Goal: Use online tool/utility: Utilize a website feature to perform a specific function

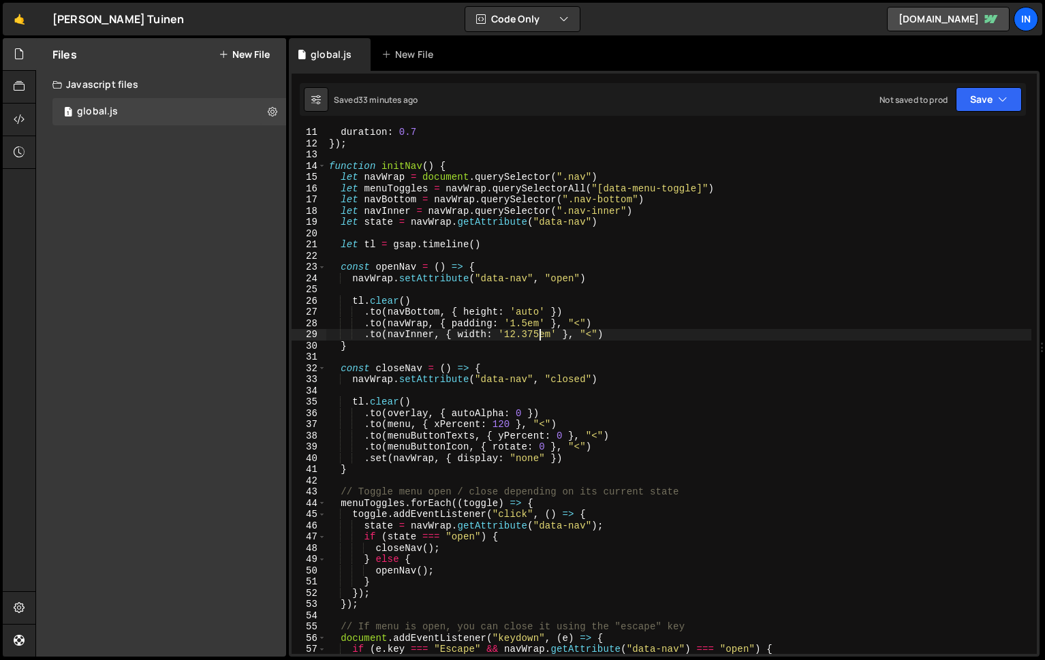
scroll to position [114, 0]
click at [506, 336] on div "duration : 0.7 }) ; function initNav ( ) { let navWrap = document . querySelect…" at bounding box center [678, 401] width 705 height 548
paste textarea "3.8"
click at [523, 322] on div "duration : 0.7 }) ; function initNav ( ) { let navWrap = document . querySelect…" at bounding box center [678, 401] width 705 height 548
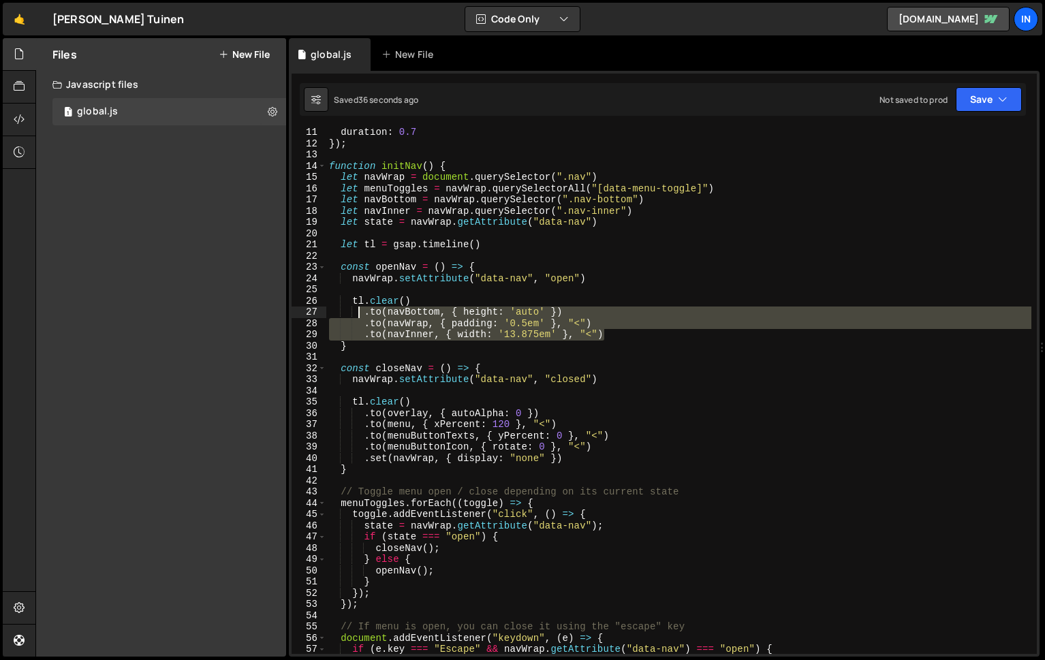
drag, startPoint x: 615, startPoint y: 334, endPoint x: 359, endPoint y: 315, distance: 256.8
click at [359, 315] on div "duration : 0.7 }) ; function initNav ( ) { let navWrap = document . querySelect…" at bounding box center [678, 401] width 705 height 548
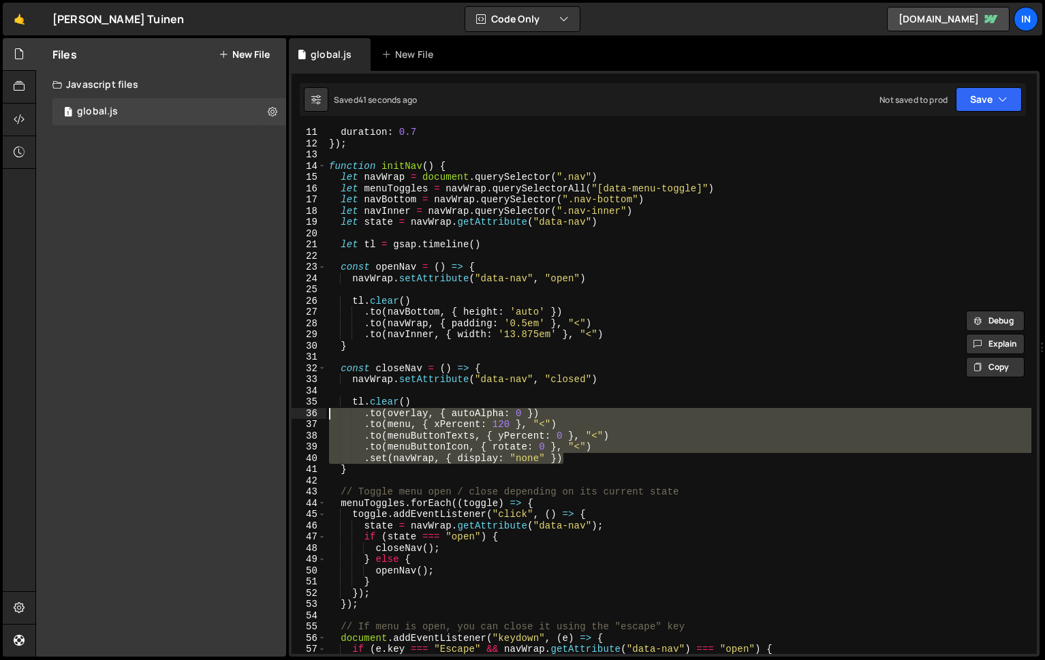
drag, startPoint x: 574, startPoint y: 463, endPoint x: 313, endPoint y: 416, distance: 265.1
click at [313, 415] on div ".to(navBottom, { height: 'auto' }) .to(navWrap, { padding: '0.5em' }, "<") 11 1…" at bounding box center [664, 391] width 745 height 526
paste textarea "navInner, { width: '13.875em'"
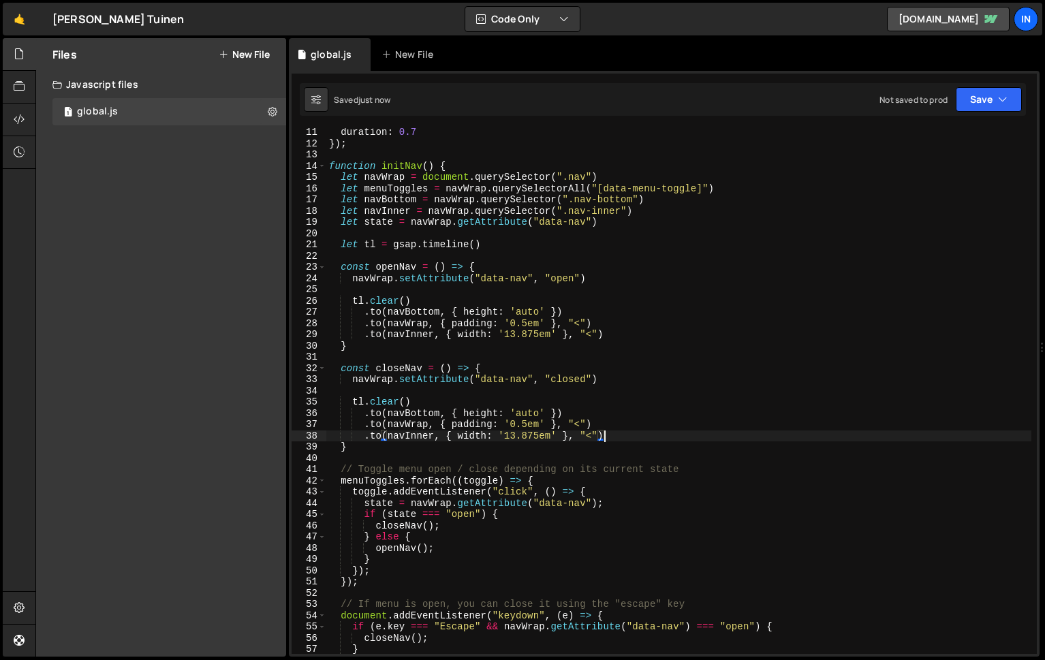
click at [539, 410] on div "duration : 0.7 }) ; function initNav ( ) { let navWrap = document . querySelect…" at bounding box center [678, 401] width 705 height 548
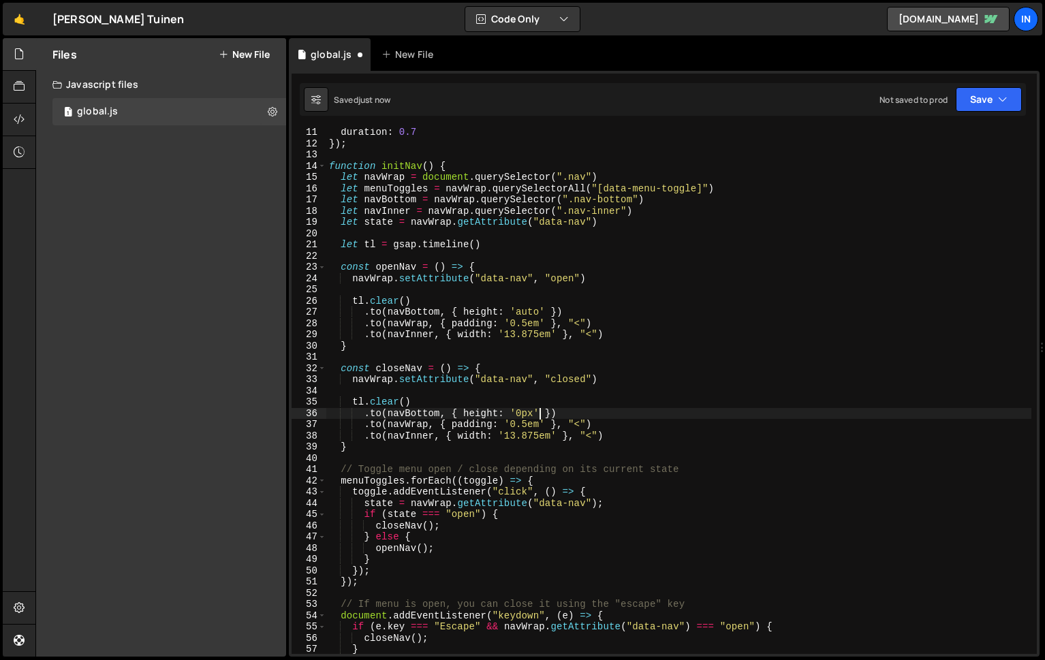
click at [537, 414] on div "duration : 0.7 }) ; function initNav ( ) { let navWrap = document . querySelect…" at bounding box center [678, 401] width 705 height 548
click at [544, 382] on div "duration : 0.7 }) ; function initNav ( ) { let navWrap = document . querySelect…" at bounding box center [678, 401] width 705 height 548
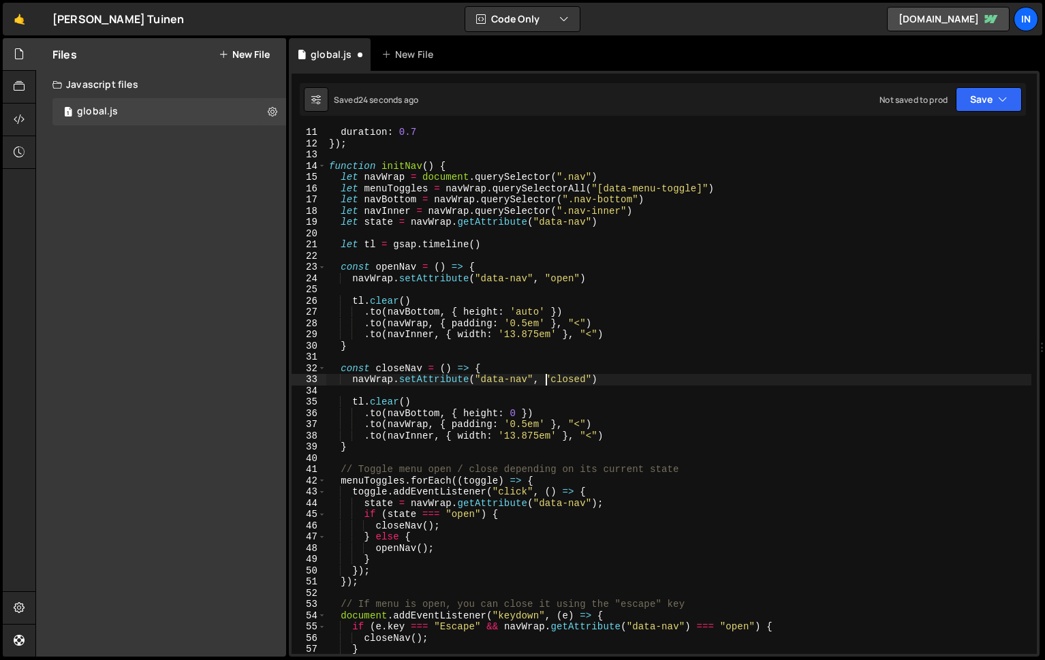
click at [525, 424] on div "duration : 0.7 }) ; function initNav ( ) { let navWrap = document . querySelect…" at bounding box center [678, 401] width 705 height 548
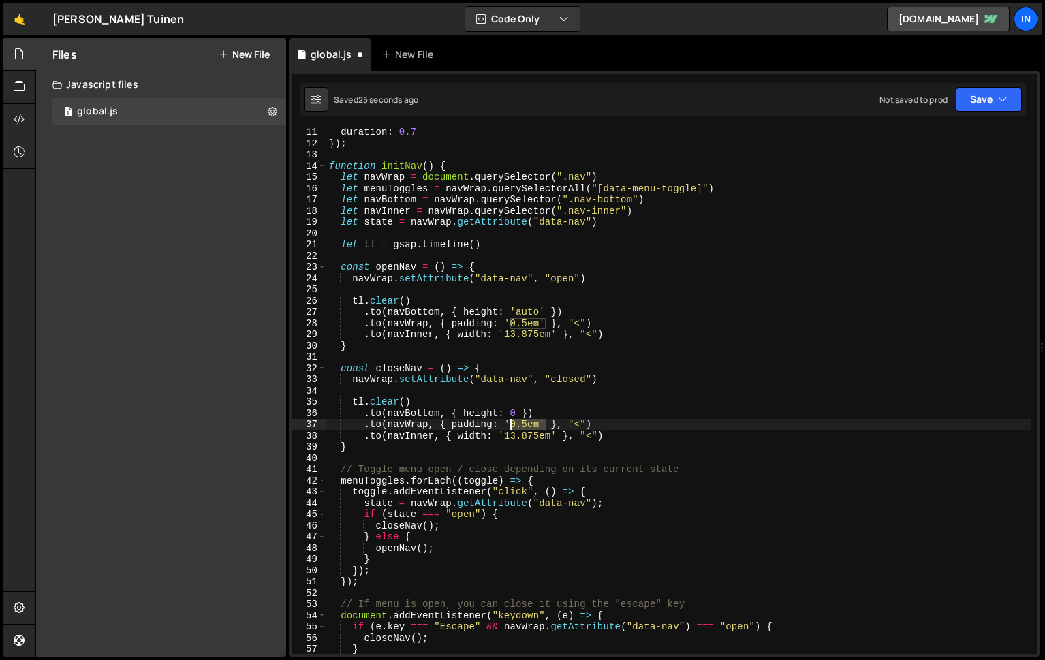
drag, startPoint x: 540, startPoint y: 424, endPoint x: 505, endPoint y: 424, distance: 34.7
click at [505, 424] on div "duration : 0.7 }) ; function initNav ( ) { let navWrap = document . querySelect…" at bounding box center [678, 401] width 705 height 548
click at [536, 411] on div "duration : 0.7 }) ; function initNav ( ) { let navWrap = document . querySelect…" at bounding box center [678, 401] width 705 height 548
drag, startPoint x: 540, startPoint y: 438, endPoint x: 506, endPoint y: 438, distance: 34.1
click at [506, 438] on div "duration : 0.7 }) ; function initNav ( ) { let navWrap = document . querySelect…" at bounding box center [678, 401] width 705 height 548
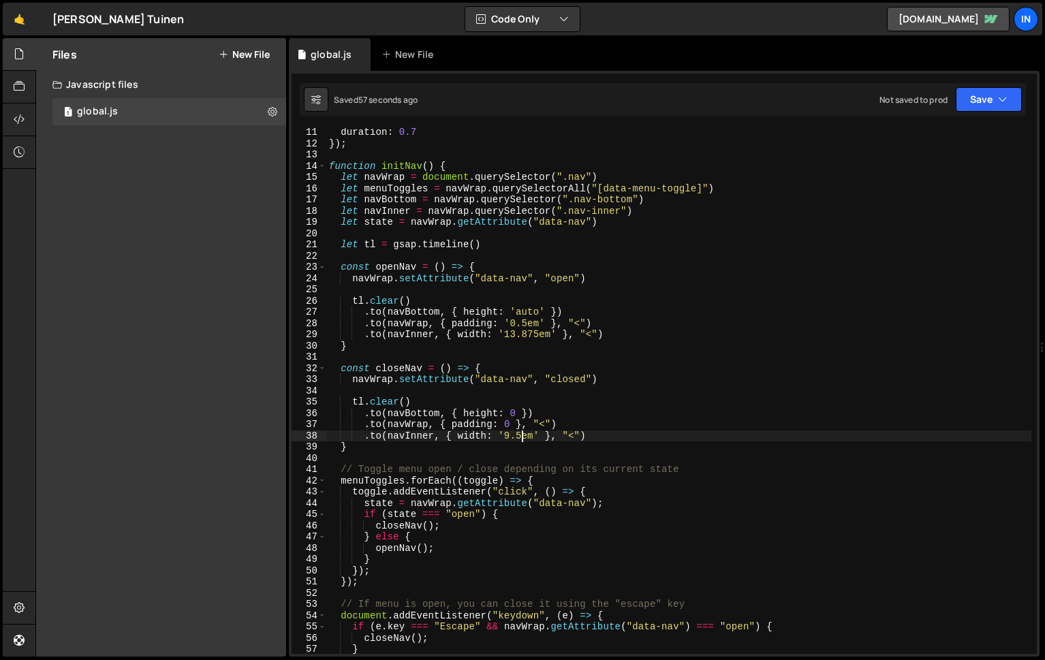
click at [644, 208] on div "duration : 0.7 }) ; function initNav ( ) { let navWrap = document . querySelect…" at bounding box center [678, 401] width 705 height 548
type textarea "let navInner = navWrap.querySelector(".nav-inner")"
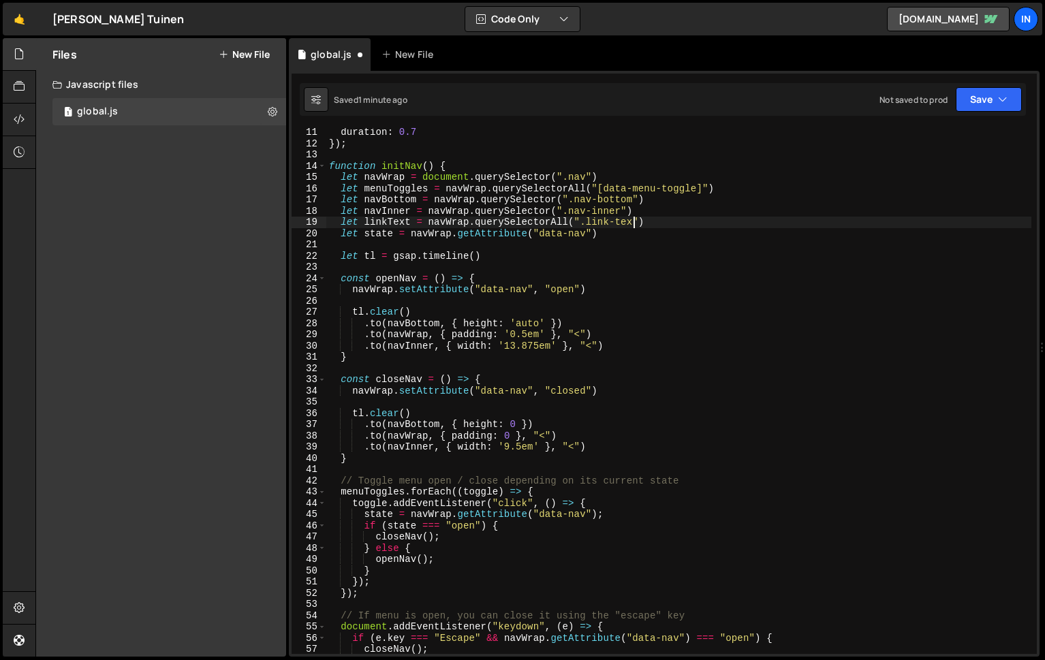
scroll to position [0, 21]
click at [612, 345] on div "duration : 0.7 }) ; function initNav ( ) { let navWrap = document . querySelect…" at bounding box center [678, 401] width 705 height 548
type textarea ".to([PERSON_NAME], { width: '13.875em' }, "<")"
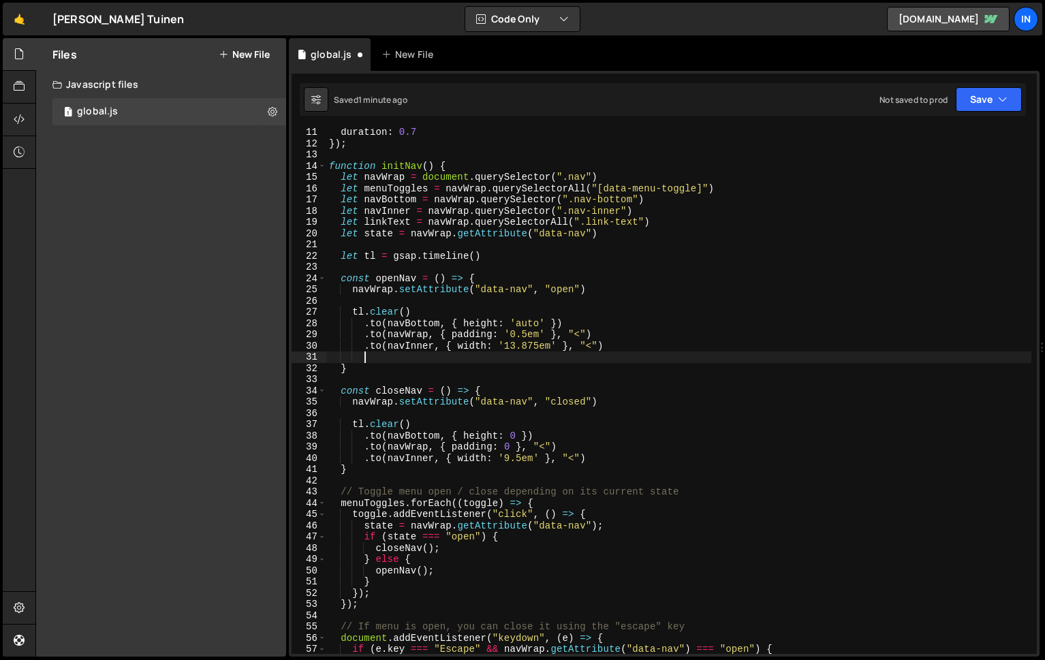
type textarea "f"
click at [474, 361] on div "duration : 0.7 }) ; function initNav ( ) { let navWrap = document . querySelect…" at bounding box center [678, 401] width 705 height 548
drag, startPoint x: 585, startPoint y: 358, endPoint x: 587, endPoint y: 369, distance: 11.1
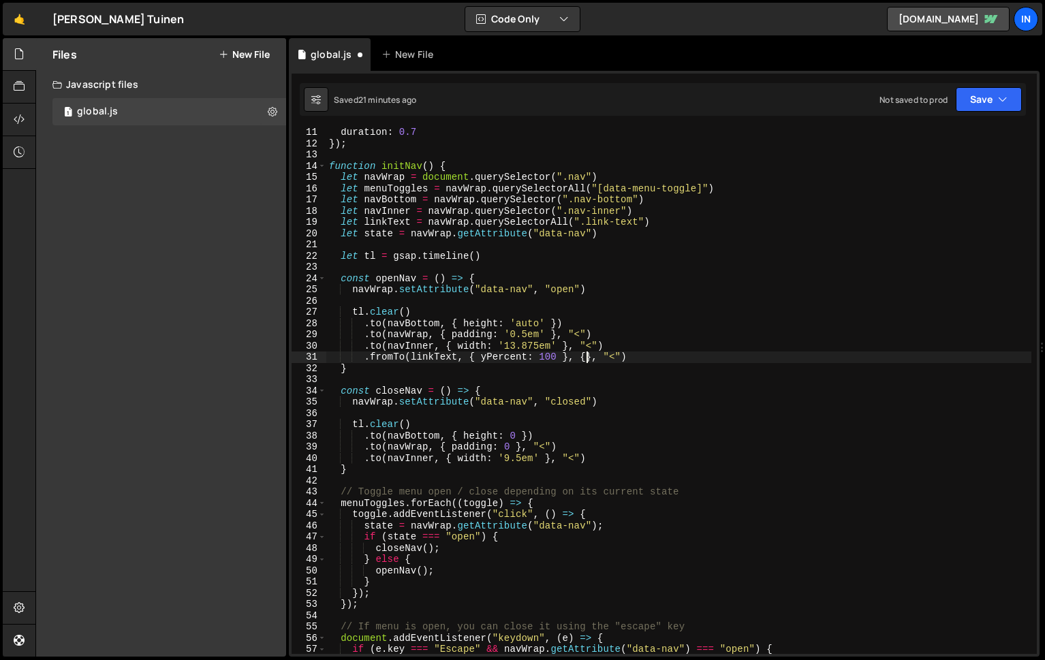
click at [585, 358] on div "duration : 0.7 }) ; function initNav ( ) { let navWrap = document . querySelect…" at bounding box center [678, 401] width 705 height 548
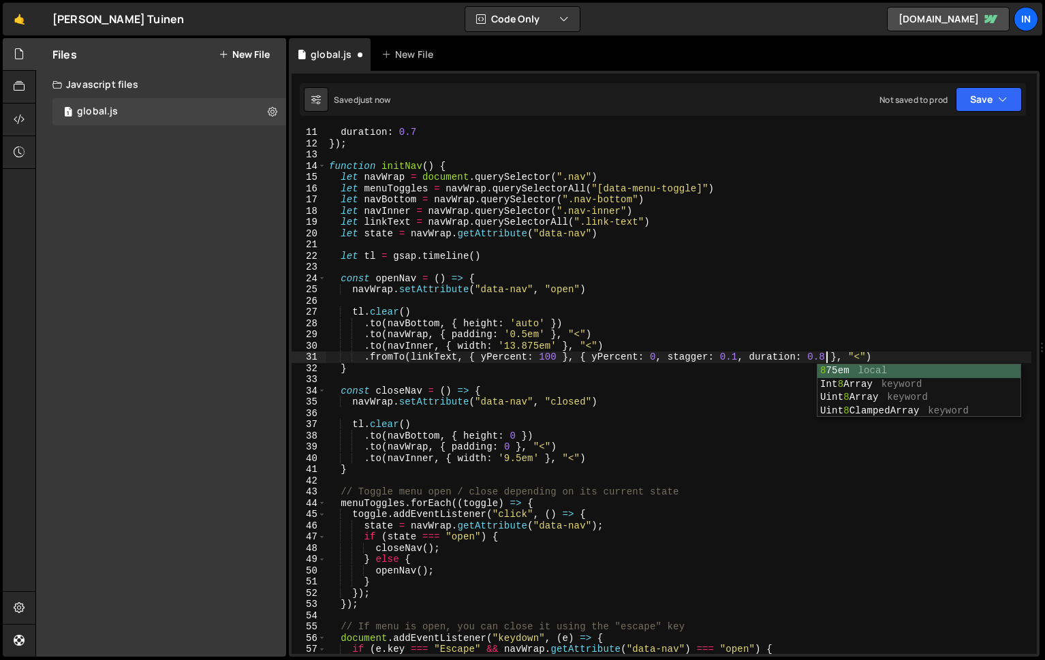
type textarea "initNav();"
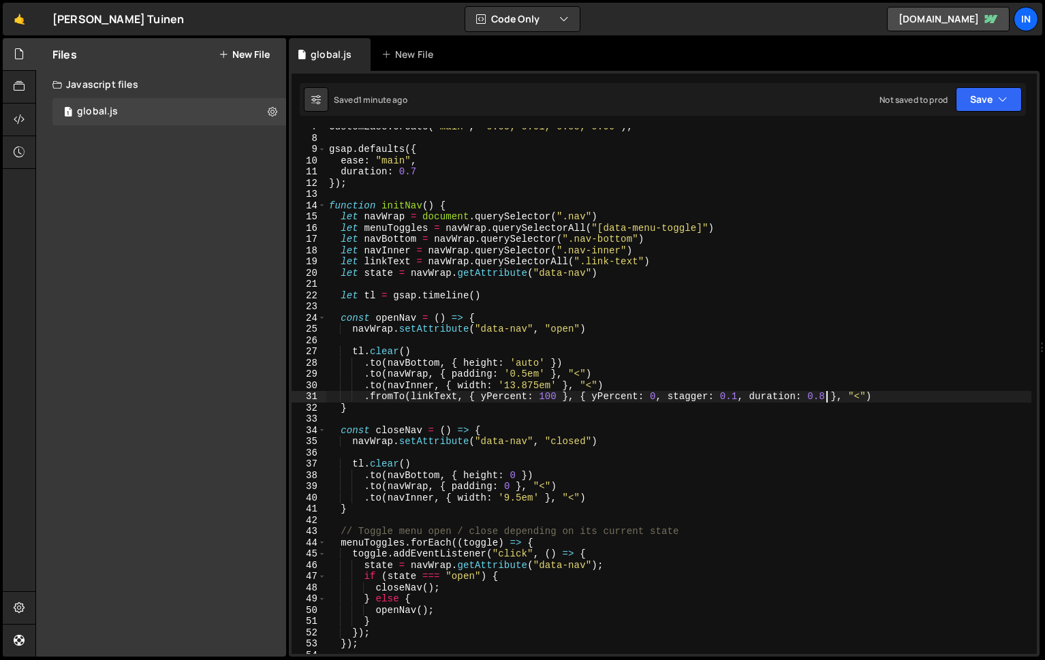
click at [638, 271] on div "CustomEase . create ( "main" , "0.65, 0.01, 0.05, 0.99" ) ; gsap . defaults ({ …" at bounding box center [678, 395] width 705 height 548
type textarea "let state = navWrap.getAttribute("data-nav")"
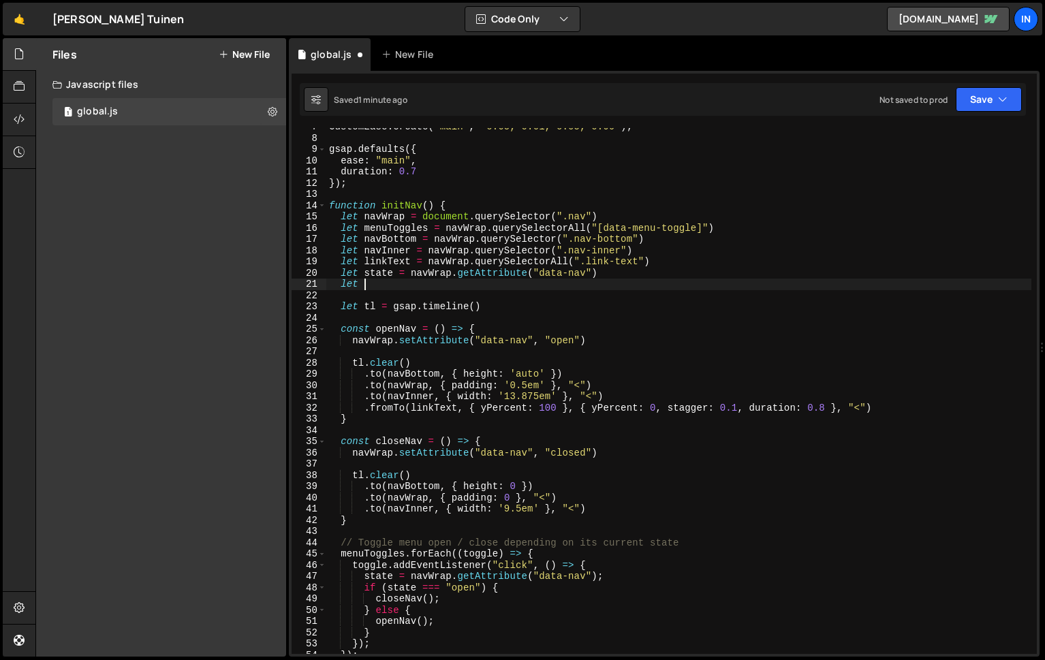
scroll to position [0, 1]
type textarea "l"
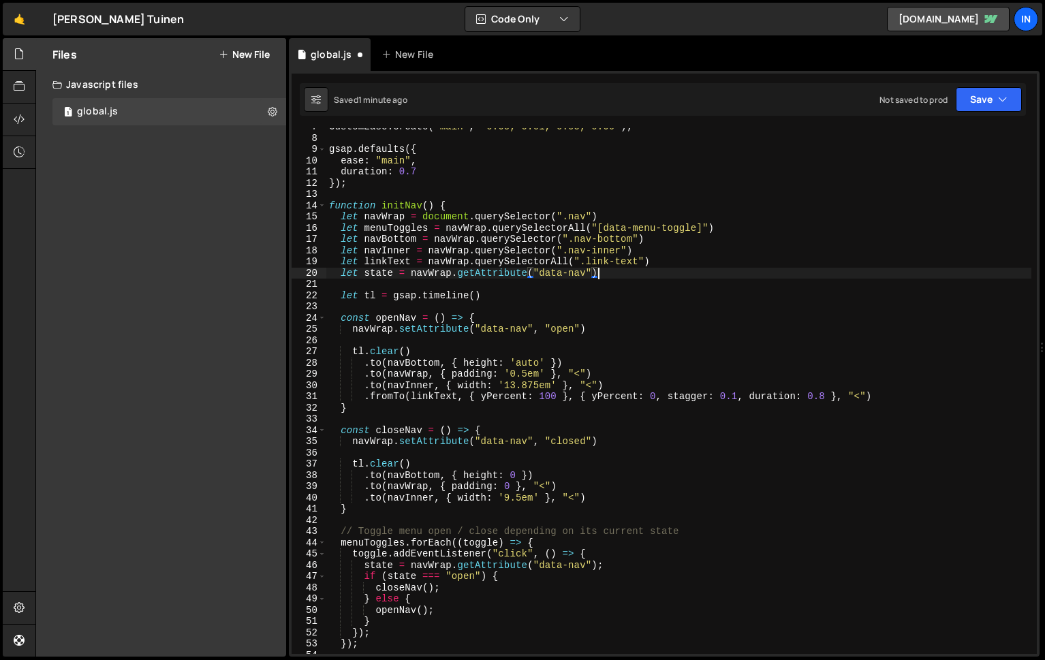
type textarea "let linkText = navWrap.querySelectorAll(".link-text")"
click at [676, 264] on div "CustomEase . create ( "main" , "0.65, 0.01, 0.05, 0.99" ) ; gsap . defaults ({ …" at bounding box center [678, 395] width 705 height 548
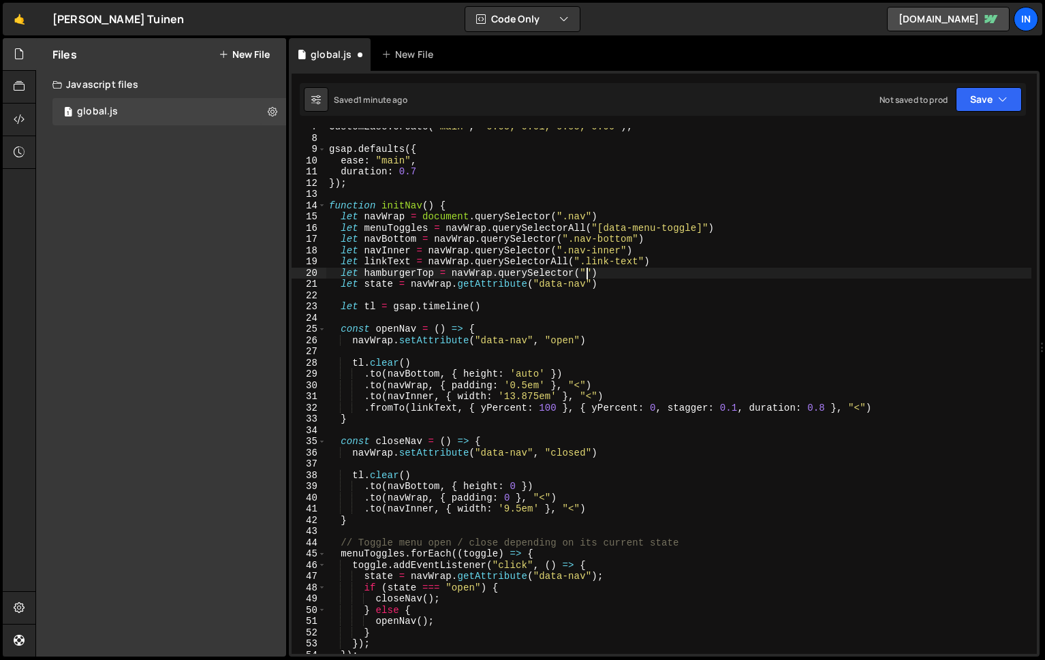
scroll to position [0, 18]
paste textarea "hamburger-icon-bottom")"
click at [682, 273] on div "CustomEase . create ( "main" , "0.65, 0.01, 0.05, 0.99" ) ; gsap . defaults ({ …" at bounding box center [678, 395] width 705 height 548
drag, startPoint x: 712, startPoint y: 273, endPoint x: 341, endPoint y: 270, distance: 370.6
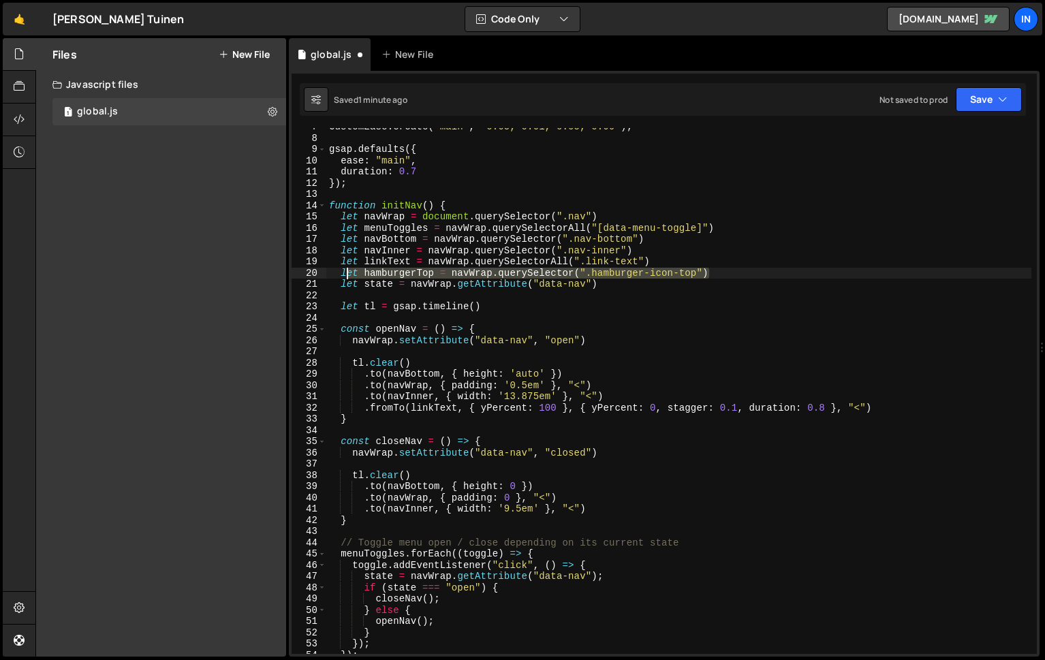
click at [341, 270] on div "CustomEase . create ( "main" , "0.65, 0.01, 0.05, 0.99" ) ; gsap . defaults ({ …" at bounding box center [678, 395] width 705 height 548
type textarea "let hamburgerTop = navWrap.querySelector(".hamburger-icon-top")"
click at [720, 273] on div "CustomEase . create ( "main" , "0.65, 0.01, 0.05, 0.99" ) ; gsap . defaults ({ …" at bounding box center [678, 391] width 705 height 526
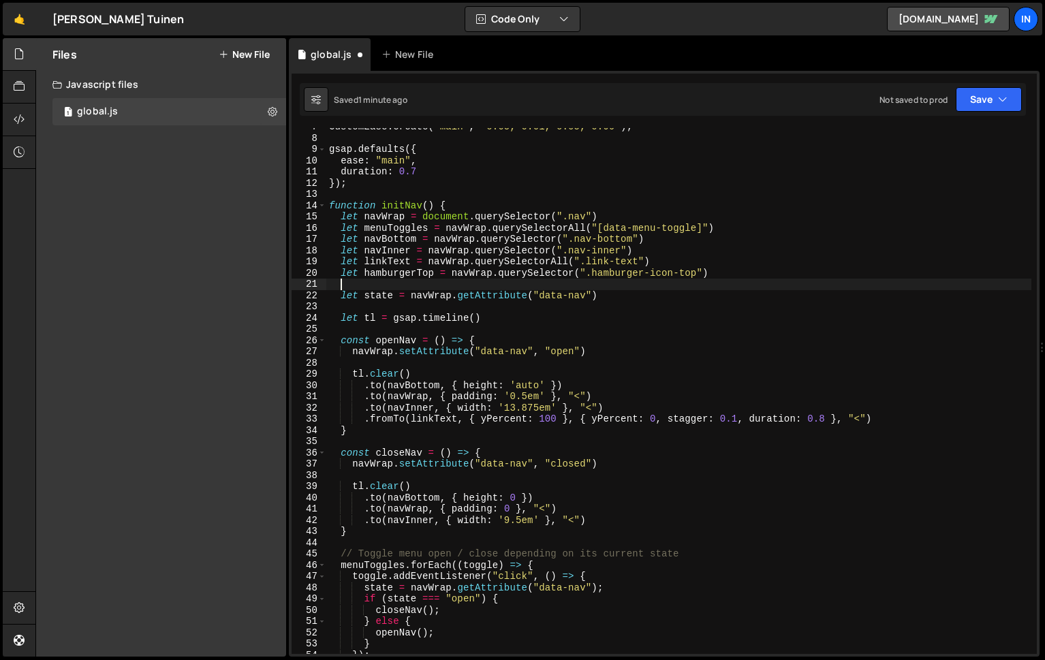
paste textarea "let hamburgerTop = navWrap.querySelector(".hamburger-icon-top")"
click at [433, 284] on div "CustomEase . create ( "main" , "0.65, 0.01, 0.05, 0.99" ) ; gsap . defaults ({ …" at bounding box center [678, 395] width 705 height 548
click at [718, 286] on div "CustomEase . create ( "main" , "0.65, 0.01, 0.05, 0.99" ) ; gsap . defaults ({ …" at bounding box center [678, 395] width 705 height 548
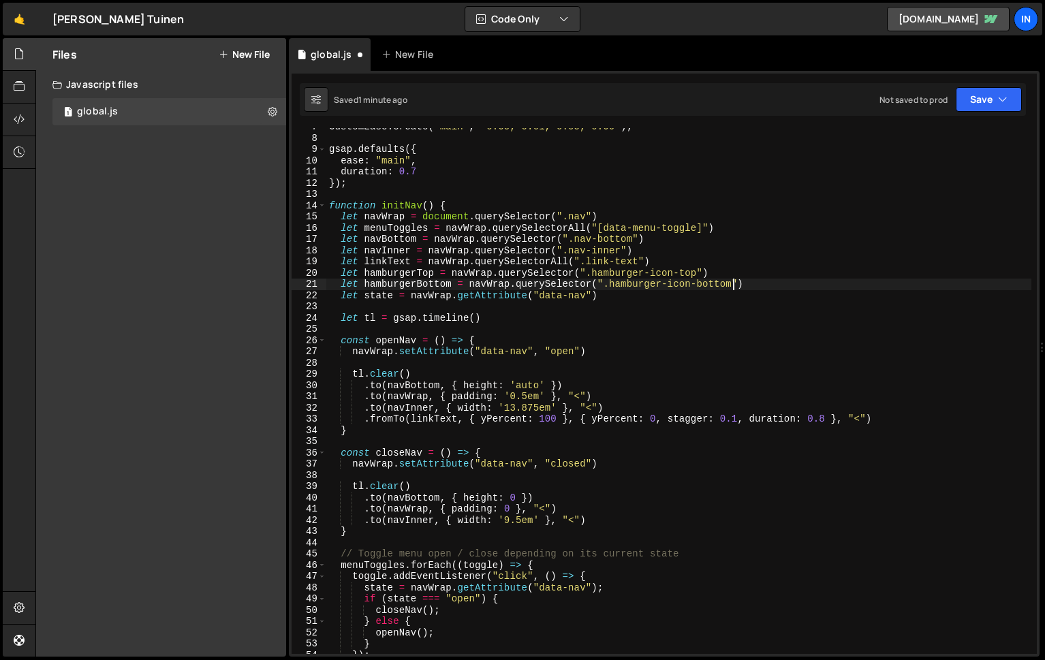
click at [768, 283] on div "CustomEase . create ( "main" , "0.65, 0.01, 0.05, 0.99" ) ; gsap . defaults ({ …" at bounding box center [678, 395] width 705 height 548
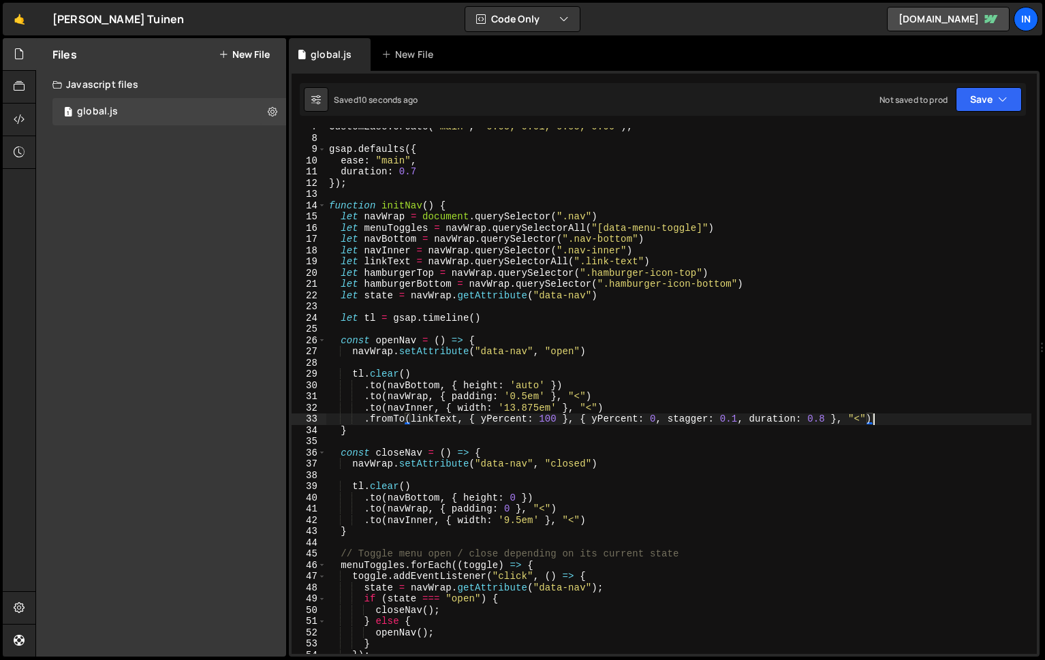
click at [889, 414] on div "CustomEase . create ( "main" , "0.65, 0.01, 0.05, 0.99" ) ; gsap . defaults ({ …" at bounding box center [678, 395] width 705 height 548
type textarea ".fromTo(linkText, { yPercent: 100 }, { yPercent: 0, stagger: 0.1, duration: 0.8…"
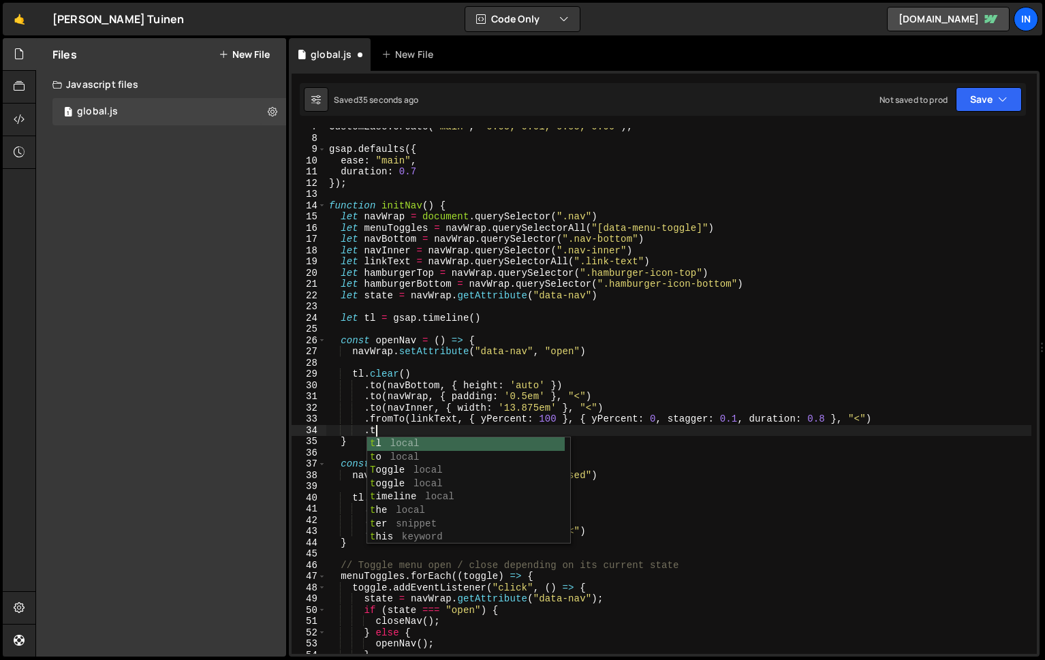
scroll to position [0, 3]
click at [488, 411] on div "CustomEase . create ( "main" , "0.65, 0.01, 0.05, 0.99" ) ; gsap . defaults ({ …" at bounding box center [678, 395] width 705 height 548
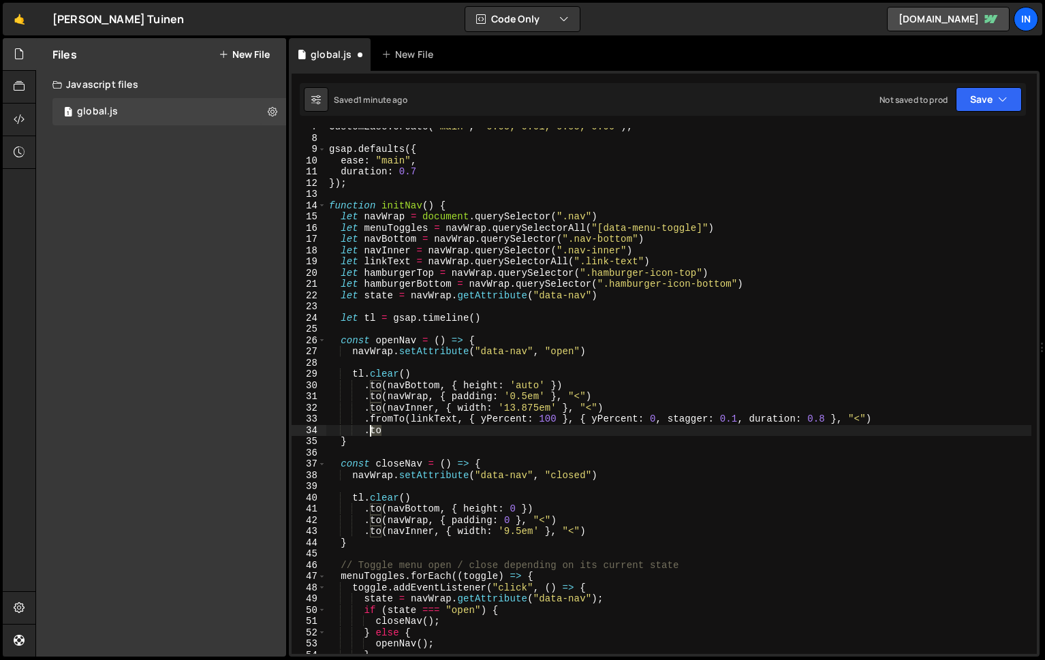
drag, startPoint x: 379, startPoint y: 430, endPoint x: 369, endPoint y: 429, distance: 10.2
click at [369, 429] on div "CustomEase . create ( "main" , "0.65, 0.01, 0.05, 0.99" ) ; gsap . defaults ({ …" at bounding box center [678, 395] width 705 height 548
click at [363, 431] on div "CustomEase . create ( "main" , "0.65, 0.01, 0.05, 0.99" ) ; gsap . defaults ({ …" at bounding box center [678, 395] width 705 height 548
paste textarea "}, "<")"
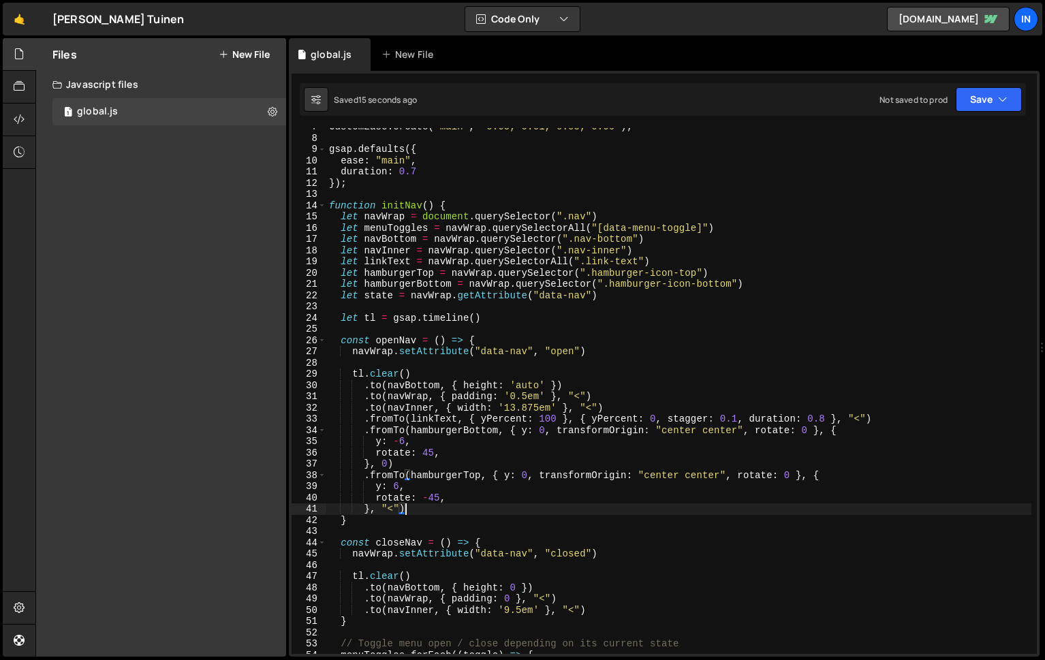
click at [406, 443] on div "CustomEase . create ( "main" , "0.65, 0.01, 0.05, 0.99" ) ; gsap . defaults ({ …" at bounding box center [678, 395] width 705 height 548
click at [401, 441] on div "CustomEase . create ( "main" , "0.65, 0.01, 0.05, 0.99" ) ; gsap . defaults ({ …" at bounding box center [678, 395] width 705 height 548
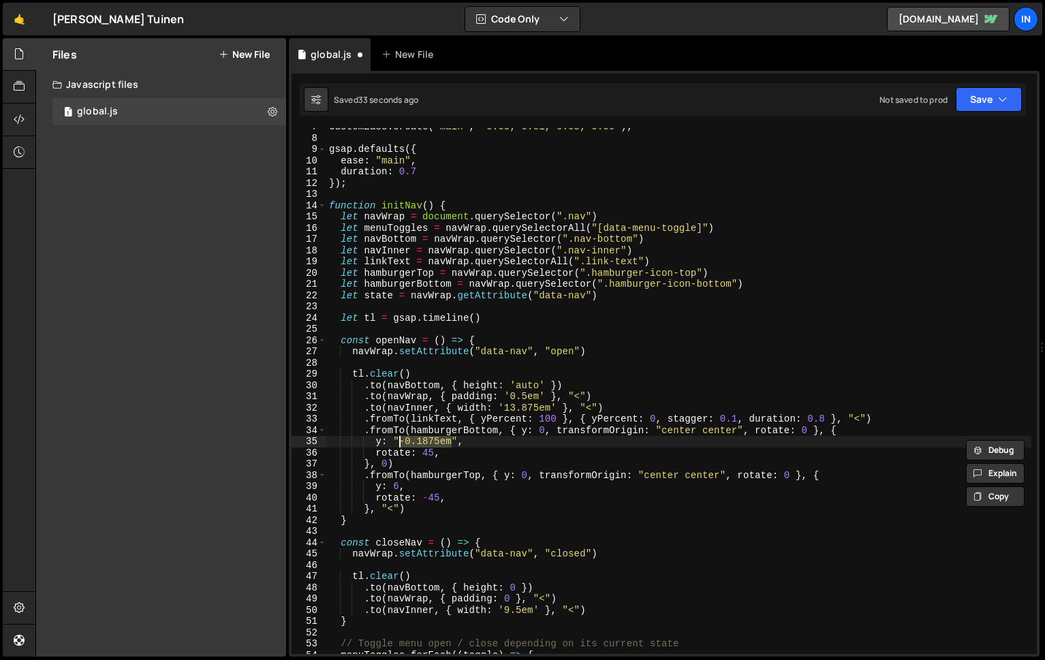
click at [404, 444] on div "CustomEase . create ( "main" , "0.65, 0.01, 0.05, 0.99" ) ; gsap . defaults ({ …" at bounding box center [678, 391] width 705 height 526
click at [398, 488] on div "CustomEase . create ( "main" , "0.65, 0.01, 0.05, 0.99" ) ; gsap . defaults ({ …" at bounding box center [678, 395] width 705 height 548
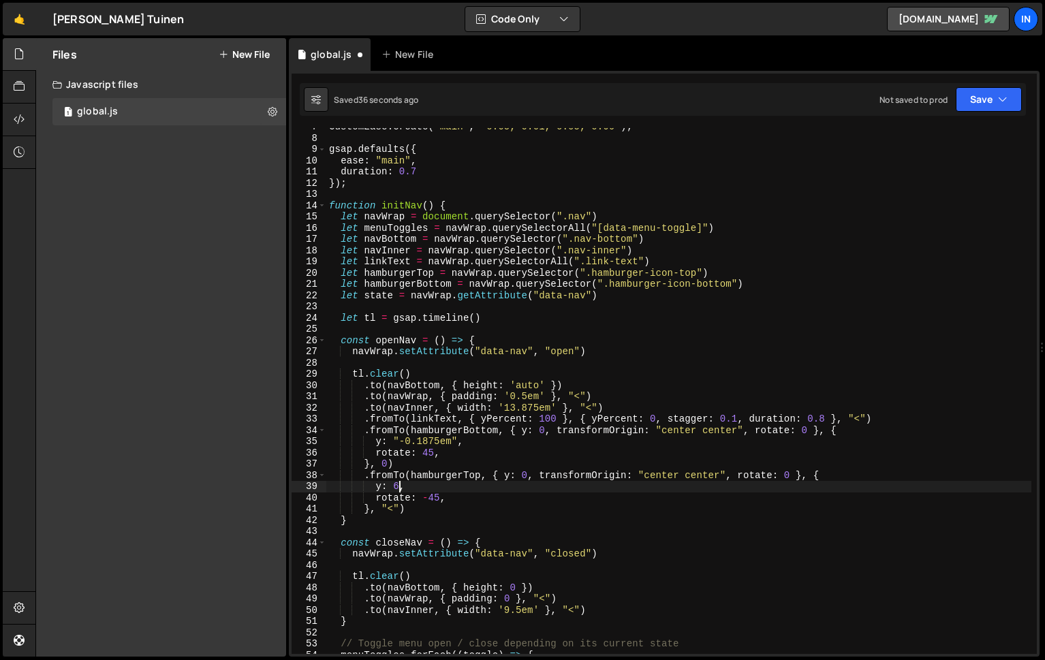
scroll to position [0, 5]
click at [394, 488] on div "CustomEase . create ( "main" , "0.65, 0.01, 0.05, 0.99" ) ; gsap . defaults ({ …" at bounding box center [678, 395] width 705 height 548
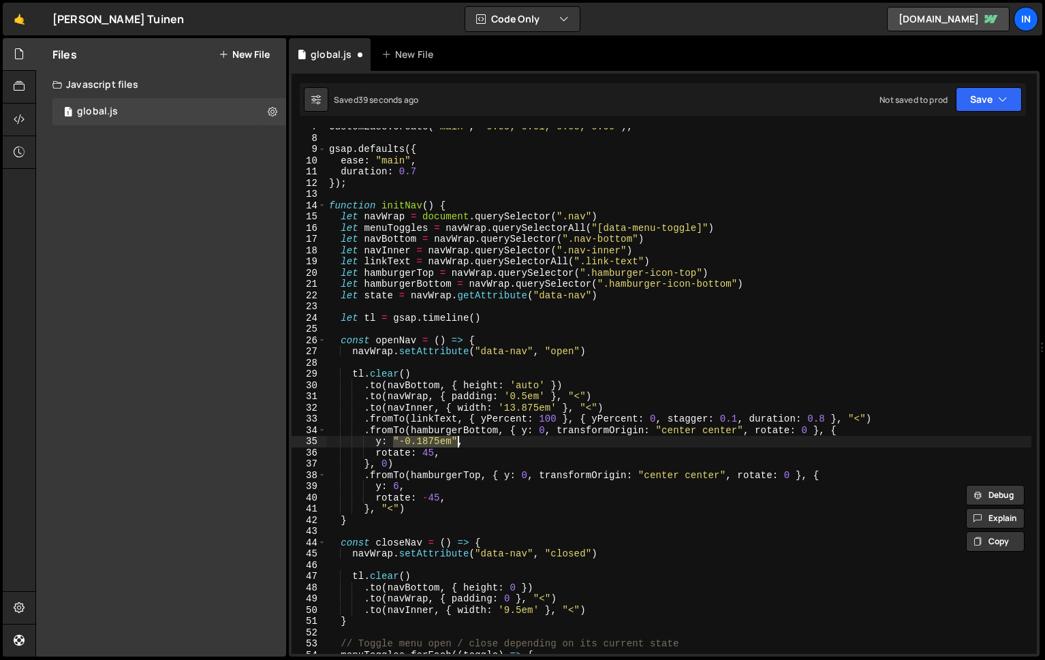
drag, startPoint x: 394, startPoint y: 440, endPoint x: 451, endPoint y: 442, distance: 57.3
click at [458, 439] on div "CustomEase . create ( "main" , "0.65, 0.01, 0.05, 0.99" ) ; gsap . defaults ({ …" at bounding box center [678, 395] width 705 height 548
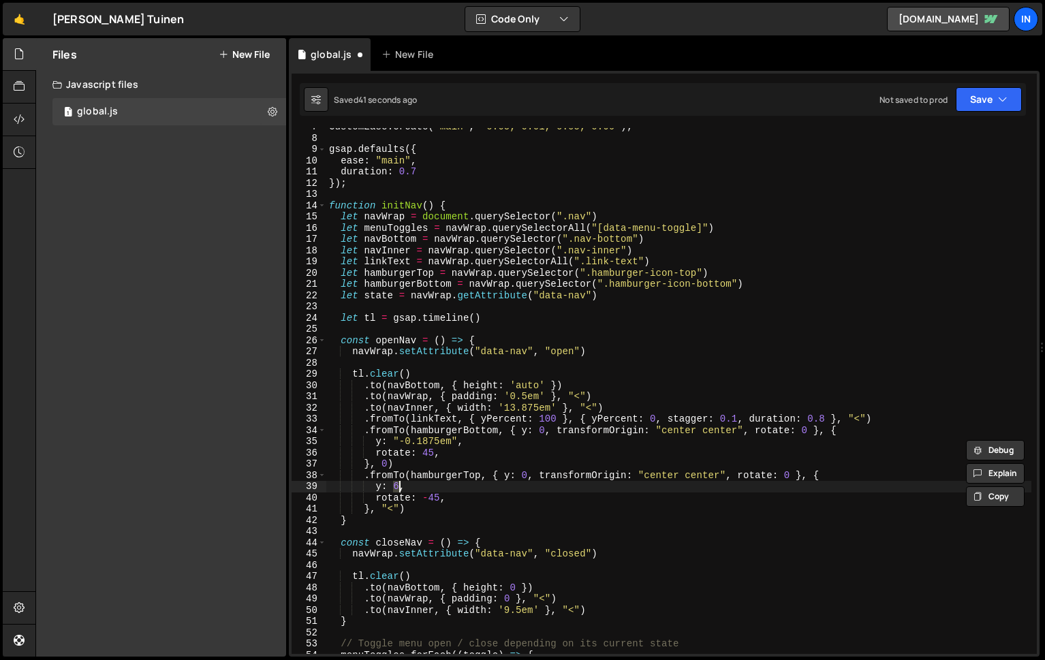
click at [399, 487] on div "CustomEase . create ( "main" , "0.65, 0.01, 0.05, 0.99" ) ; gsap . defaults ({ …" at bounding box center [678, 395] width 705 height 548
paste textarea ""-0.1875em""
drag, startPoint x: 406, startPoint y: 487, endPoint x: 405, endPoint y: 497, distance: 9.6
click at [406, 489] on div "CustomEase . create ( "main" , "0.65, 0.01, 0.05, 0.99" ) ; gsap . defaults ({ …" at bounding box center [678, 395] width 705 height 548
click at [436, 501] on div "CustomEase . create ( "main" , "0.65, 0.01, 0.05, 0.99" ) ; gsap . defaults ({ …" at bounding box center [678, 395] width 705 height 548
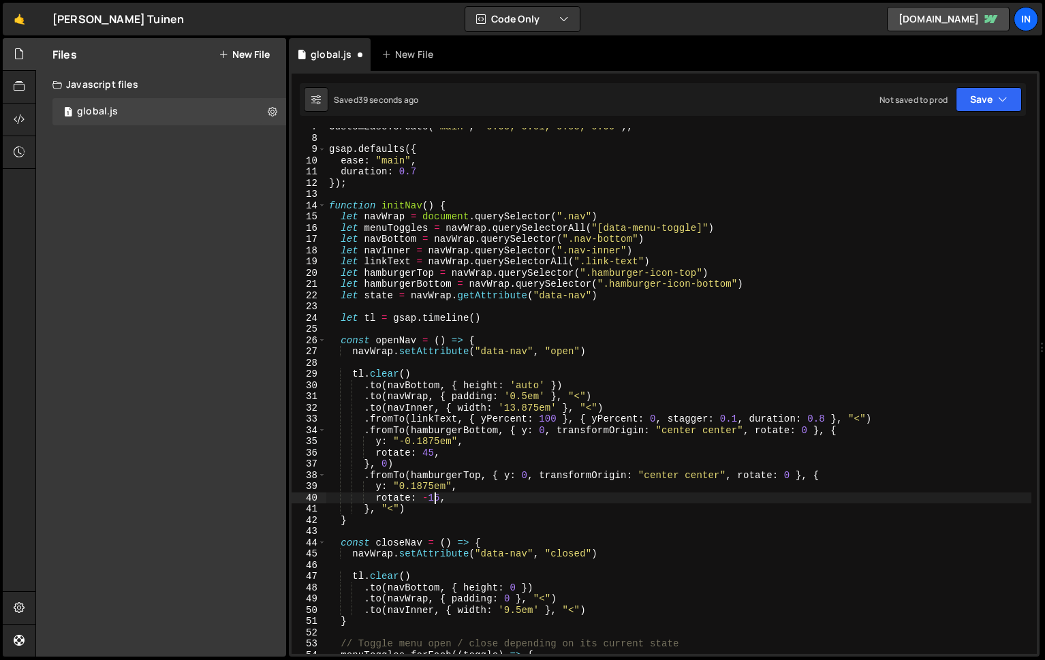
scroll to position [0, 7]
drag, startPoint x: 427, startPoint y: 455, endPoint x: 430, endPoint y: 463, distance: 8.6
click at [427, 455] on div "CustomEase . create ( "main" , "0.65, 0.01, 0.05, 0.99" ) ; gsap . defaults ({ …" at bounding box center [678, 395] width 705 height 548
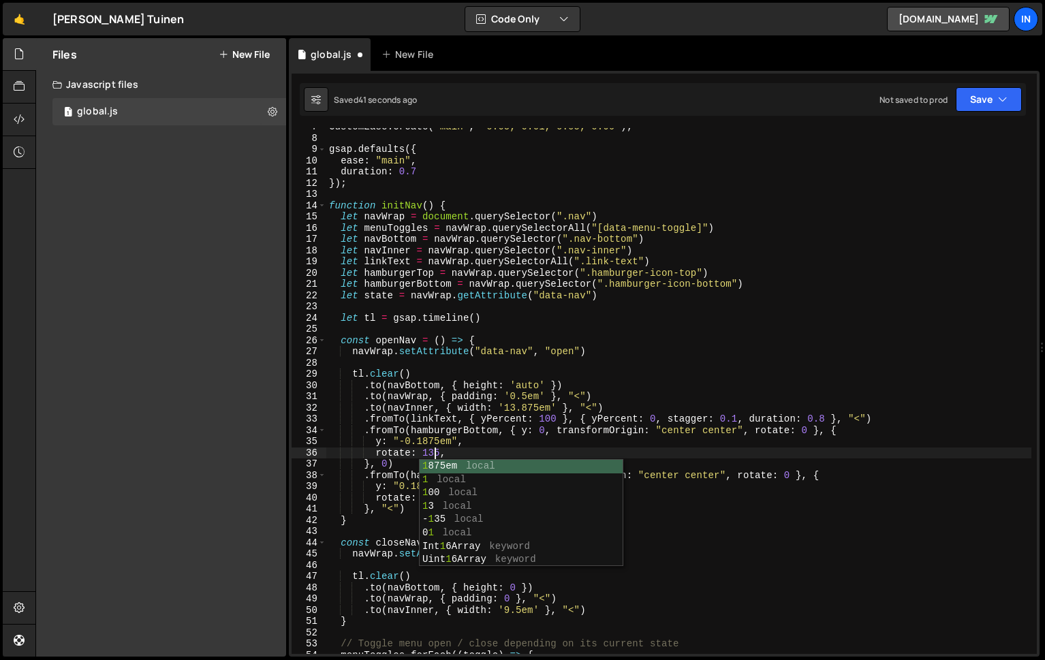
scroll to position [0, 7]
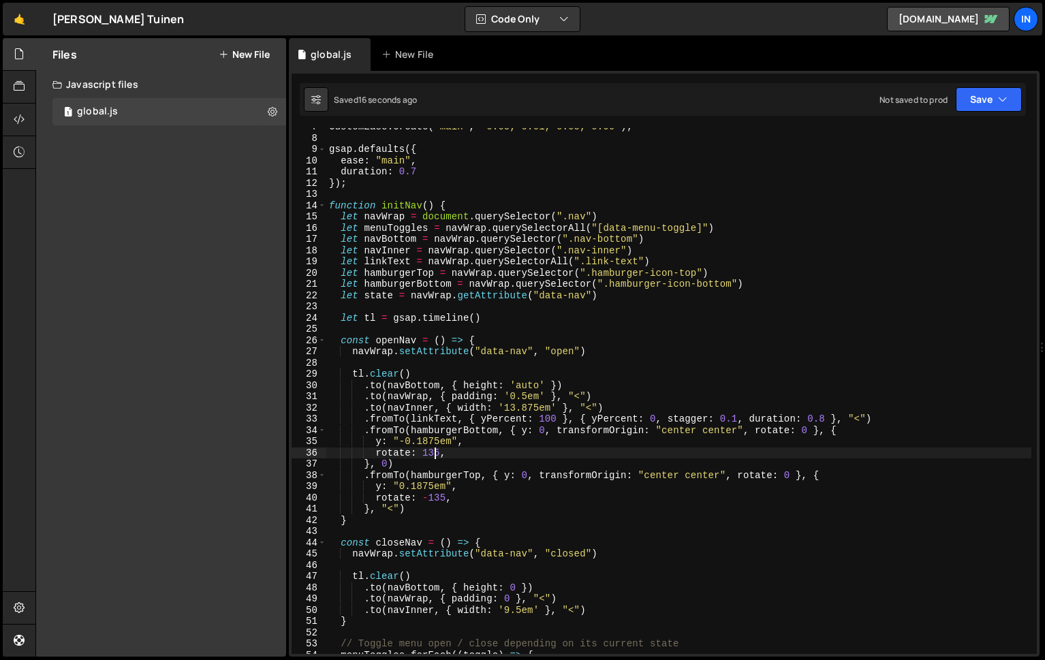
click at [437, 455] on div "CustomEase . create ( "main" , "0.65, 0.01, 0.05, 0.99" ) ; gsap . defaults ({ …" at bounding box center [678, 395] width 705 height 548
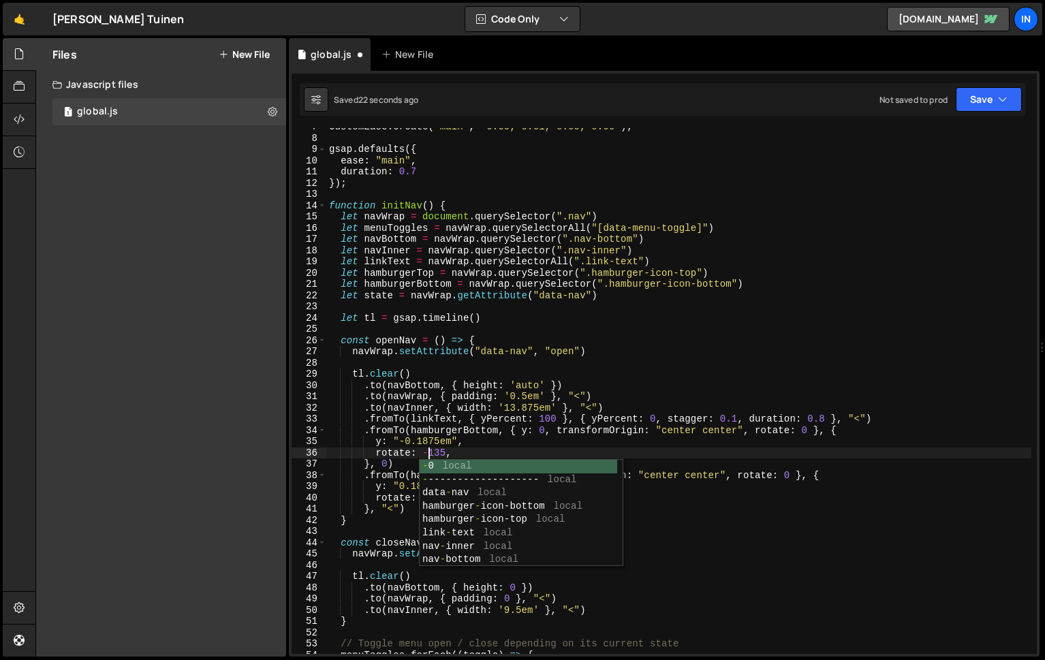
drag, startPoint x: 413, startPoint y: 473, endPoint x: 418, endPoint y: 480, distance: 8.3
click at [414, 473] on div "CustomEase . create ( "main" , "0.65, 0.01, 0.05, 0.99" ) ; gsap . defaults ({ …" at bounding box center [678, 395] width 705 height 548
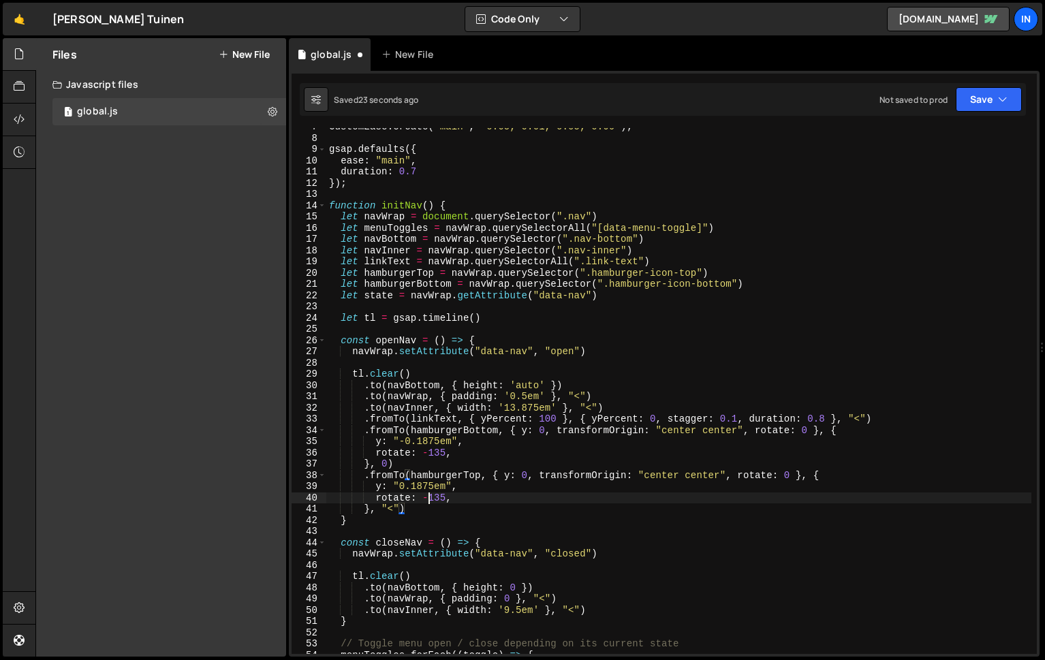
drag, startPoint x: 428, startPoint y: 497, endPoint x: 426, endPoint y: 517, distance: 19.9
click at [427, 497] on div "CustomEase . create ( "main" , "0.65, 0.01, 0.05, 0.99" ) ; gsap . defaults ({ …" at bounding box center [678, 395] width 705 height 548
click at [434, 502] on div "CustomEase . create ( "main" , "0.65, 0.01, 0.05, 0.99" ) ; gsap . defaults ({ …" at bounding box center [678, 395] width 705 height 548
click at [438, 448] on div "CustomEase . create ( "main" , "0.65, 0.01, 0.05, 0.99" ) ; gsap . defaults ({ …" at bounding box center [678, 395] width 705 height 548
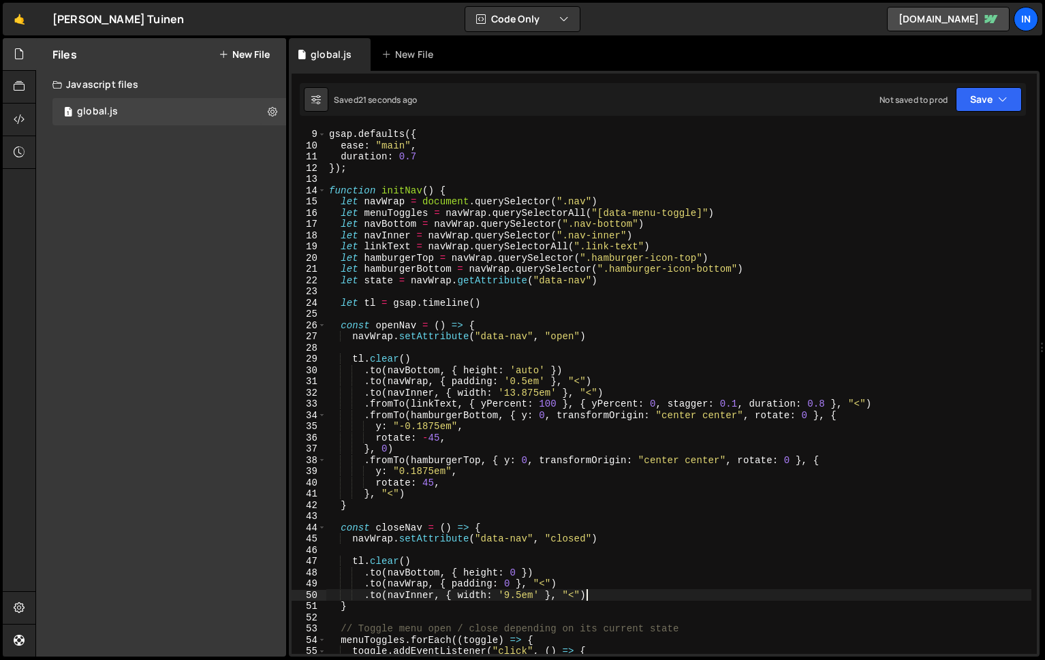
click at [620, 592] on div "gsap . defaults ({ ease : "main" , duration : 0.7 }) ; function initNav ( ) { l…" at bounding box center [678, 391] width 705 height 548
type textarea ".to([PERSON_NAME], { width: '9.5em' }, "<")"
paste textarea "}, { y: 0, rotate: 0 }, "<")"
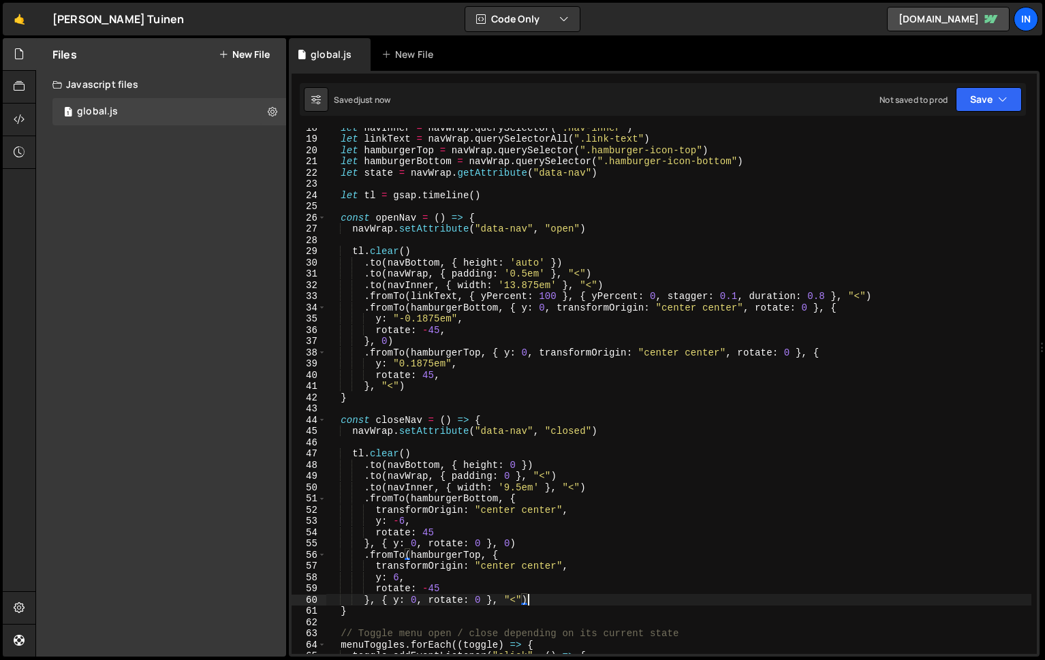
scroll to position [198, 0]
drag, startPoint x: 404, startPoint y: 522, endPoint x: 407, endPoint y: 535, distance: 13.4
click at [404, 522] on div "let navInner = navWrap . querySelector ( ".nav-inner" ) let linkText = navWrap …" at bounding box center [678, 395] width 705 height 548
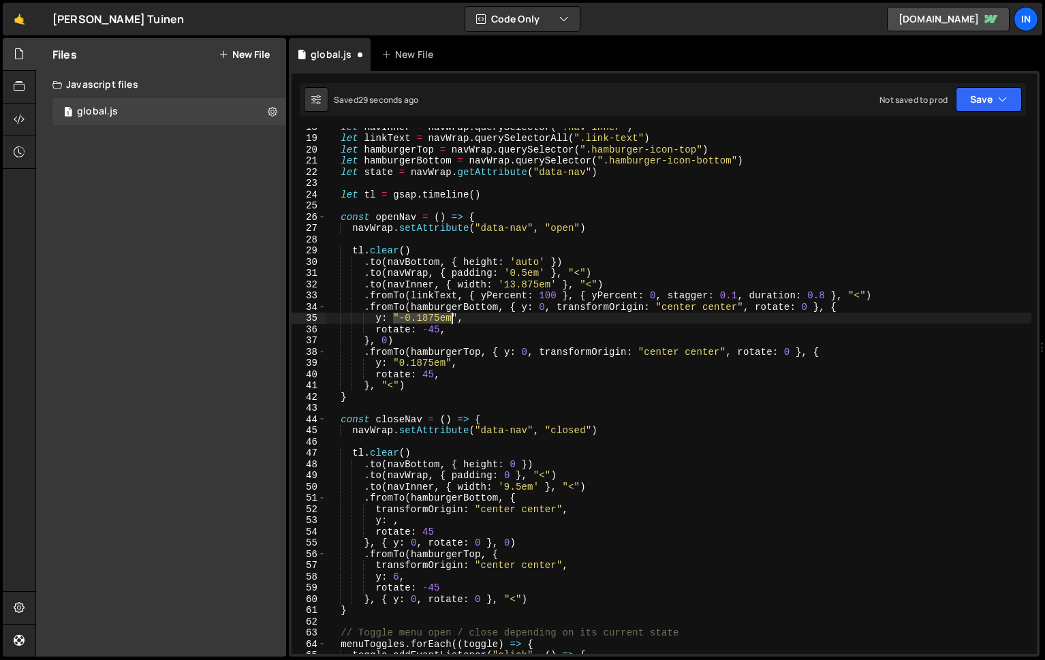
drag, startPoint x: 392, startPoint y: 318, endPoint x: 454, endPoint y: 320, distance: 62.7
click at [454, 320] on div "let navInner = navWrap . querySelector ( ".nav-inner" ) let linkText = navWrap …" at bounding box center [678, 395] width 705 height 548
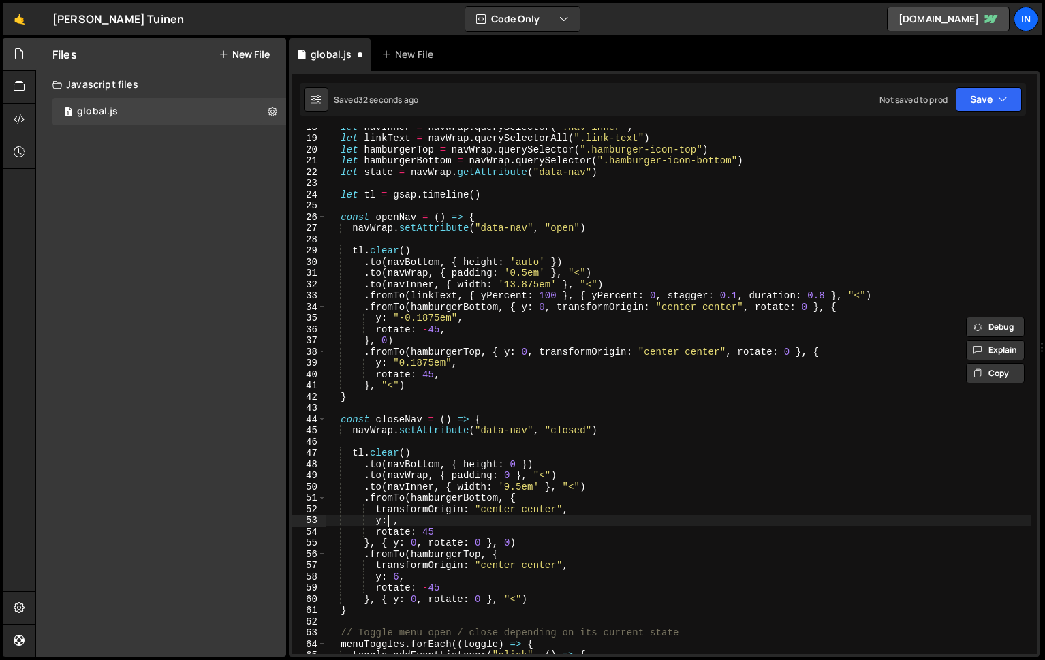
drag, startPoint x: 389, startPoint y: 519, endPoint x: 391, endPoint y: 531, distance: 11.8
click at [389, 519] on div "let navInner = navWrap . querySelector ( ".nav-inner" ) let linkText = navWrap …" at bounding box center [678, 395] width 705 height 548
paste textarea ""-0.1875em""
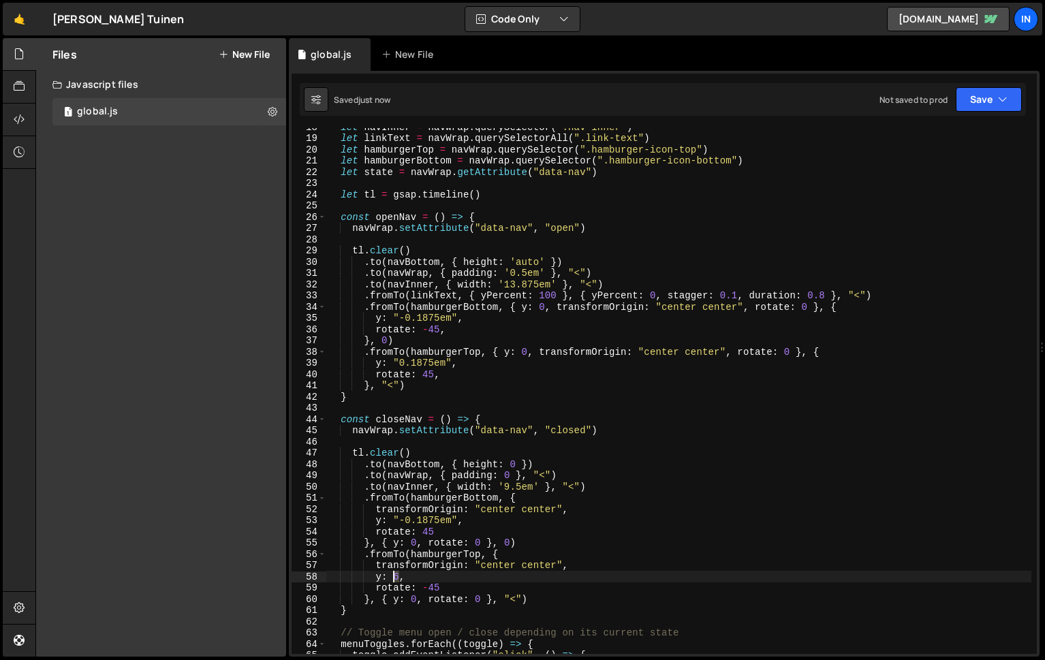
click at [394, 577] on div "let navInner = navWrap . querySelector ( ".nav-inner" ) let linkText = navWrap …" at bounding box center [678, 395] width 705 height 548
paste textarea ""-0.1875em""
drag, startPoint x: 403, startPoint y: 582, endPoint x: 399, endPoint y: 590, distance: 8.9
click at [403, 582] on div "let navInner = navWrap . querySelector ( ".nav-inner" ) let linkText = navWrap …" at bounding box center [678, 395] width 705 height 548
click at [431, 587] on div "let navInner = navWrap . querySelector ( ".nav-inner" ) let linkText = navWrap …" at bounding box center [678, 395] width 705 height 548
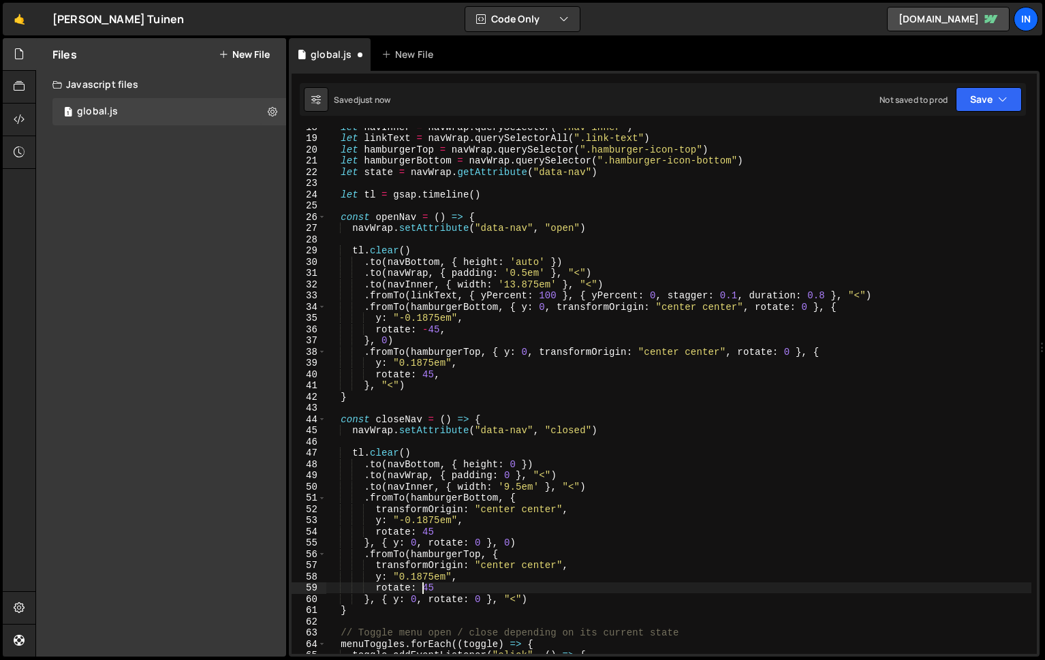
drag, startPoint x: 424, startPoint y: 531, endPoint x: 425, endPoint y: 538, distance: 6.9
click at [424, 531] on div "let navInner = navWrap . querySelector ( ".nav-inner" ) let linkText = navWrap …" at bounding box center [678, 395] width 705 height 548
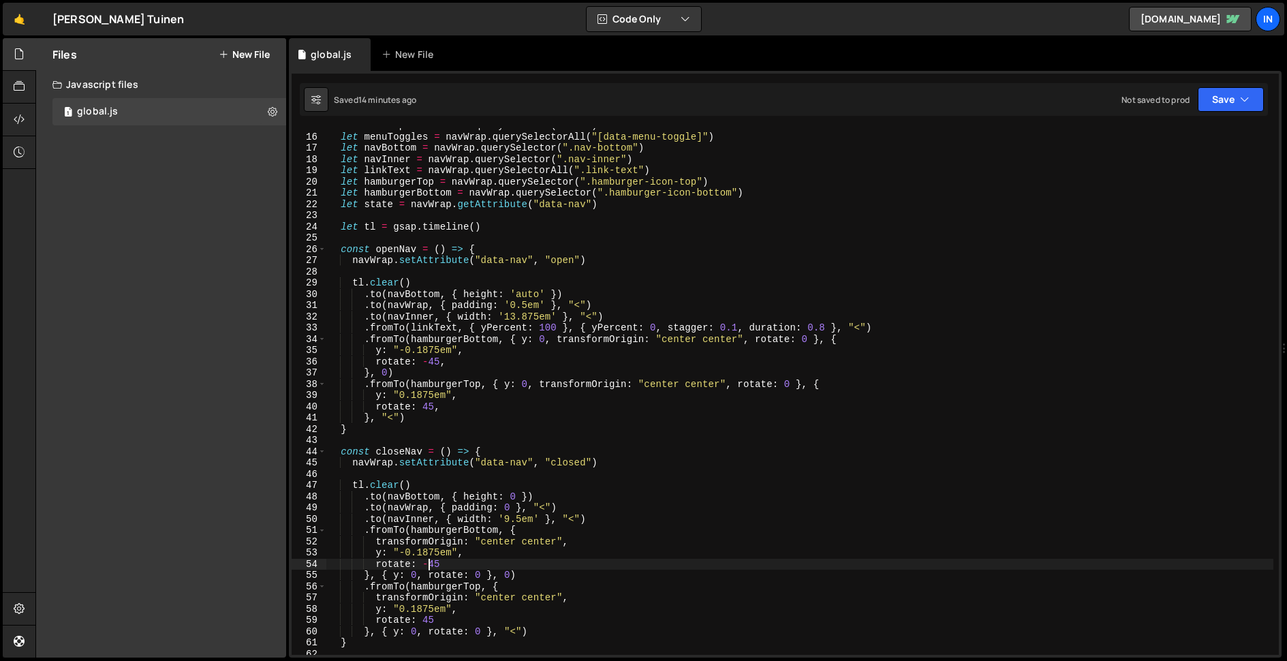
scroll to position [162, 0]
click at [608, 211] on div "let navWrap = document . querySelector ( ".nav" ) let menuToggles = navWrap . q…" at bounding box center [799, 397] width 947 height 549
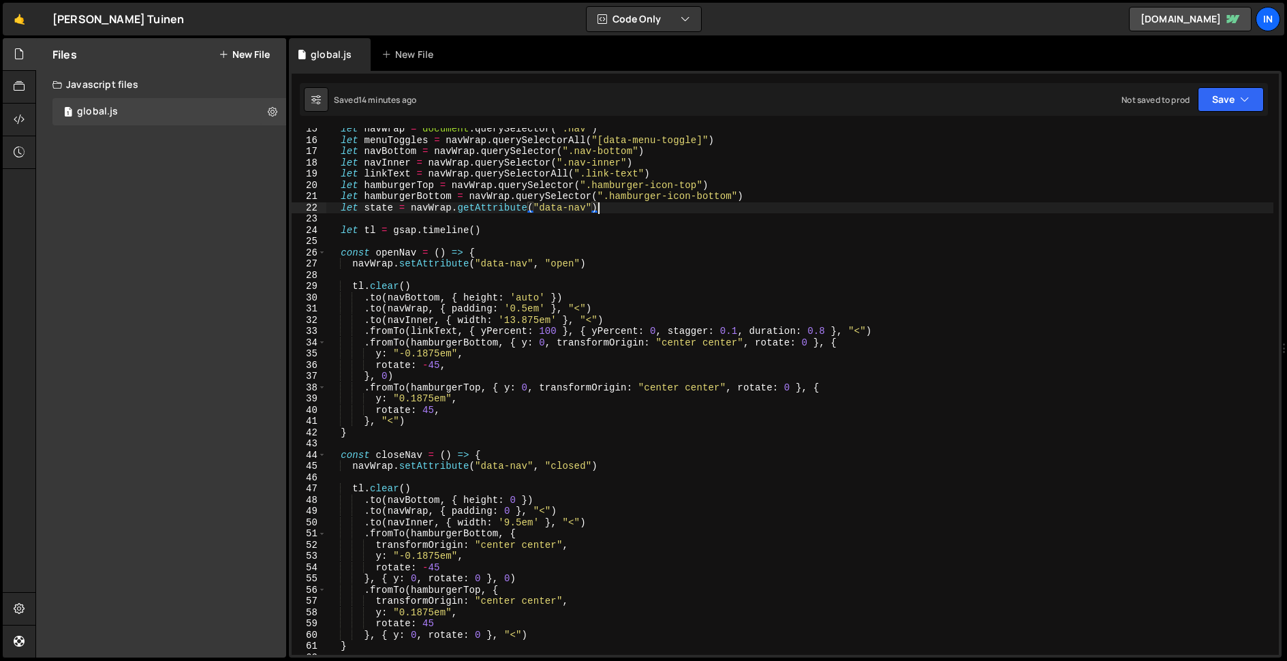
click at [754, 202] on div "let navWrap = document . querySelector ( ".nav" ) let menuToggles = navWrap . q…" at bounding box center [799, 397] width 947 height 549
type textarea "let hamburgerBottom = navWrap.querySelector(".hamburger-icon-bottom")"
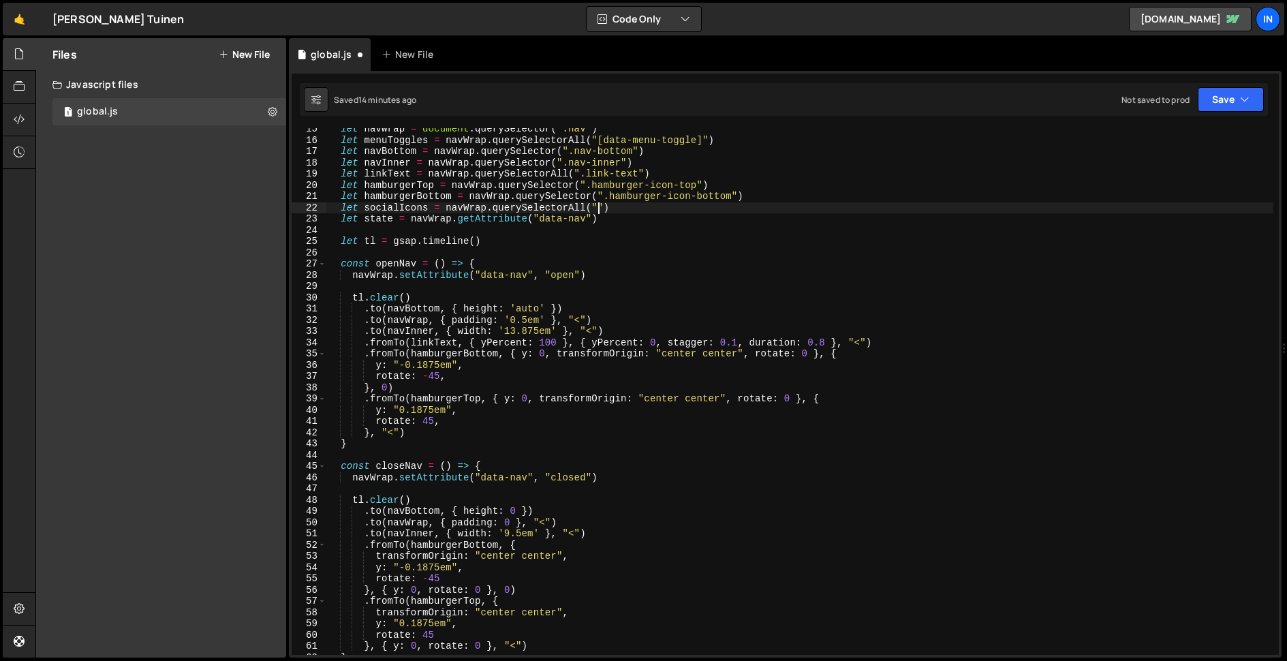
scroll to position [0, 18]
paste textarea "nav-social-icon-wrap")"
type textarea "let socialIcons = navWrap.querySelectorAll(".nav-social-icon-wrap")"
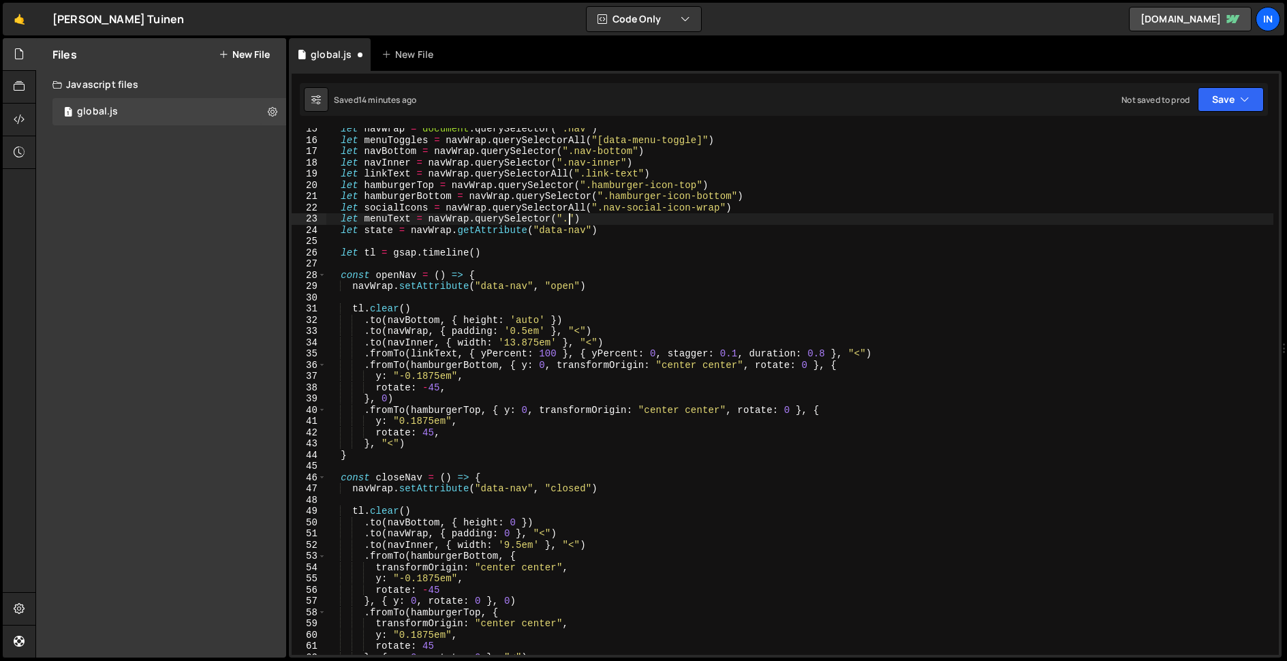
scroll to position [0, 16]
paste textarea "nav-text"
click at [441, 442] on div "let navWrap = document . querySelector ( ".nav" ) let menuToggles = navWrap . q…" at bounding box center [799, 397] width 947 height 549
type textarea "}, "<")"
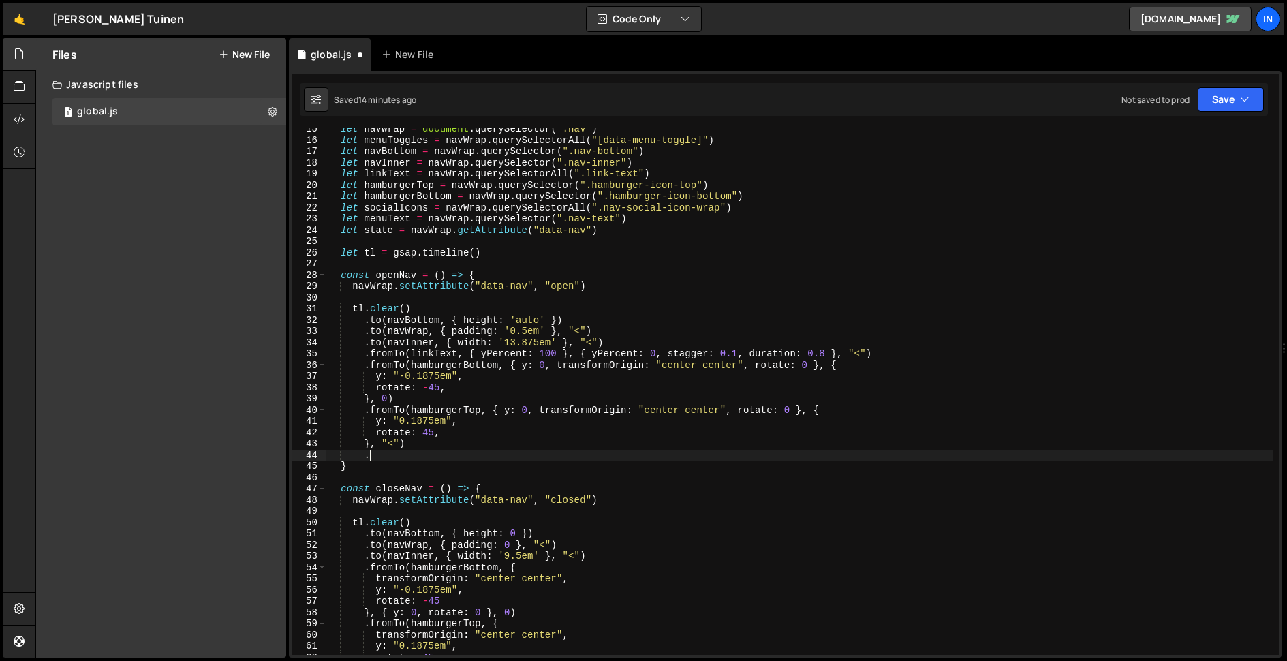
scroll to position [0, 2]
click at [428, 443] on div "let navWrap = document . querySelector ( ".nav" ) let menuToggles = navWrap . q…" at bounding box center [799, 397] width 947 height 549
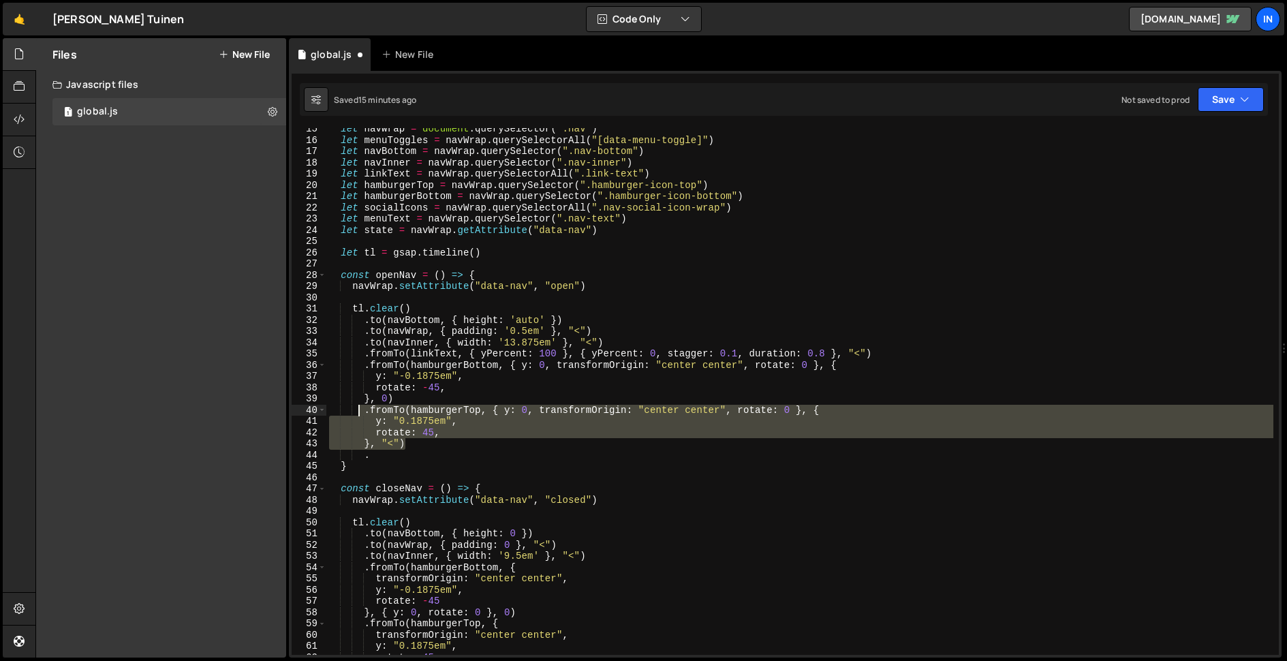
click at [360, 409] on div "let navWrap = document . querySelector ( ".nav" ) let menuToggles = navWrap . q…" at bounding box center [799, 397] width 947 height 549
click at [363, 411] on div "let navWrap = document . querySelector ( ".nav" ) let menuToggles = navWrap . q…" at bounding box center [799, 391] width 947 height 527
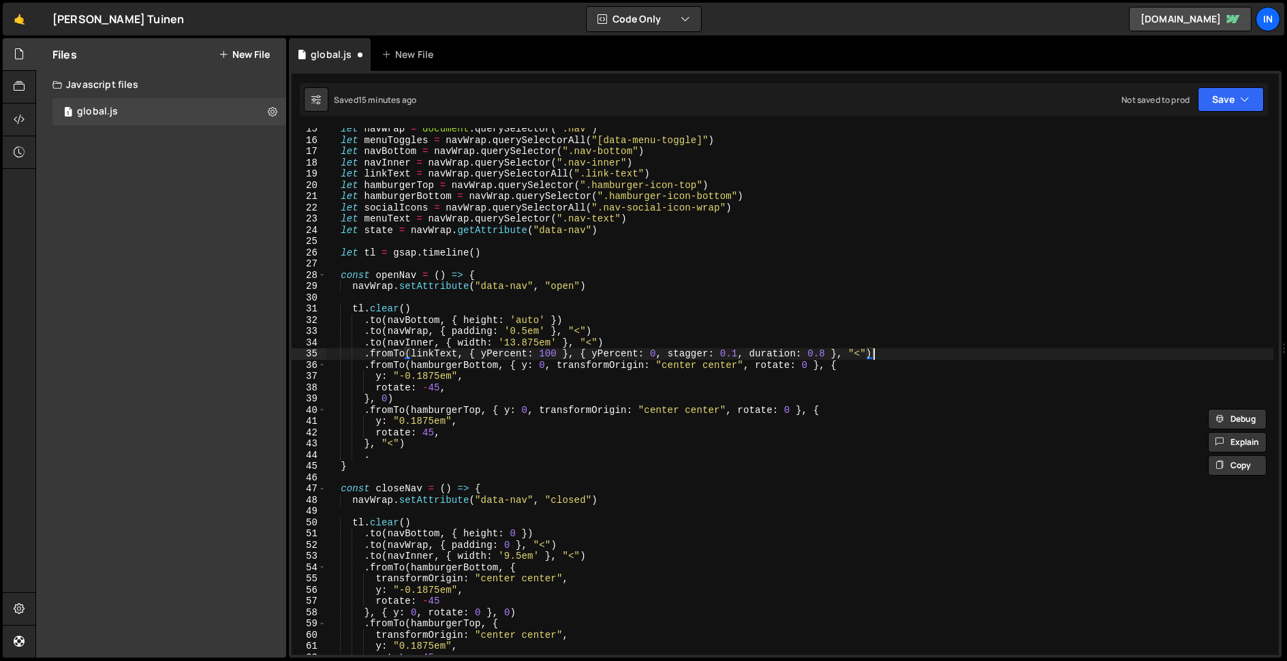
click at [891, 350] on div "let navWrap = document . querySelector ( ".nav" ) let menuToggles = navWrap . q…" at bounding box center [799, 397] width 947 height 549
click at [366, 349] on div "let navWrap = document . querySelector ( ".nav" ) let menuToggles = navWrap . q…" at bounding box center [799, 397] width 947 height 549
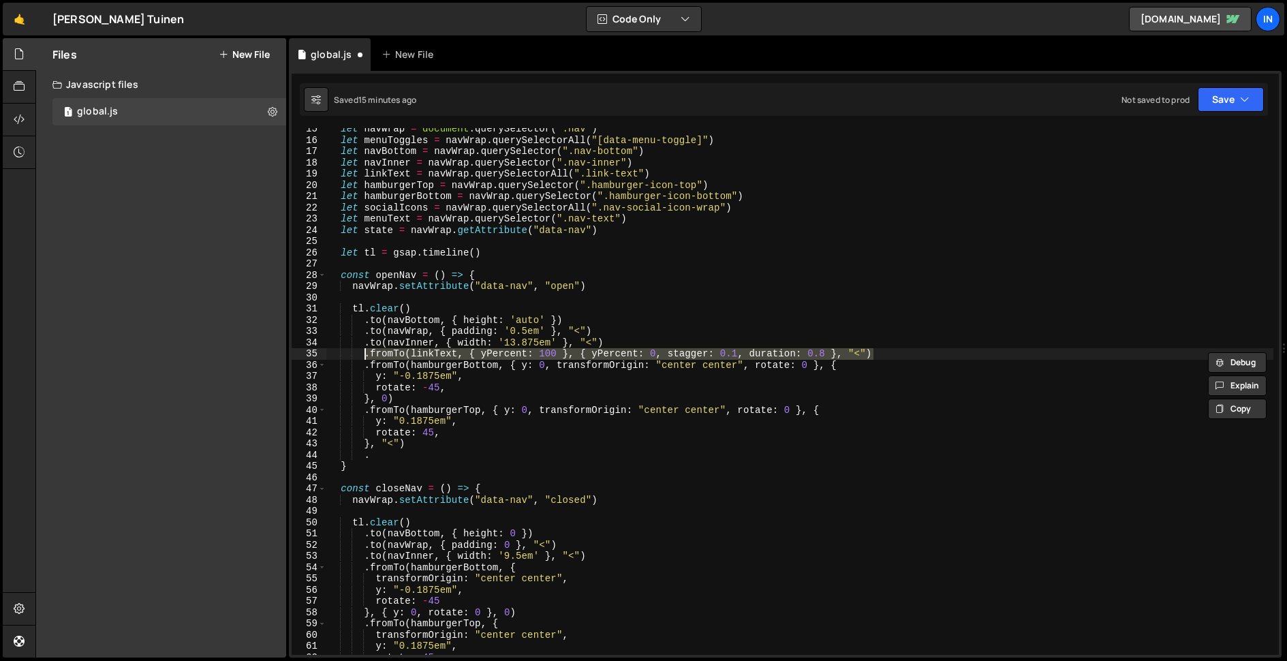
click at [384, 453] on div "let navWrap = document . querySelector ( ".nav" ) let menuToggles = navWrap . q…" at bounding box center [799, 397] width 947 height 549
type textarea "."
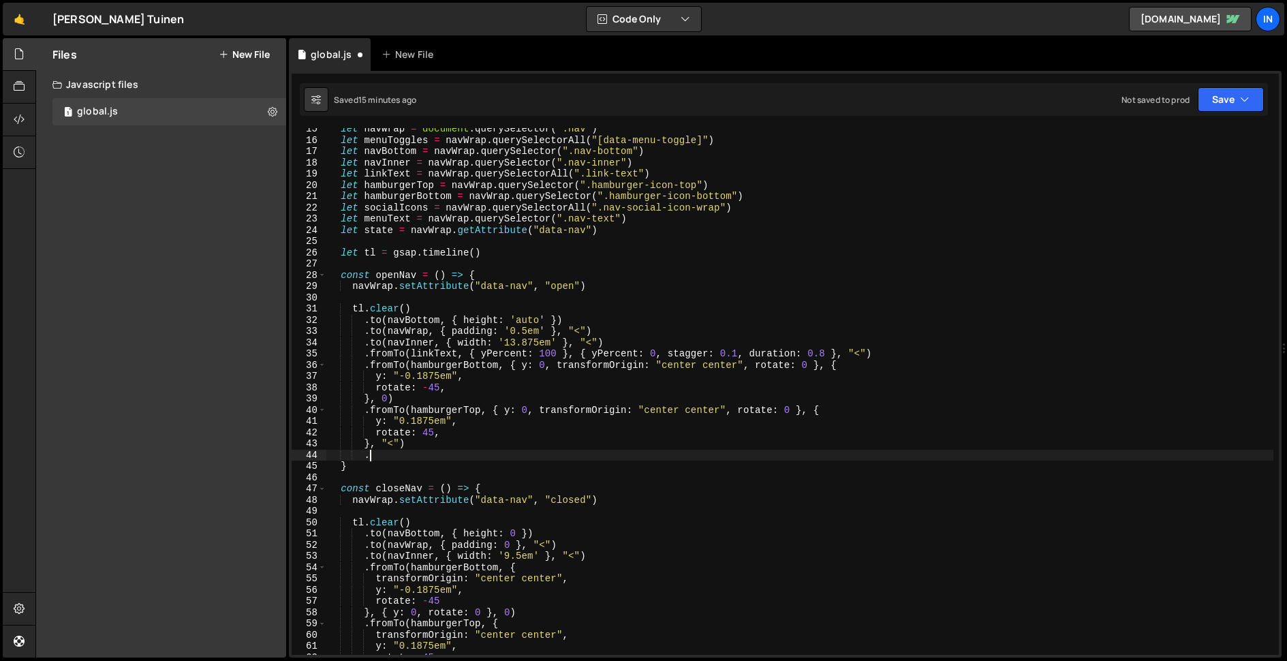
scroll to position [0, 1]
paste textarea ".fromTo(linkText, { yPercent: 100 }, { yPercent: 0, stagger: 0.1, duration: 0.8…"
drag, startPoint x: 459, startPoint y: 456, endPoint x: 445, endPoint y: 460, distance: 14.9
click at [458, 456] on div "let navWrap = document . querySelector ( ".nav" ) let menuToggles = navWrap . q…" at bounding box center [799, 397] width 947 height 549
click at [433, 456] on div "let navWrap = document . querySelector ( ".nav" ) let menuToggles = navWrap . q…" at bounding box center [799, 397] width 947 height 549
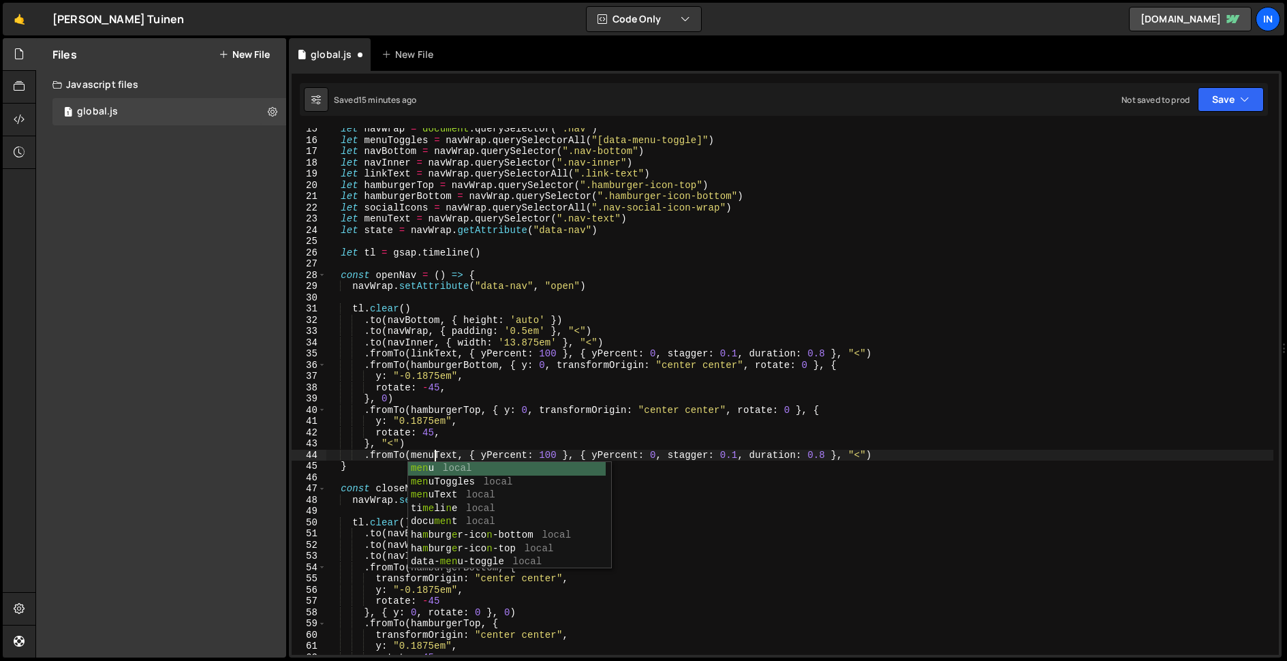
scroll to position [0, 7]
click at [403, 407] on div "let navWrap = document . querySelector ( ".nav" ) let menuToggles = navWrap . q…" at bounding box center [799, 397] width 947 height 549
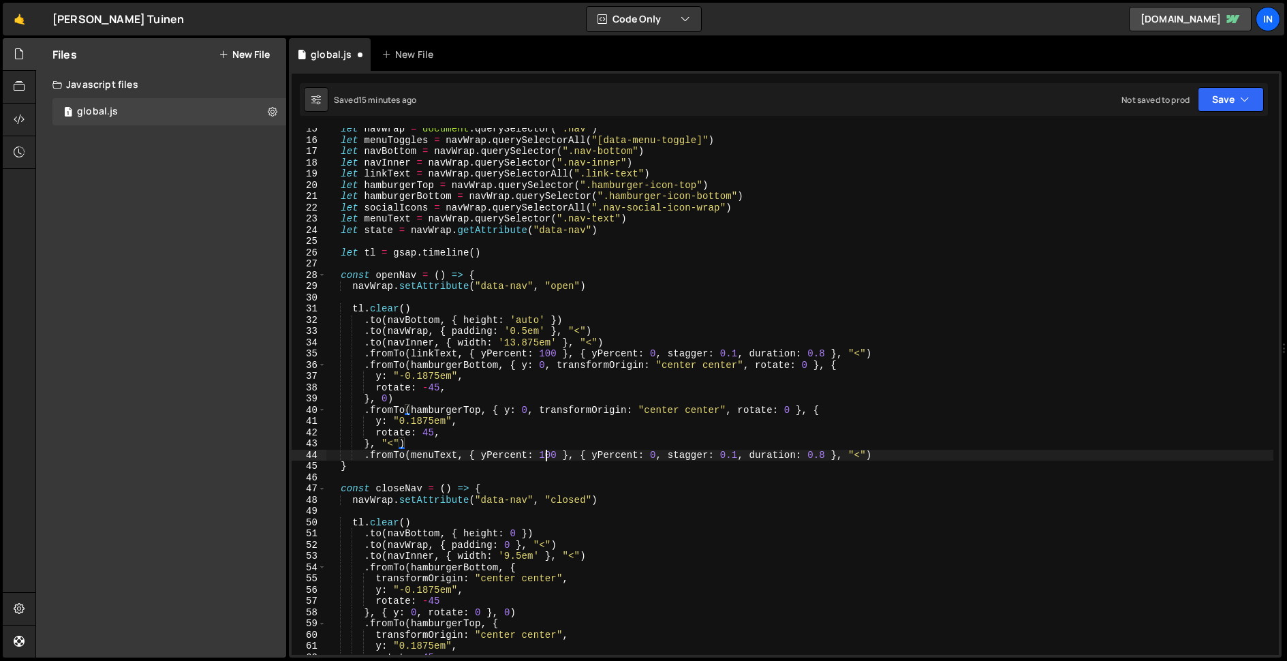
click at [546, 454] on div "let navWrap = document . querySelector ( ".nav" ) let menuToggles = navWrap . q…" at bounding box center [799, 397] width 947 height 549
drag, startPoint x: 551, startPoint y: 456, endPoint x: 547, endPoint y: 464, distance: 8.5
click at [551, 456] on div "let navWrap = document . querySelector ( ".nav" ) let menuToggles = navWrap . q…" at bounding box center [799, 397] width 947 height 549
click at [638, 455] on div "let navWrap = document . querySelector ( ".nav" ) let menuToggles = navWrap . q…" at bounding box center [799, 397] width 947 height 549
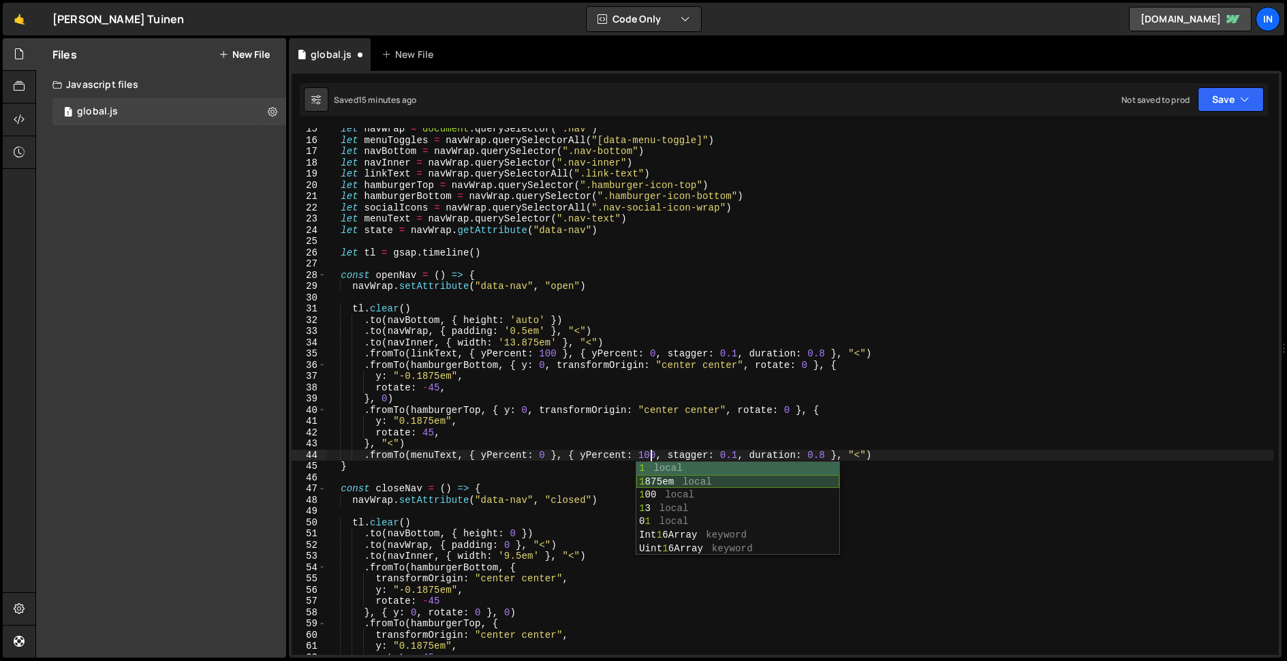
scroll to position [0, 22]
click at [742, 453] on div "let navWrap = document . querySelector ( ".nav" ) let menuToggles = navWrap . q…" at bounding box center [799, 397] width 947 height 549
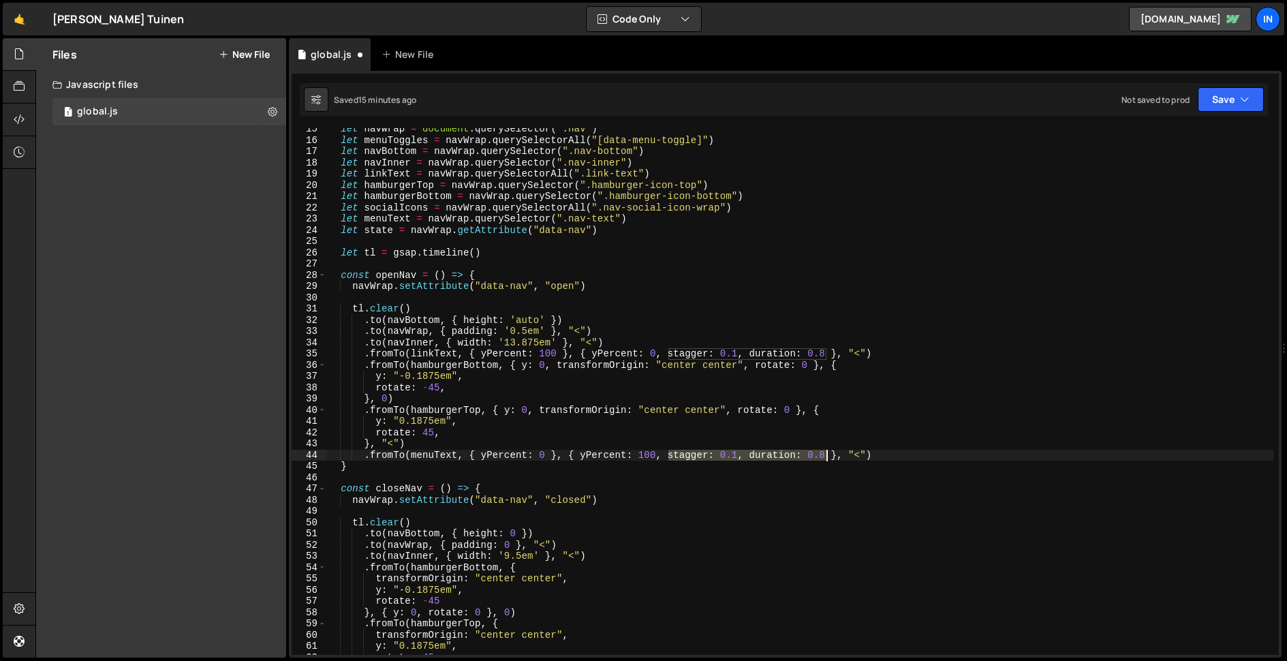
drag, startPoint x: 670, startPoint y: 453, endPoint x: 828, endPoint y: 453, distance: 158.7
click at [828, 453] on div "let navWrap = document . querySelector ( ".nav" ) let menuToggles = navWrap . q…" at bounding box center [799, 397] width 947 height 549
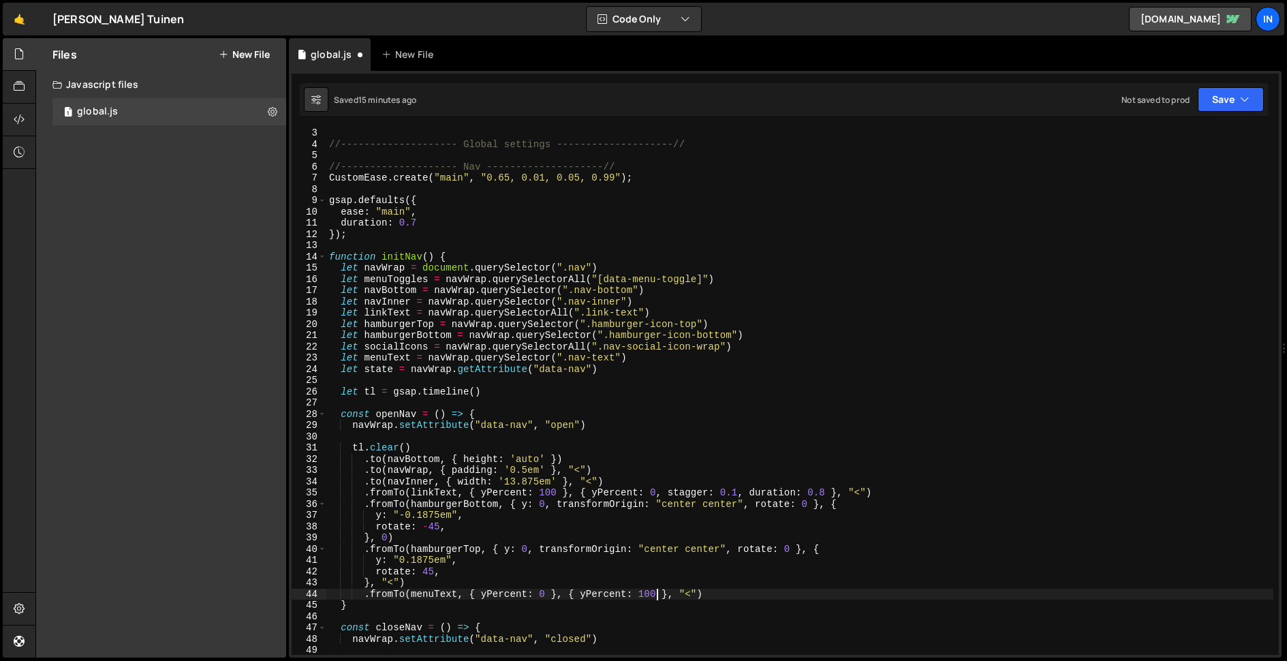
scroll to position [24, 0]
click at [828, 491] on div "//-------------------- Global settings --------------------// //---------------…" at bounding box center [799, 401] width 947 height 549
drag, startPoint x: 740, startPoint y: 491, endPoint x: 825, endPoint y: 491, distance: 85.2
click at [825, 491] on div "//-------------------- Global settings --------------------// //---------------…" at bounding box center [799, 401] width 947 height 549
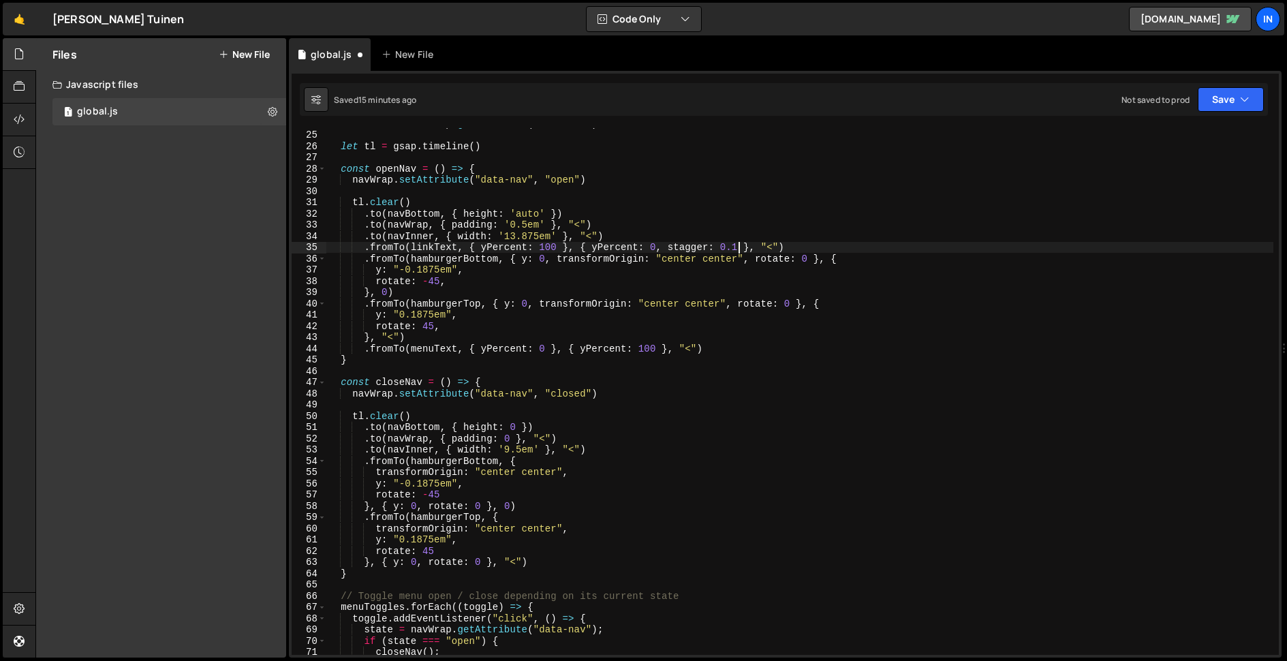
scroll to position [294, 0]
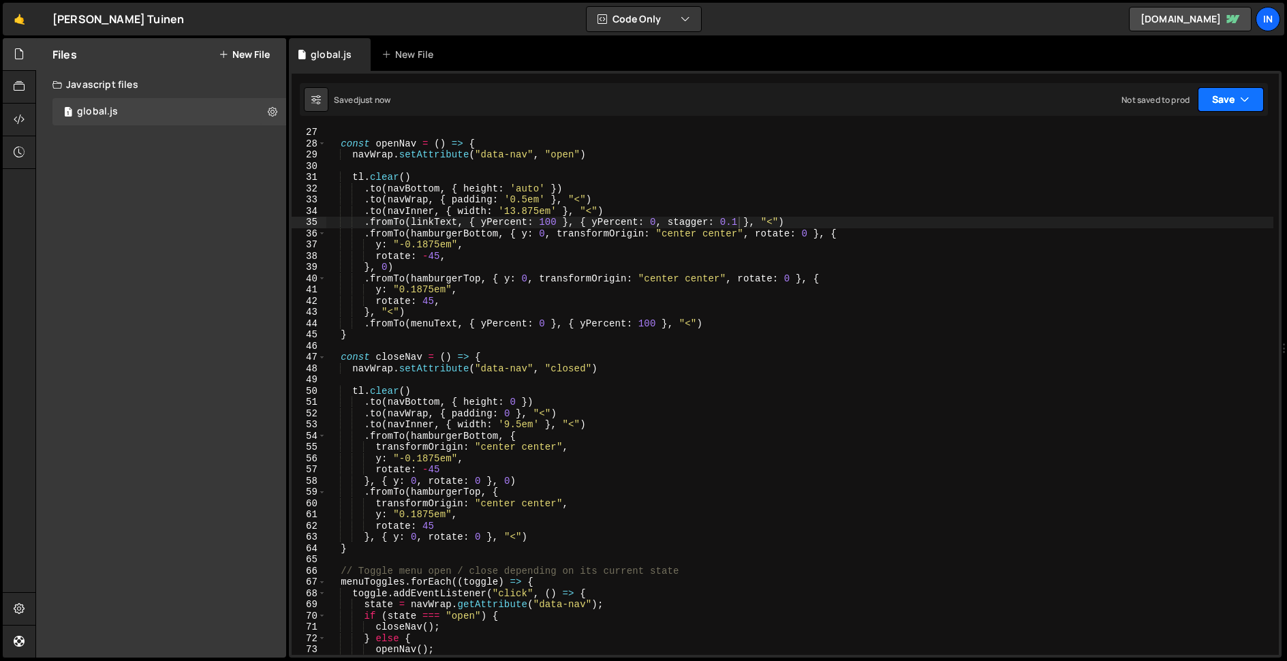
click at [1044, 103] on button "Save" at bounding box center [1231, 99] width 66 height 25
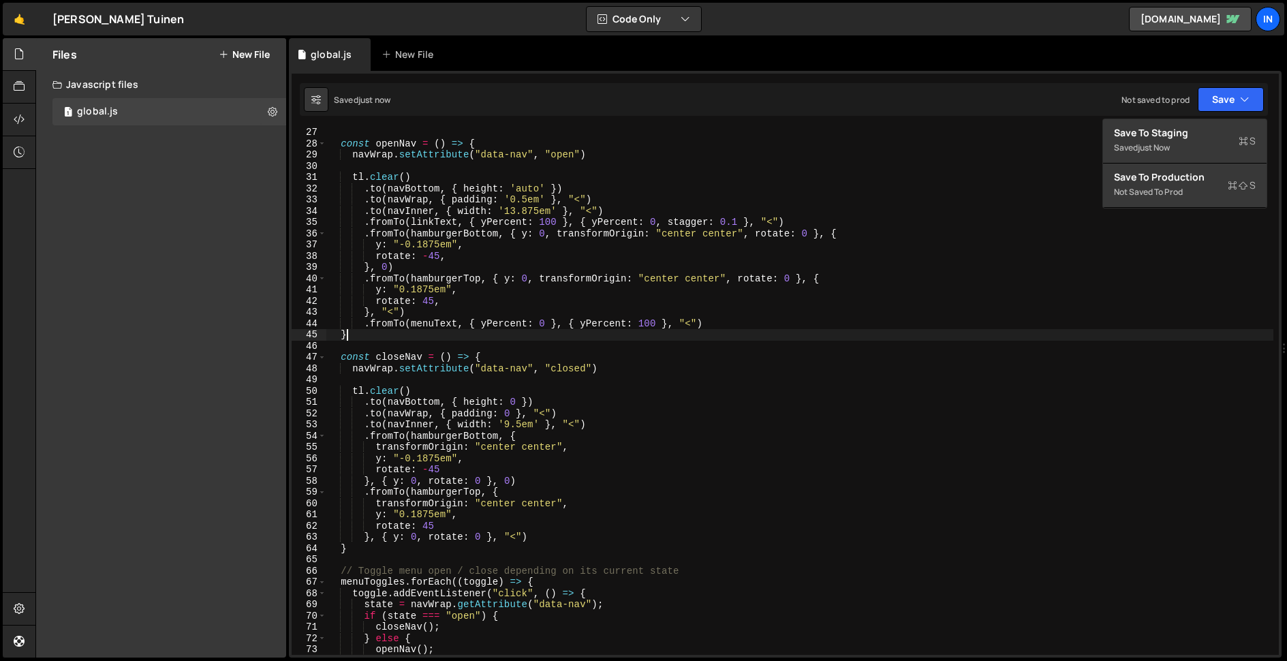
click at [374, 330] on div "const openNav = ( ) => { navWrap . setAttribute ( "data-nav" , "open" ) tl . cl…" at bounding box center [799, 401] width 947 height 549
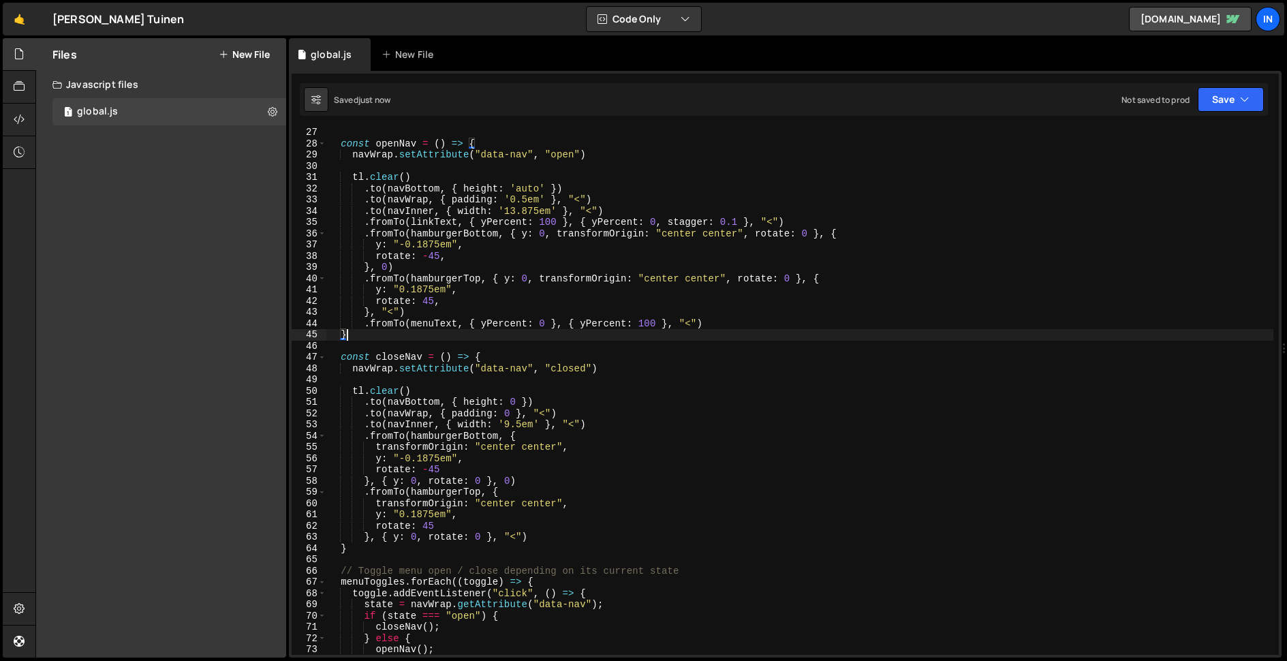
drag, startPoint x: 361, startPoint y: 326, endPoint x: 370, endPoint y: 326, distance: 8.9
click at [362, 326] on div "const openNav = ( ) => { navWrap . setAttribute ( "data-nav" , "open" ) tl . cl…" at bounding box center [799, 401] width 947 height 549
click at [365, 324] on div "const openNav = ( ) => { navWrap . setAttribute ( "data-nav" , "open" ) tl . cl…" at bounding box center [799, 391] width 947 height 527
click at [710, 320] on div "const openNav = ( ) => { navWrap . setAttribute ( "data-nav" , "open" ) tl . cl…" at bounding box center [799, 401] width 947 height 549
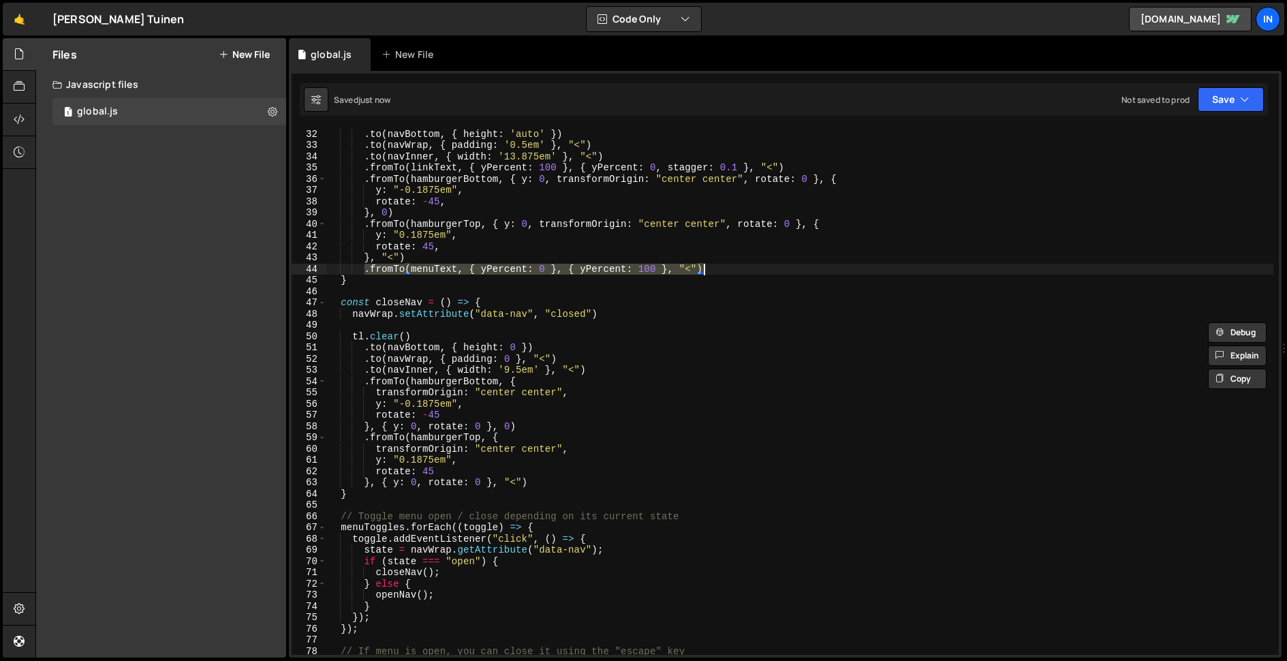
scroll to position [348, 0]
click at [551, 480] on div "tl . clear ( ) . to ( navBottom , { height : 'auto' }) . to ( navWrap , { paddi…" at bounding box center [799, 391] width 947 height 549
type textarea "}, { y: 0, rotate: 0 }, "<")"
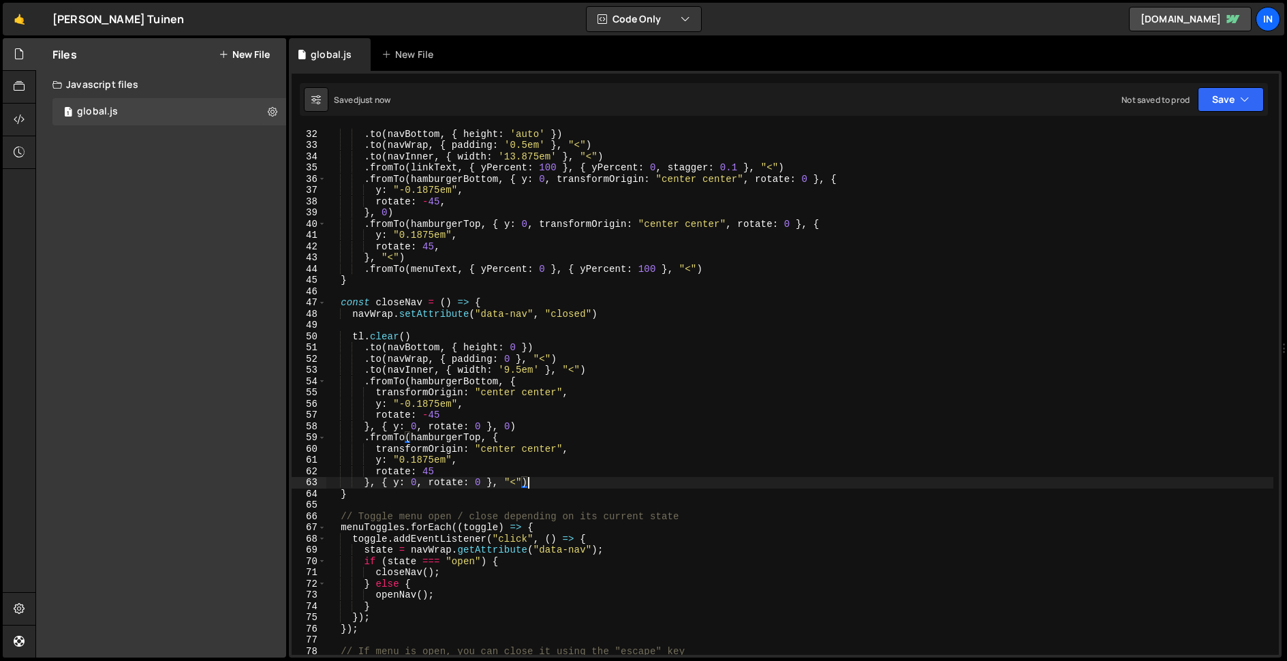
scroll to position [0, 1]
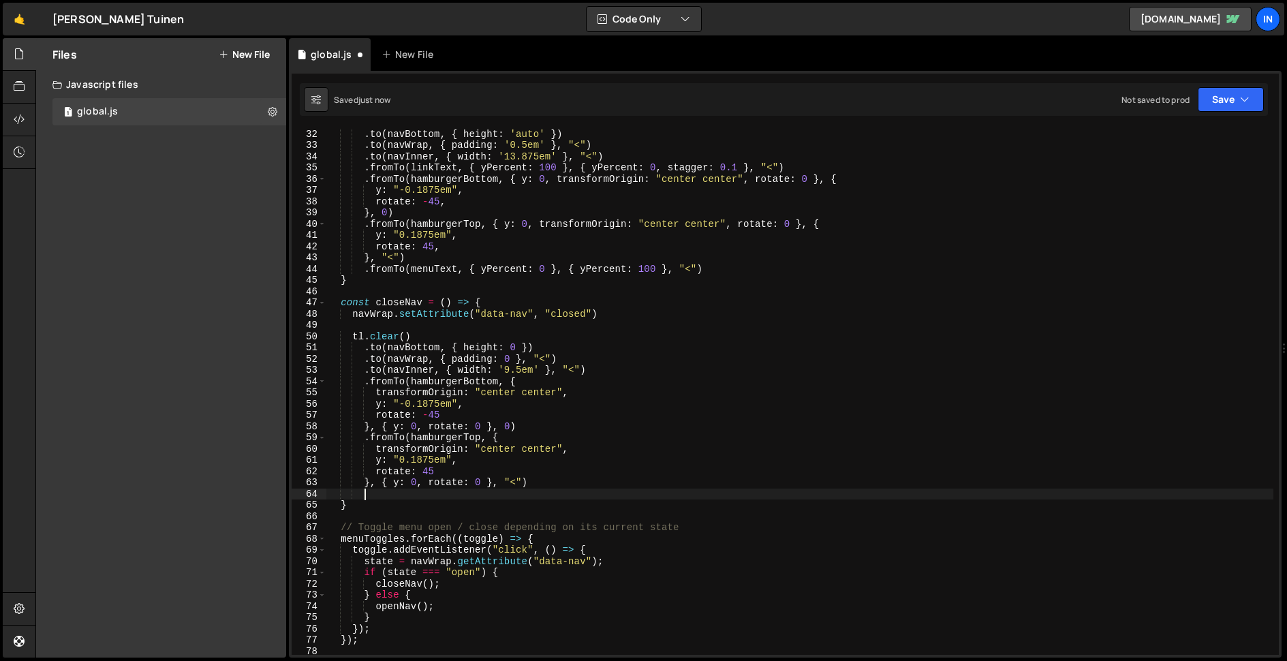
paste textarea ".fromTo(menuText, { yPercent: 0 }, { yPercent: 100 }, "<")"
click at [535, 491] on div "tl . clear ( ) . to ( navBottom , { height : 'auto' }) . to ( navWrap , { paddi…" at bounding box center [799, 391] width 947 height 549
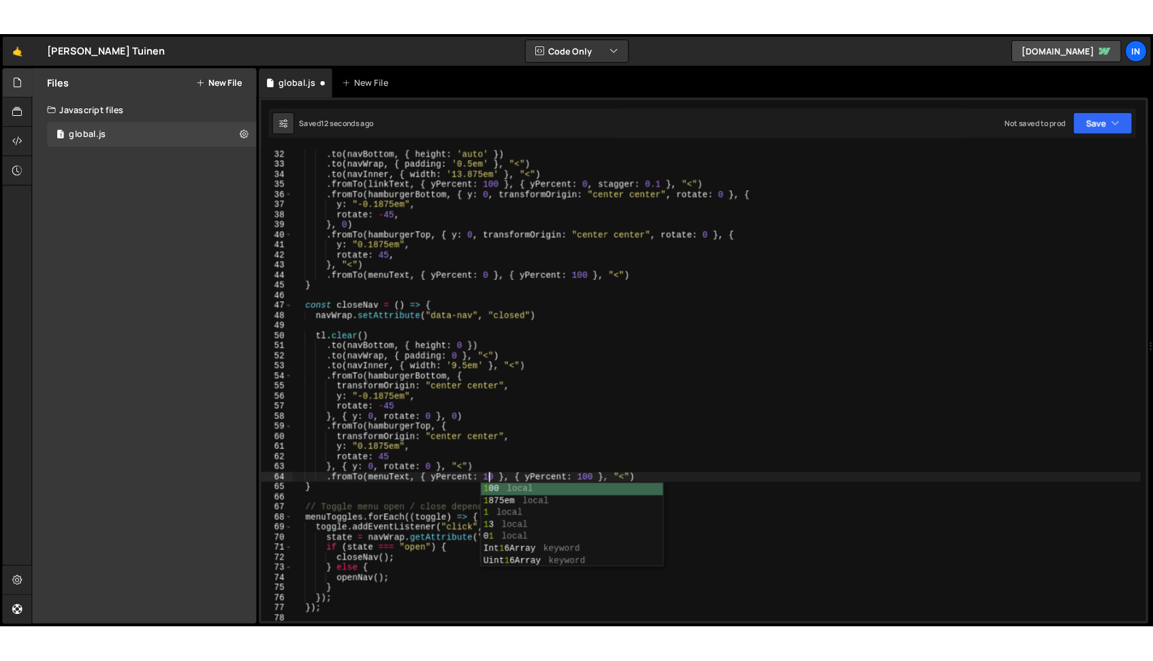
scroll to position [0, 15]
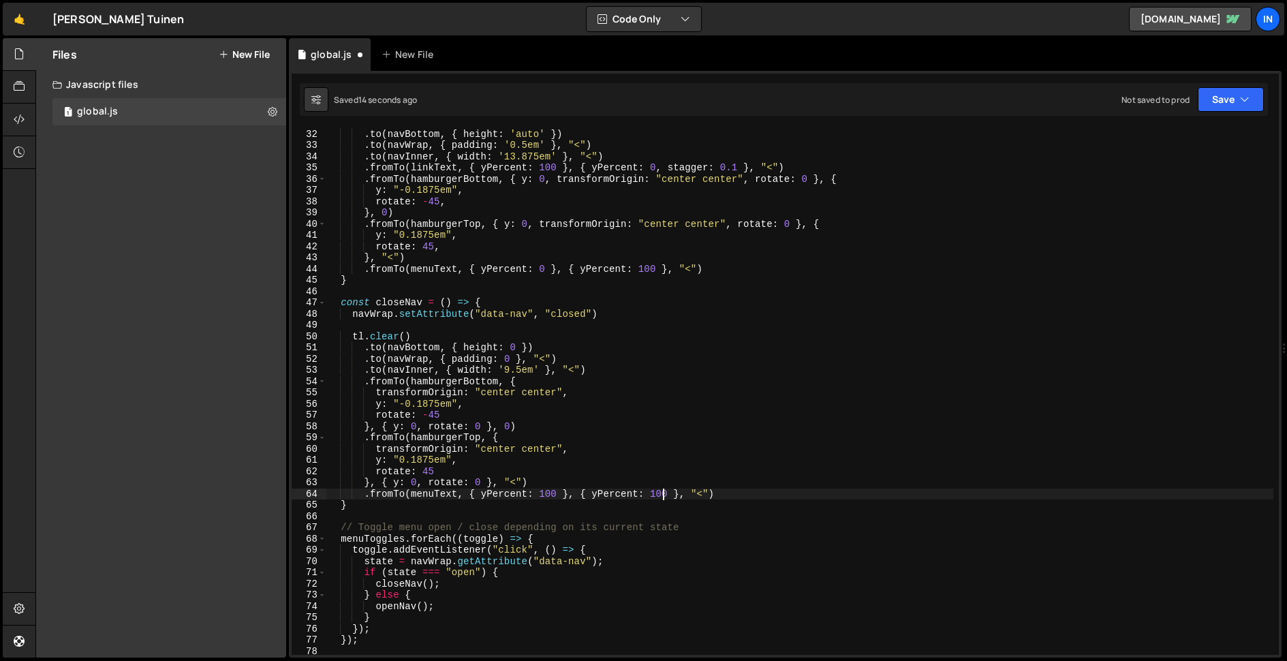
click at [661, 493] on div "tl . clear ( ) . to ( navBottom , { height : 'auto' }) . to ( navWrap , { paddi…" at bounding box center [799, 391] width 947 height 549
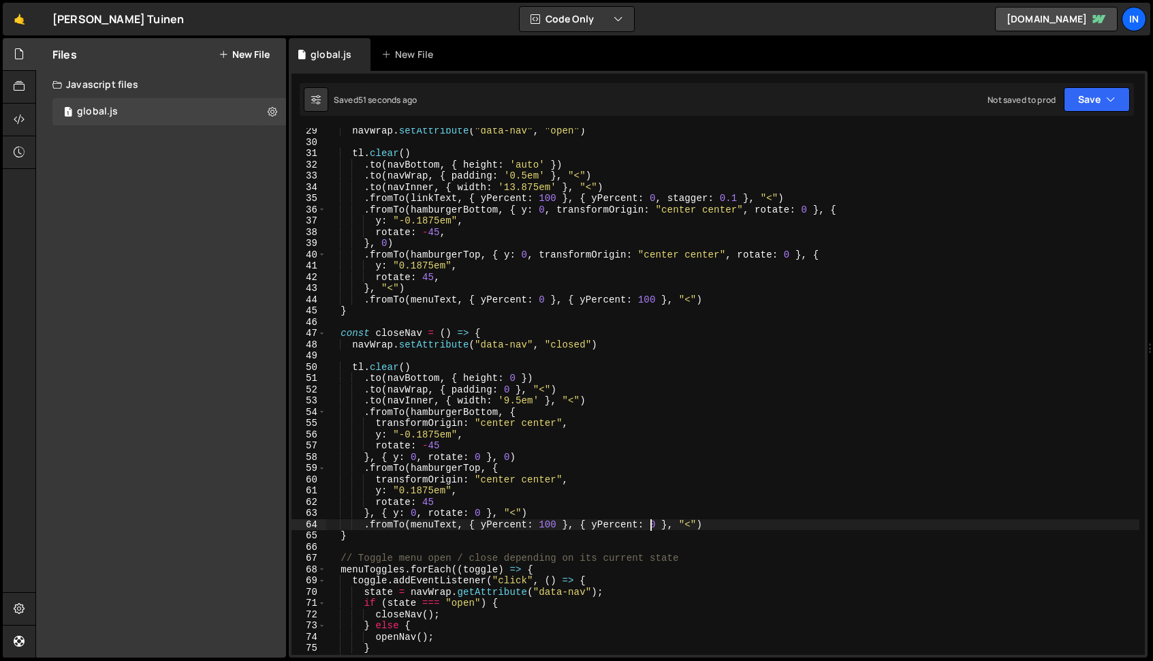
scroll to position [317, 0]
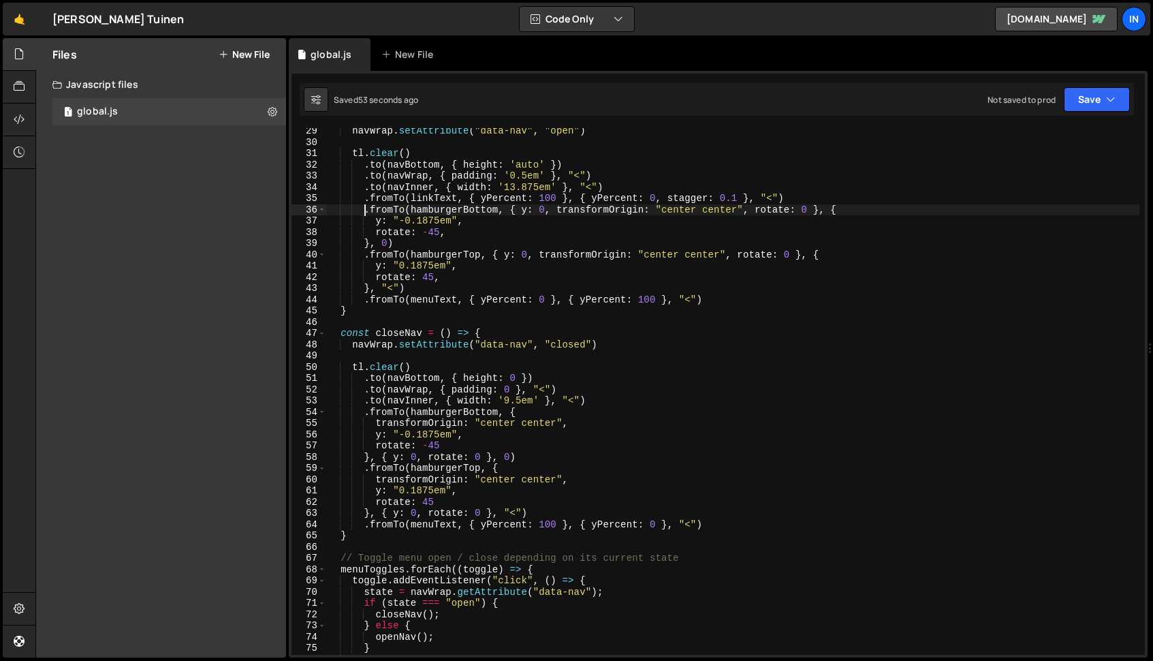
click at [367, 210] on div "navWrap . setAttribute ( "data-nav" , "open" ) tl . clear ( ) . to ( navBottom …" at bounding box center [732, 399] width 813 height 549
click at [402, 241] on div "navWrap . setAttribute ( "data-nav" , "open" ) tl . clear ( ) . to ( navBottom …" at bounding box center [732, 399] width 813 height 549
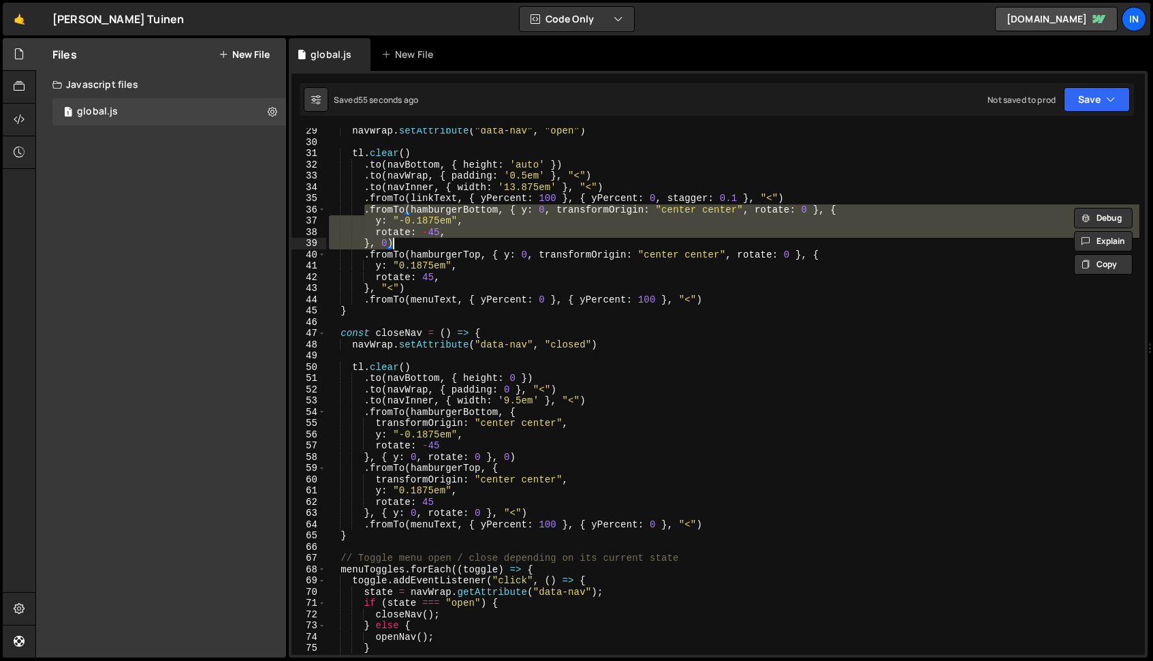
scroll to position [0, 7]
click at [728, 526] on div "navWrap . setAttribute ( "data-nav" , "open" ) tl . clear ( ) . to ( navBottom …" at bounding box center [732, 399] width 813 height 549
type textarea ".fromTo(menuText, { yPercent: 100 }, { yPercent: 0 }, "<")"
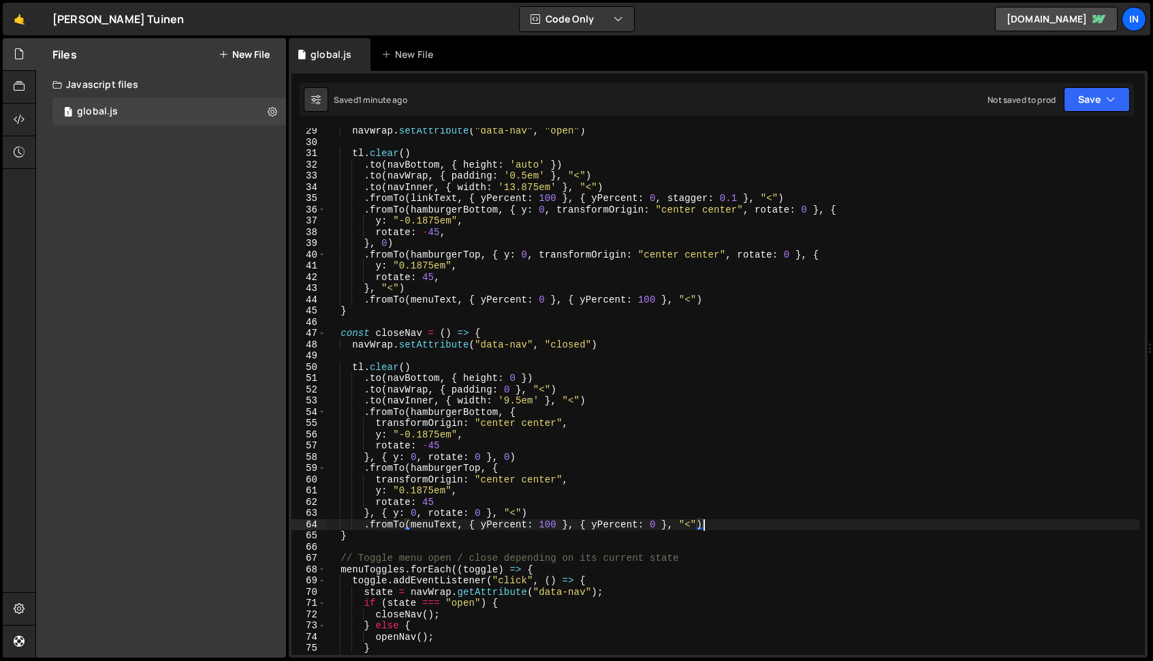
scroll to position [0, 1]
paste textarea "}, 0)"
type textarea "}, 0)"
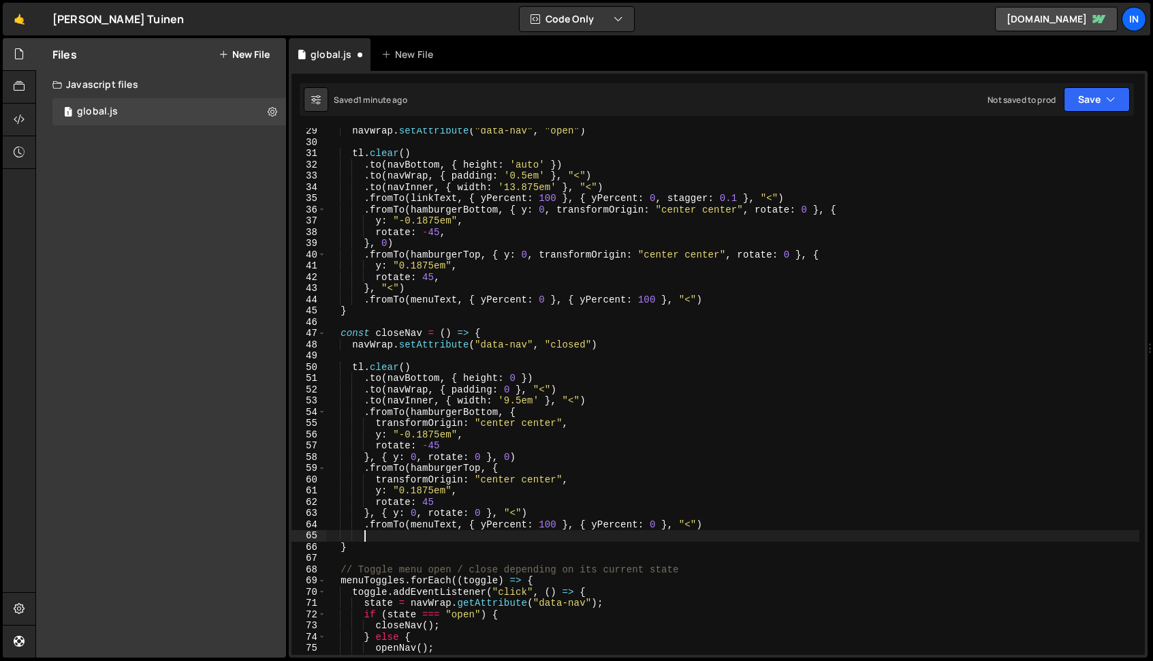
click at [724, 296] on div "navWrap . setAttribute ( "data-nav" , "open" ) tl . clear ( ) . to ( navBottom …" at bounding box center [732, 399] width 813 height 549
type textarea ".fromTo(menuText, { yPercent: 0 }, { yPercent: 100 }, "<")"
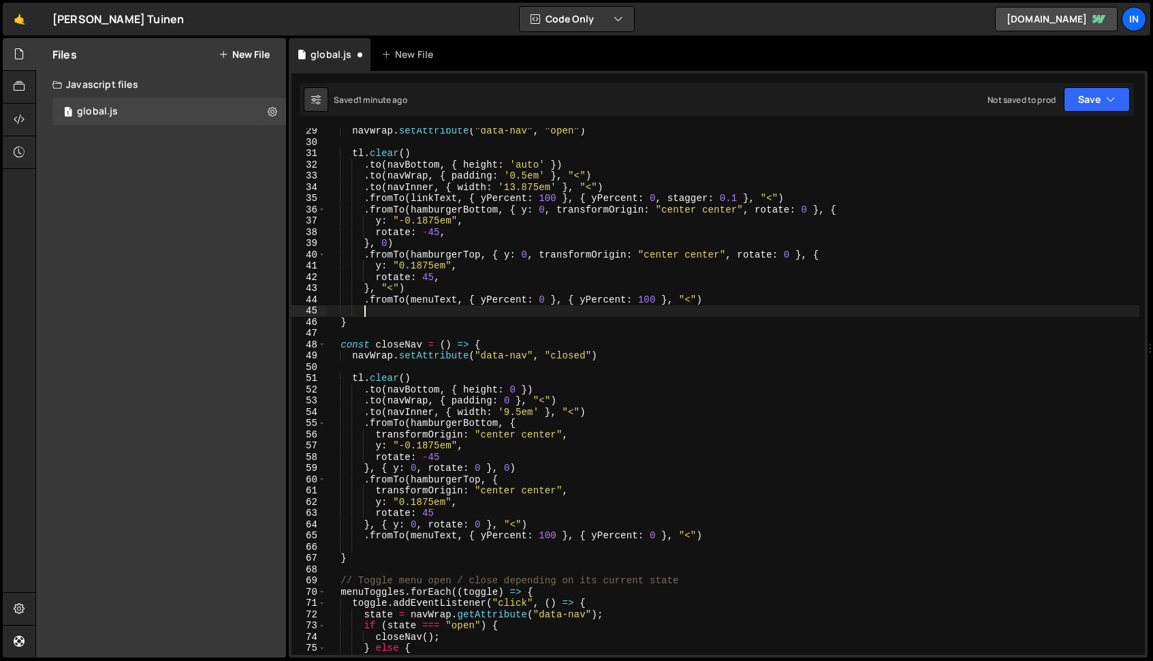
paste textarea "}, 0)"
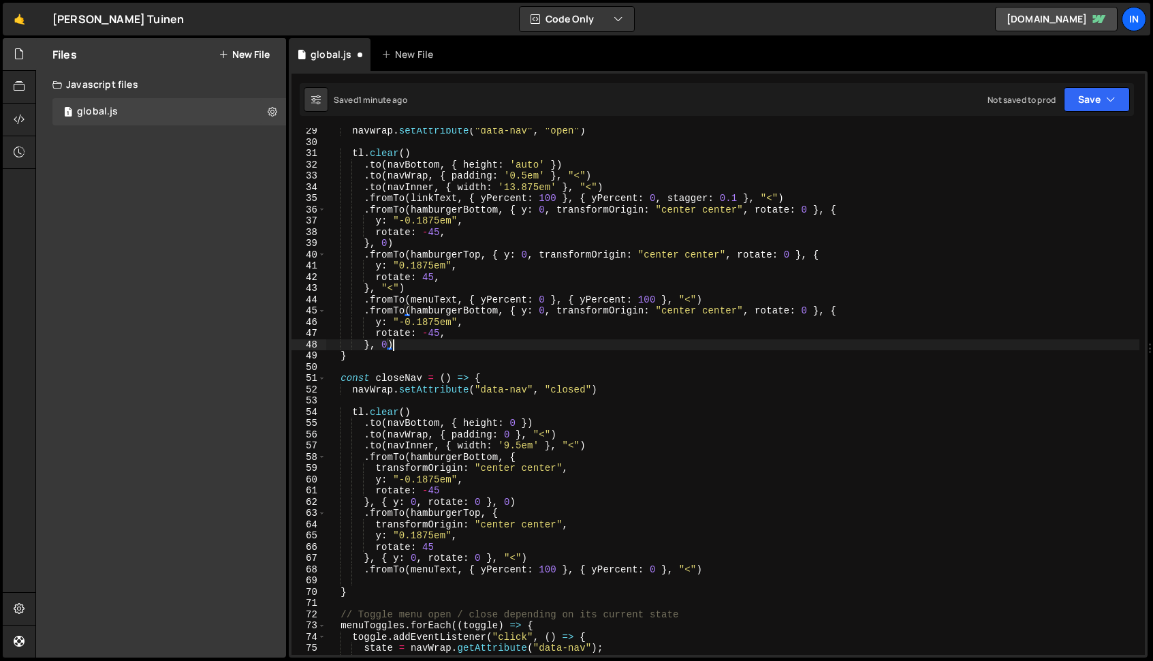
click at [499, 313] on div "navWrap . setAttribute ( "data-nav" , "open" ) tl . clear ( ) . to ( navBottom …" at bounding box center [732, 399] width 813 height 549
click at [412, 311] on div "navWrap . setAttribute ( "data-nav" , "open" ) tl . clear ( ) . to ( navBottom …" at bounding box center [732, 399] width 813 height 549
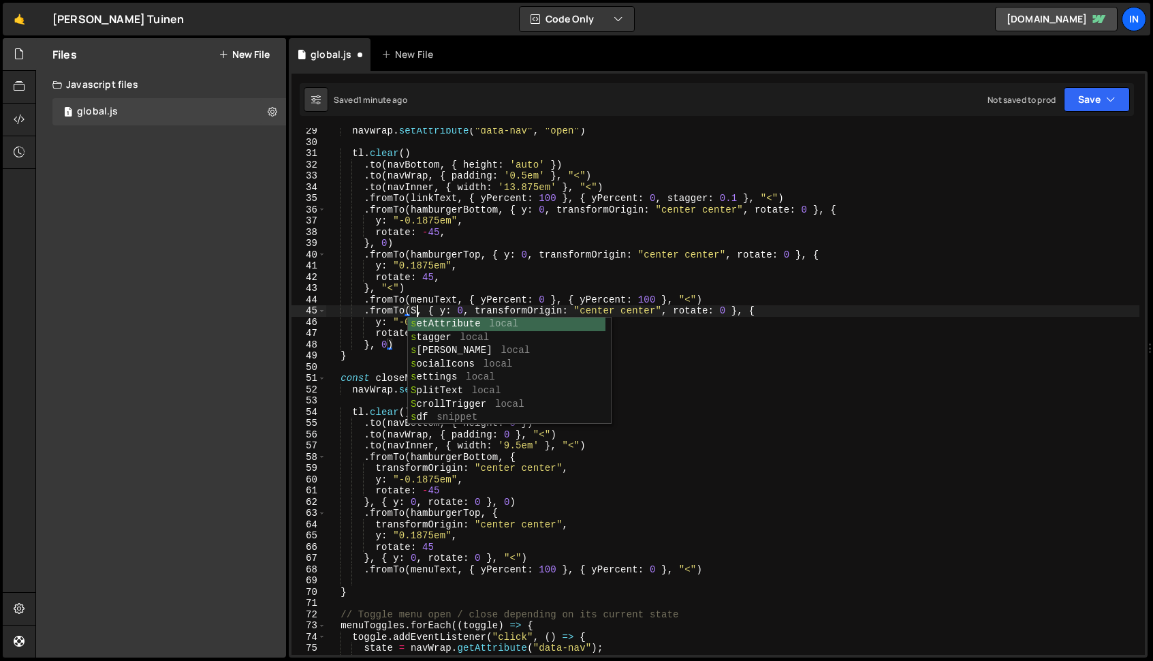
scroll to position [0, 5]
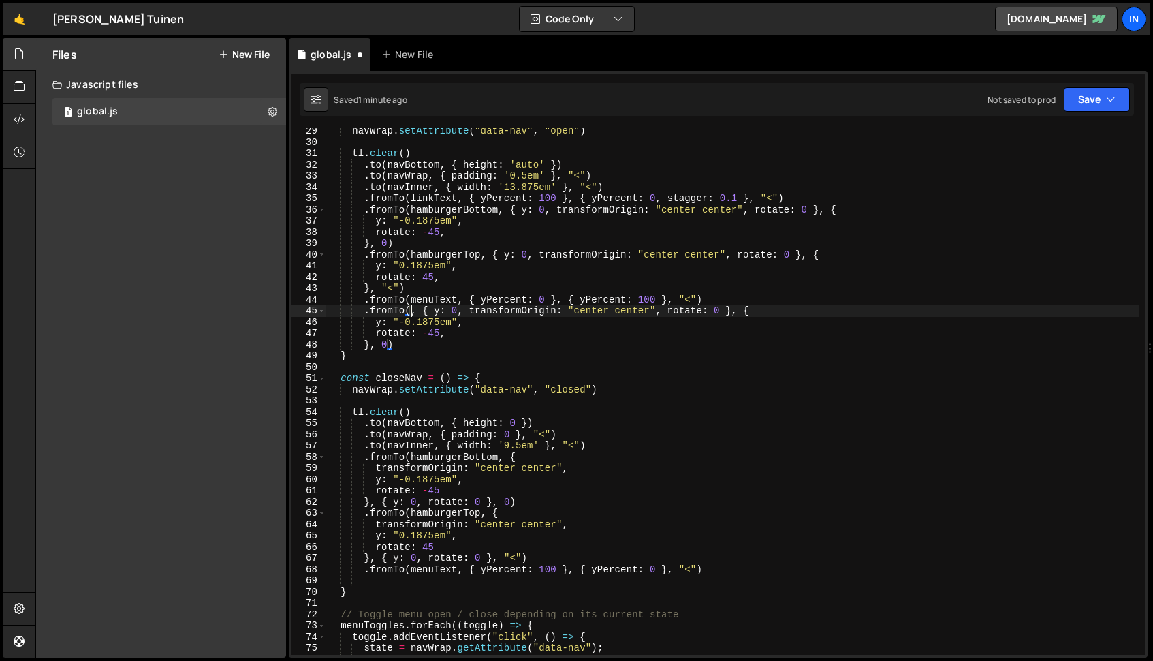
type textarea ".fromTo(hamburgerBottom, { y: 0, transformOrigin: "center center", rotate: 0 },…"
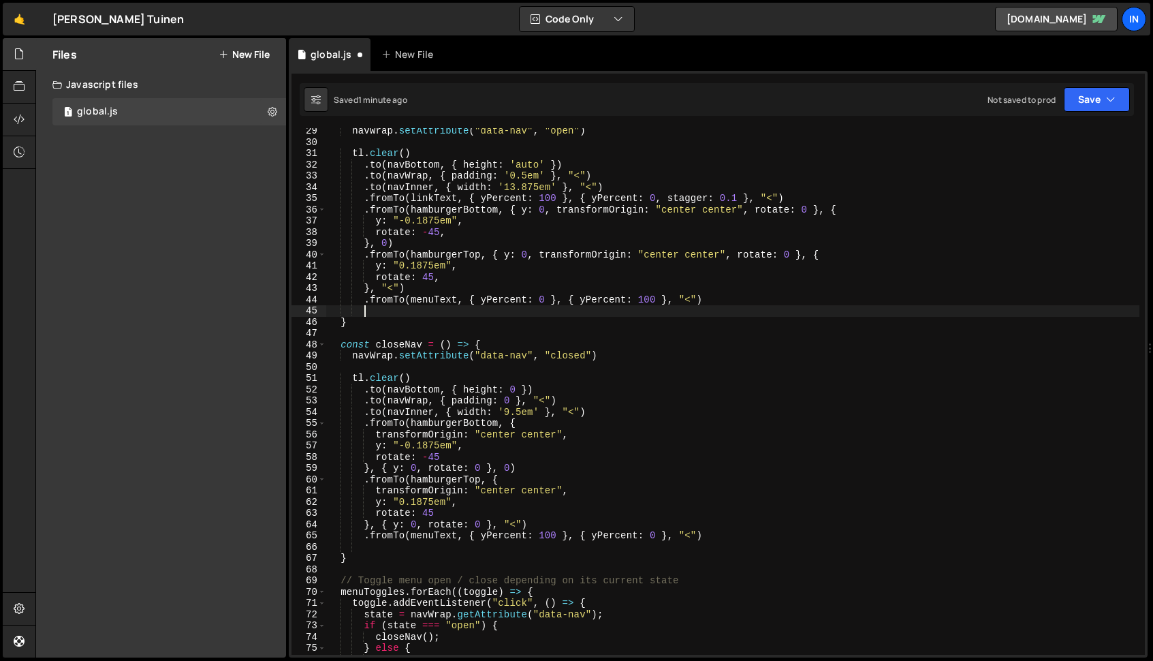
scroll to position [0, 1]
click at [792, 196] on div "navWrap . setAttribute ( "data-nav" , "open" ) tl . clear ( ) . to ( navBottom …" at bounding box center [732, 399] width 813 height 549
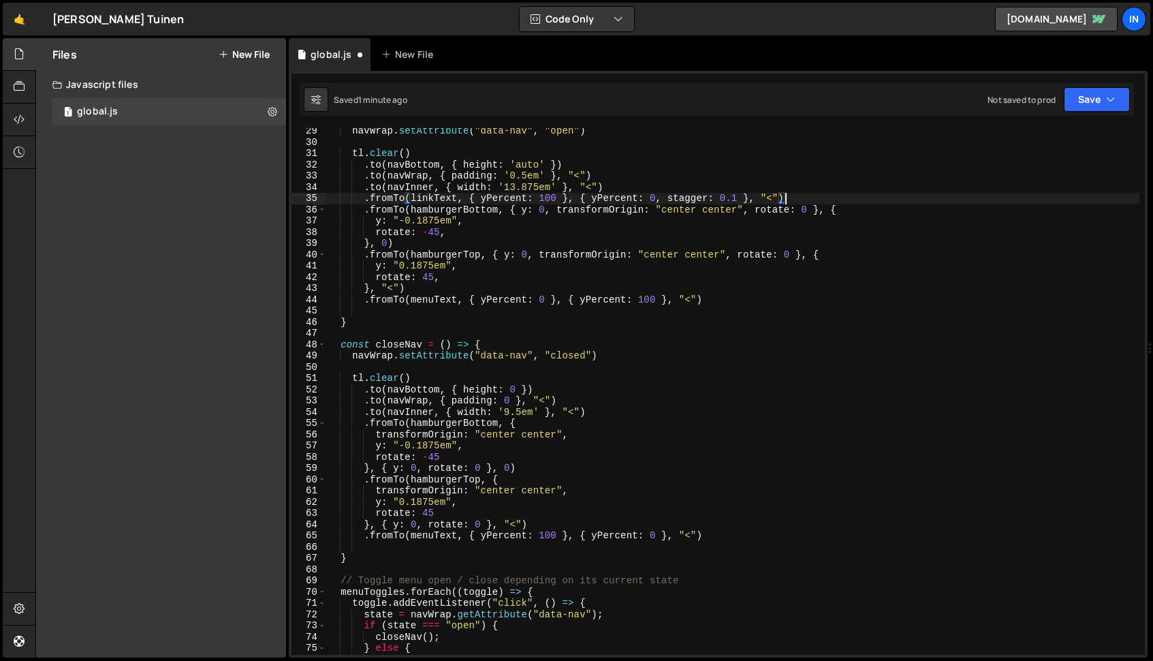
click at [364, 198] on div "navWrap . setAttribute ( "data-nav" , "open" ) tl . clear ( ) . to ( navBottom …" at bounding box center [732, 399] width 813 height 549
click at [722, 300] on div "navWrap . setAttribute ( "data-nav" , "open" ) tl . clear ( ) . to ( navBottom …" at bounding box center [732, 399] width 813 height 549
type textarea ".fromTo(menuText, { yPercent: 0 }, { yPercent: 100 }, "<")"
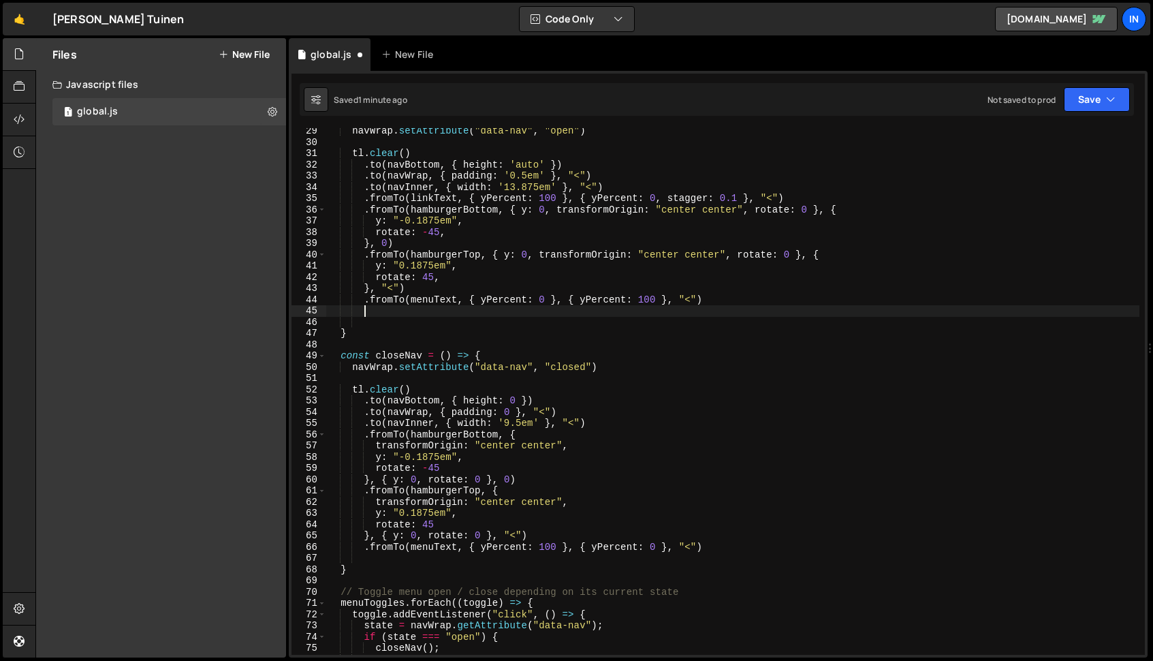
paste textarea ".fromTo(linkText, { yPercent: 100 }, { yPercent: 0, stagger: 0.1 }, "<")"
click at [737, 311] on div "navWrap . setAttribute ( "data-nav" , "open" ) tl . clear ( ) . to ( navBottom …" at bounding box center [732, 399] width 813 height 549
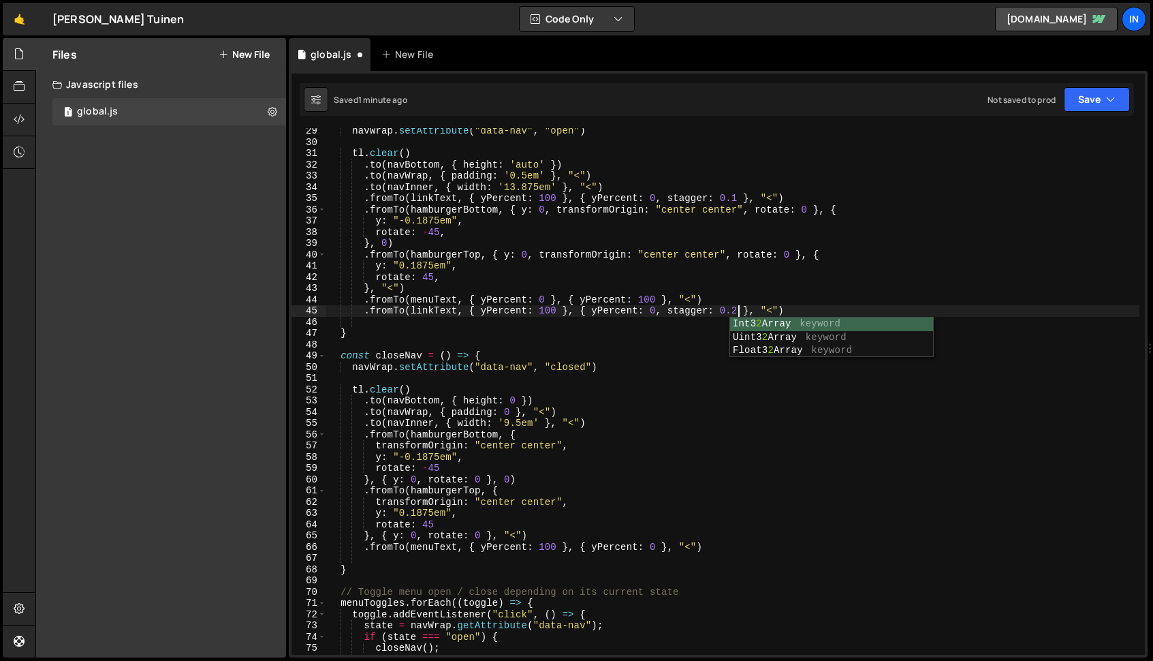
scroll to position [0, 29]
click at [456, 311] on div "navWrap . setAttribute ( "data-nav" , "open" ) tl . clear ( ) . to ( navBottom …" at bounding box center [732, 399] width 813 height 549
click at [563, 313] on div "navWrap . setAttribute ( "data-nav" , "open" ) tl . clear ( ) . to ( navBottom …" at bounding box center [732, 399] width 813 height 549
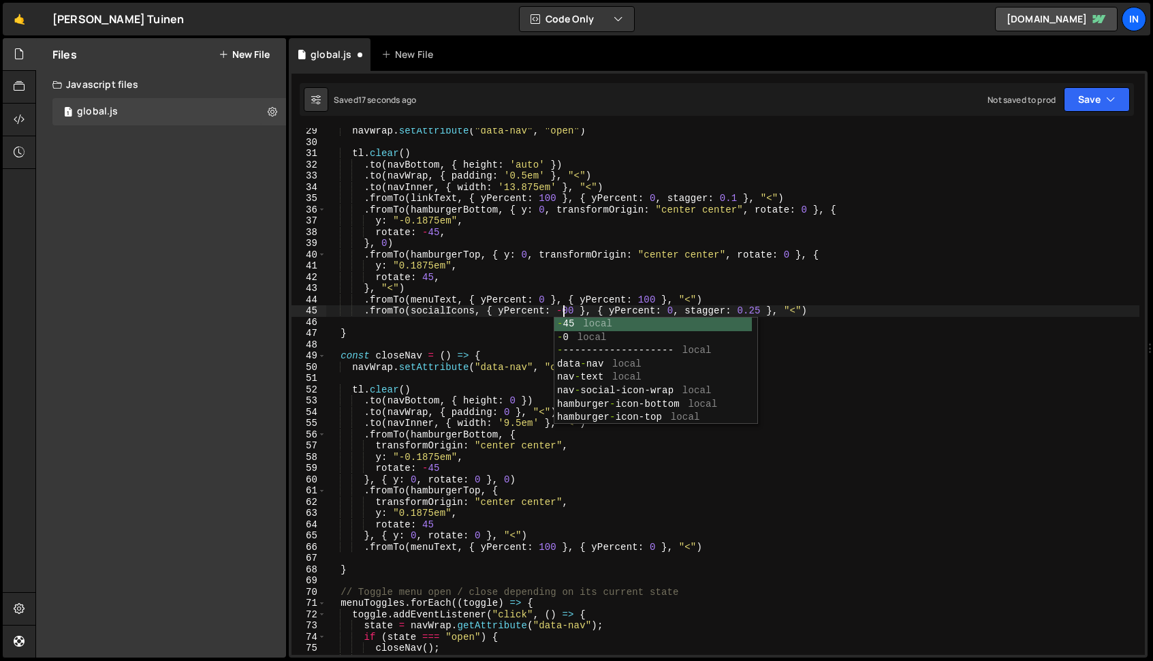
scroll to position [0, 16]
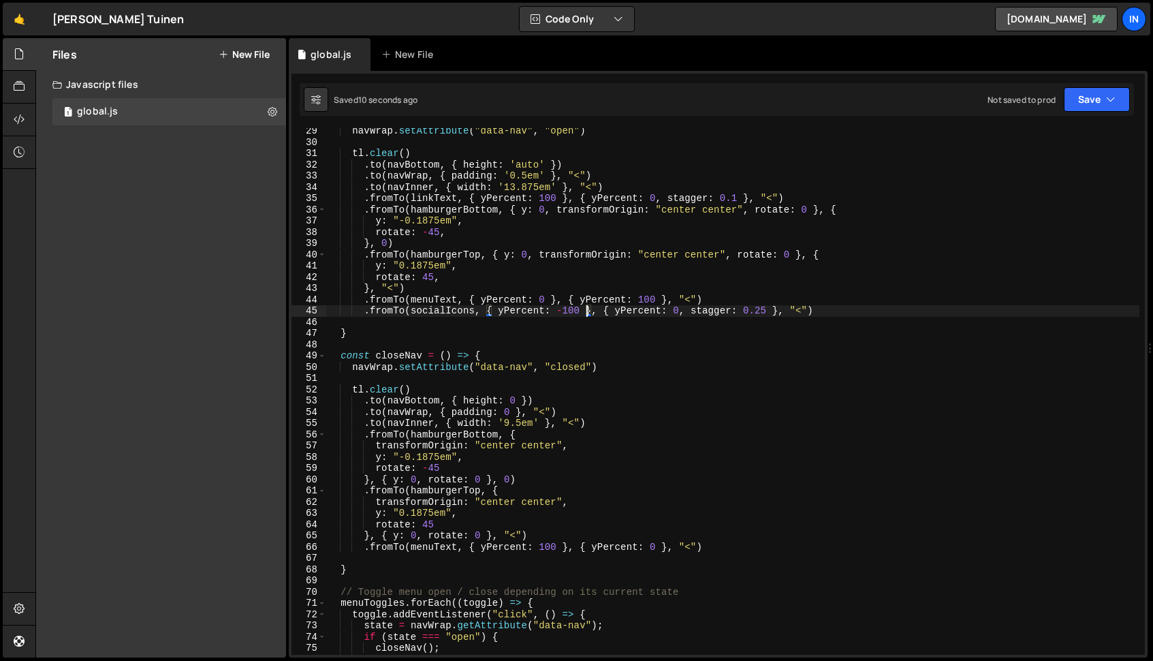
drag, startPoint x: 563, startPoint y: 313, endPoint x: 570, endPoint y: 323, distance: 11.7
click at [563, 313] on div "navWrap . setAttribute ( "data-nav" , "open" ) tl . clear ( ) . to ( navBottom …" at bounding box center [732, 399] width 813 height 549
click at [577, 315] on div "navWrap . setAttribute ( "data-nav" , "open" ) tl . clear ( ) . to ( navBottom …" at bounding box center [732, 399] width 813 height 549
click at [657, 311] on div "navWrap . setAttribute ( "data-nav" , "open" ) tl . clear ( ) . to ( navBottom …" at bounding box center [732, 399] width 813 height 549
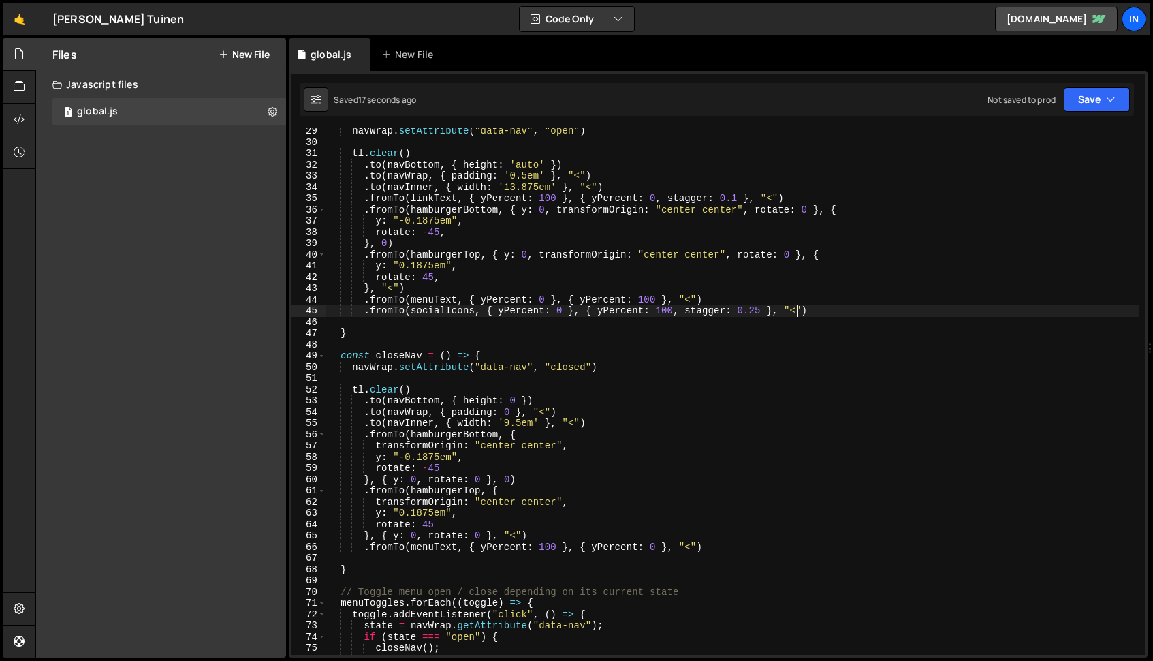
click at [798, 312] on div "navWrap . setAttribute ( "data-nav" , "open" ) tl . clear ( ) . to ( navBottom …" at bounding box center [732, 399] width 813 height 549
click at [755, 315] on div "navWrap . setAttribute ( "data-nav" , "open" ) tl . clear ( ) . to ( navBottom …" at bounding box center [732, 399] width 813 height 549
drag, startPoint x: 816, startPoint y: 311, endPoint x: 368, endPoint y: 307, distance: 448.3
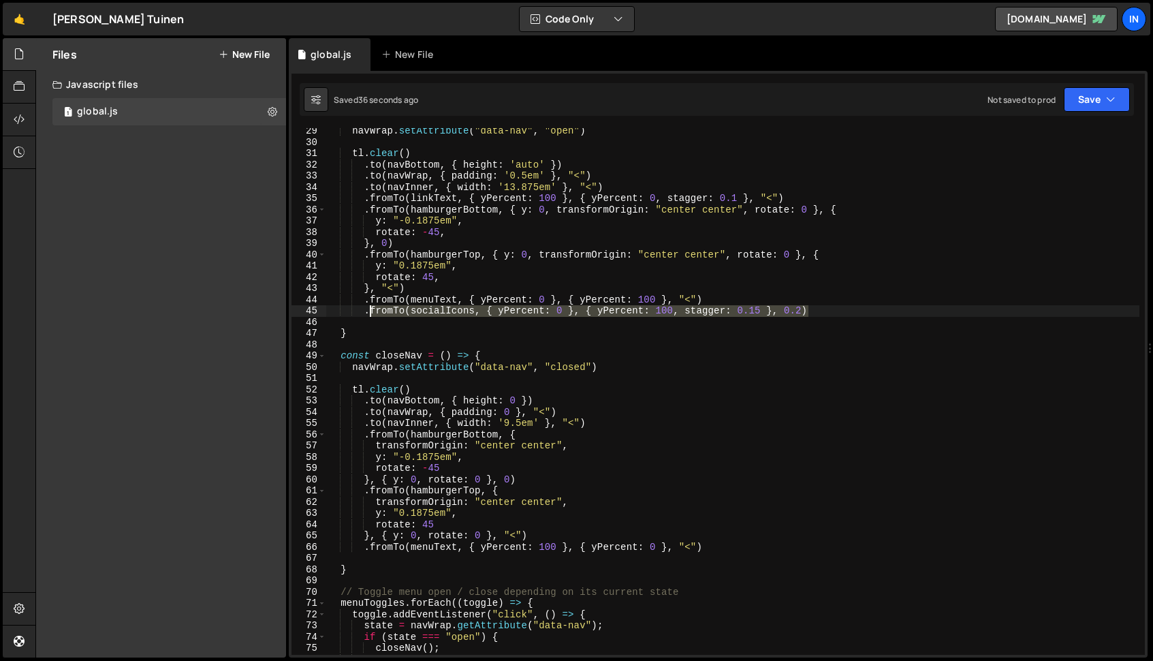
click at [368, 307] on div "navWrap . setAttribute ( "data-nav" , "open" ) tl . clear ( ) . to ( navBottom …" at bounding box center [732, 399] width 813 height 549
click at [363, 307] on div "navWrap . setAttribute ( "data-nav" , "open" ) tl . clear ( ) . to ( navBottom …" at bounding box center [732, 399] width 813 height 549
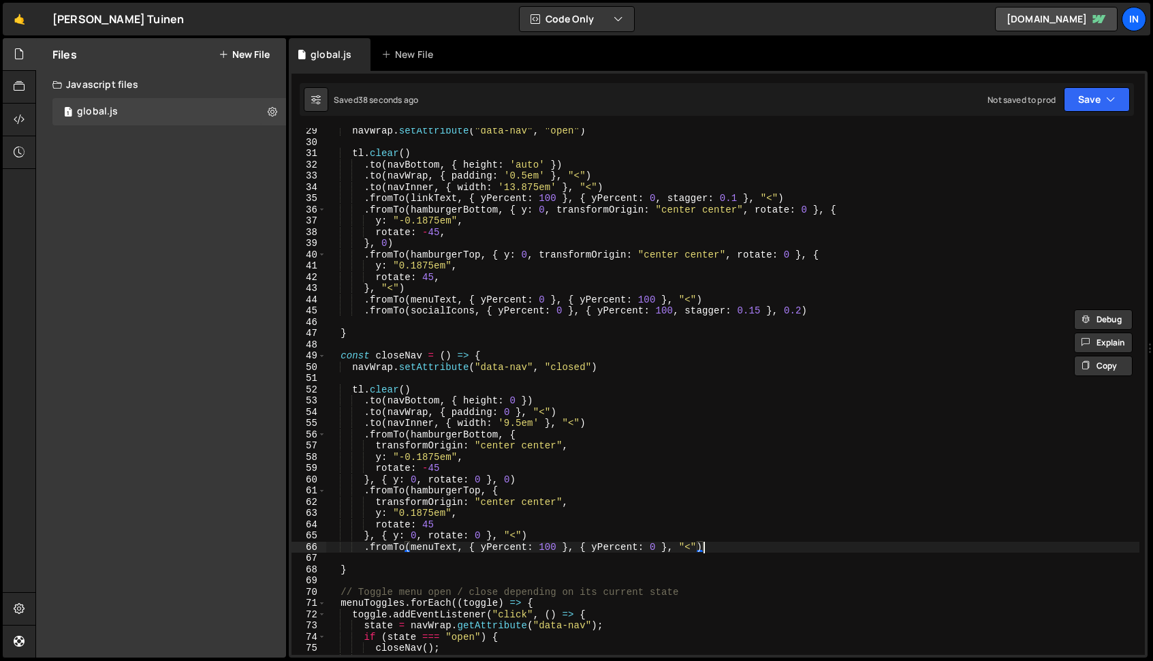
click at [722, 546] on div "navWrap . setAttribute ( "data-nav" , "open" ) tl . clear ( ) . to ( navBottom …" at bounding box center [732, 399] width 813 height 549
type textarea ".fromTo(menuText, { yPercent: 100 }, { yPercent: 0 }, "<")"
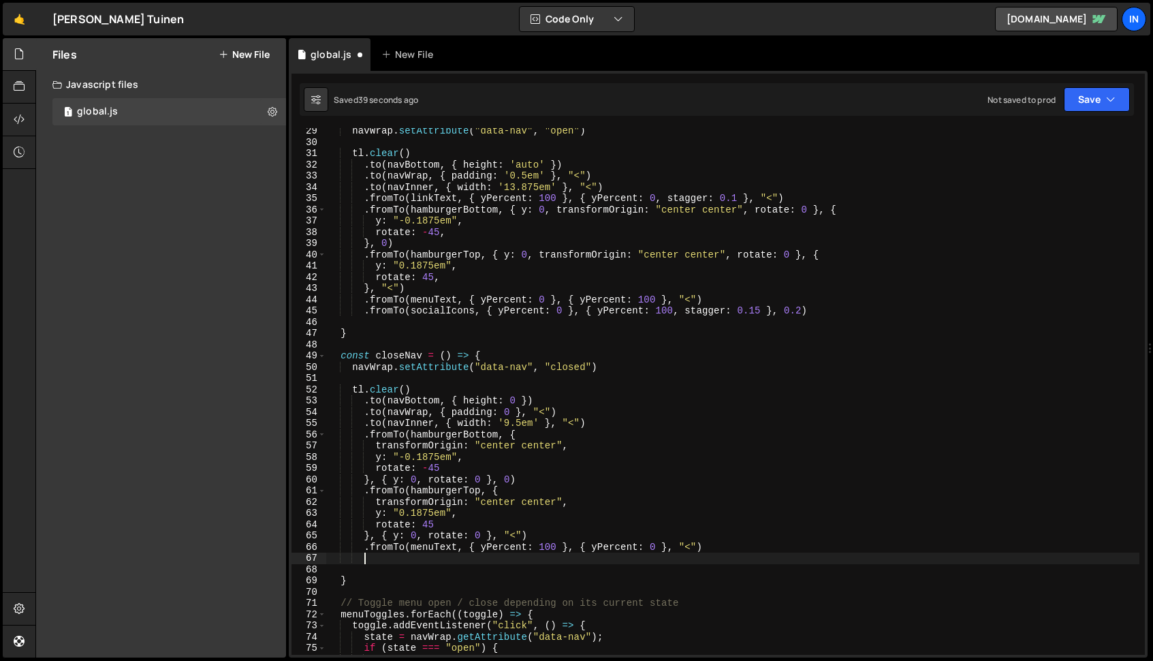
scroll to position [0, 1]
paste textarea ".fromTo(socialIcons, { yPercent: 0 }, { yPercent: 100, stagger: 0.15 }, 0.2)"
click at [554, 555] on div "navWrap . setAttribute ( "data-nav" , "open" ) tl . clear ( ) . to ( navBottom …" at bounding box center [732, 399] width 813 height 549
click at [559, 562] on div "navWrap . setAttribute ( "data-nav" , "open" ) tl . clear ( ) . to ( navBottom …" at bounding box center [732, 399] width 813 height 549
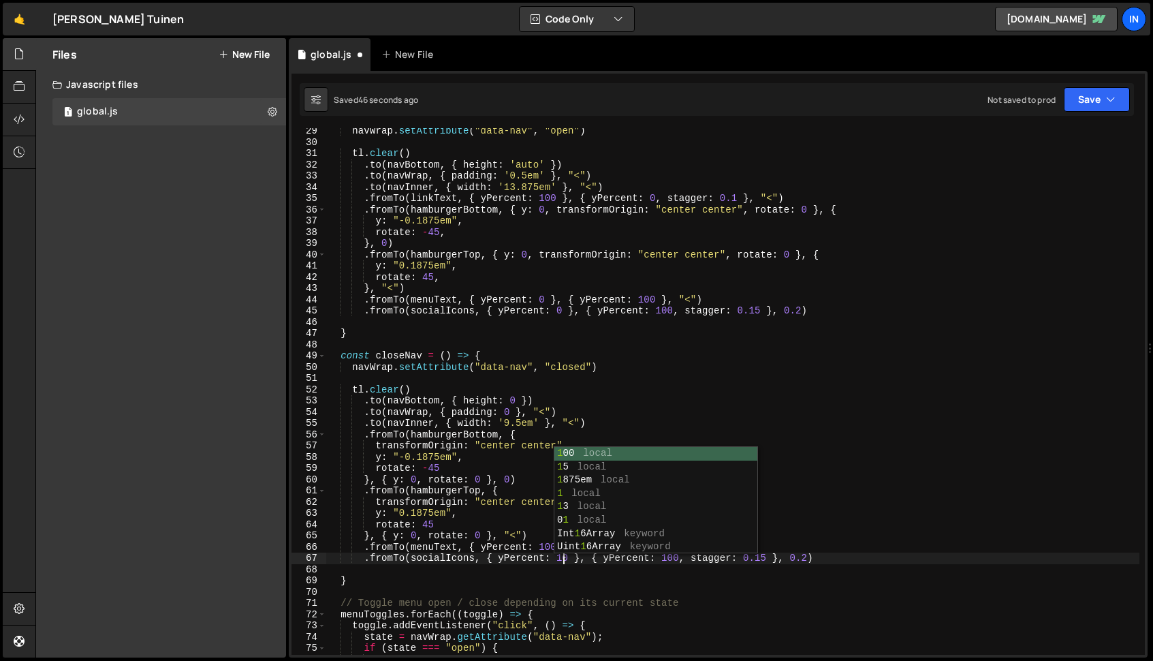
scroll to position [0, 16]
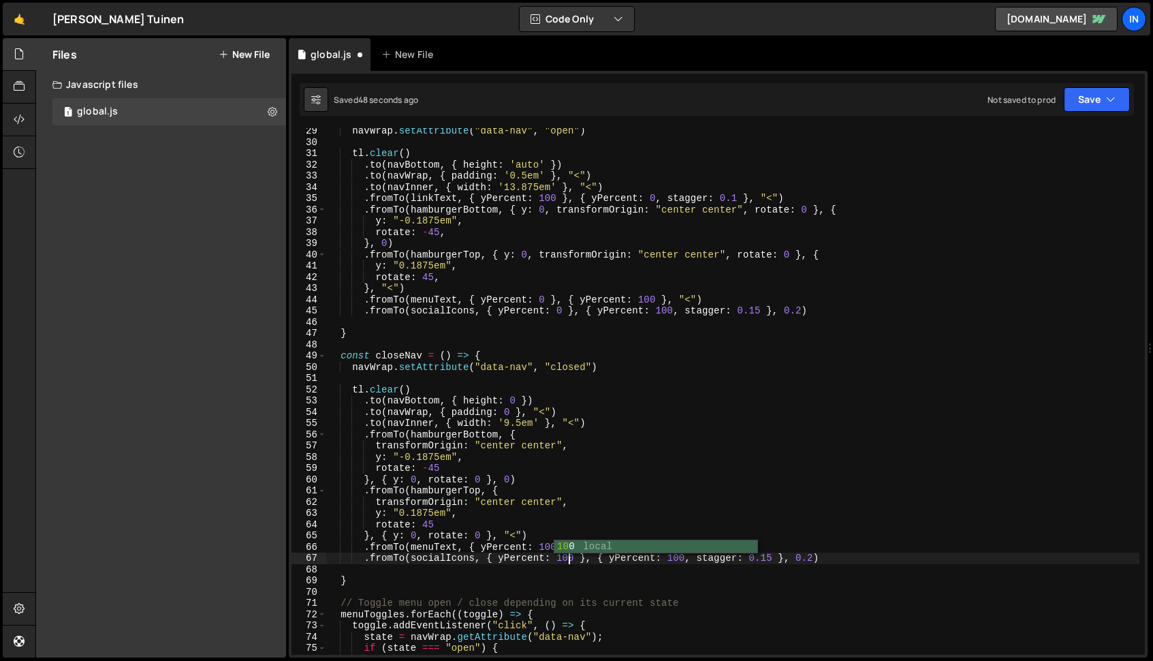
click at [682, 563] on div "navWrap . setAttribute ( "data-nav" , "open" ) tl . clear ( ) . to ( navBottom …" at bounding box center [732, 399] width 813 height 549
click at [803, 557] on div "navWrap . setAttribute ( "data-nav" , "open" ) tl . clear ( ) . to ( navBottom …" at bounding box center [732, 399] width 813 height 549
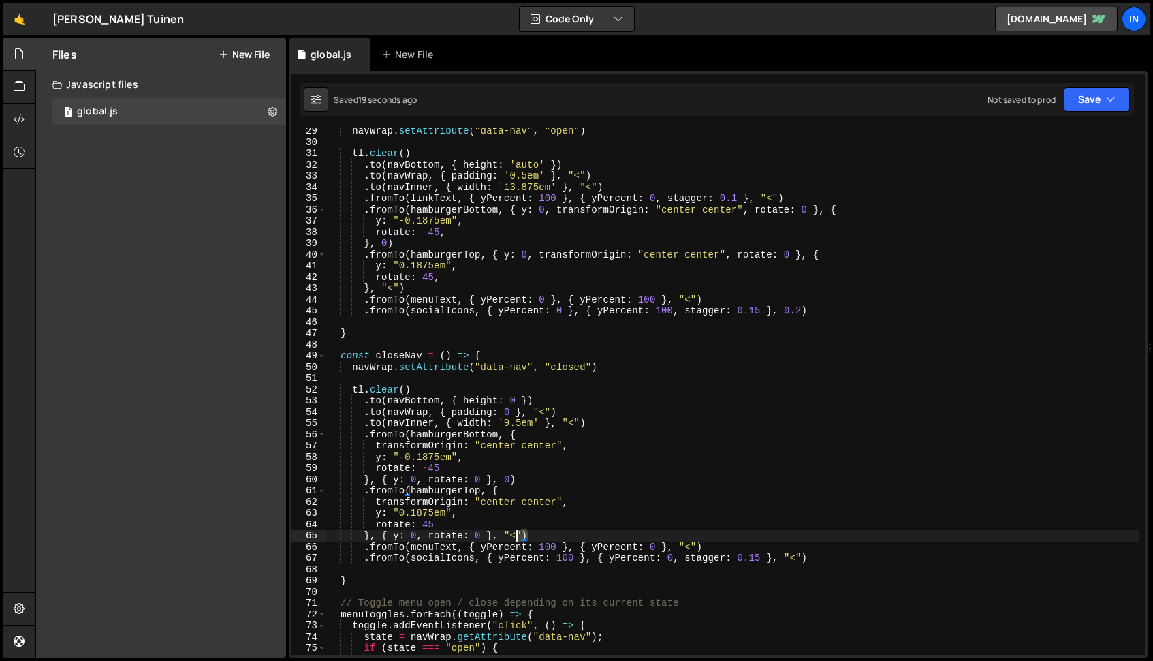
drag, startPoint x: 694, startPoint y: 543, endPoint x: 480, endPoint y: 542, distance: 213.2
click at [480, 542] on div "navWrap . setAttribute ( "data-nav" , "open" ) tl . clear ( ) . to ( navBottom …" at bounding box center [732, 399] width 813 height 549
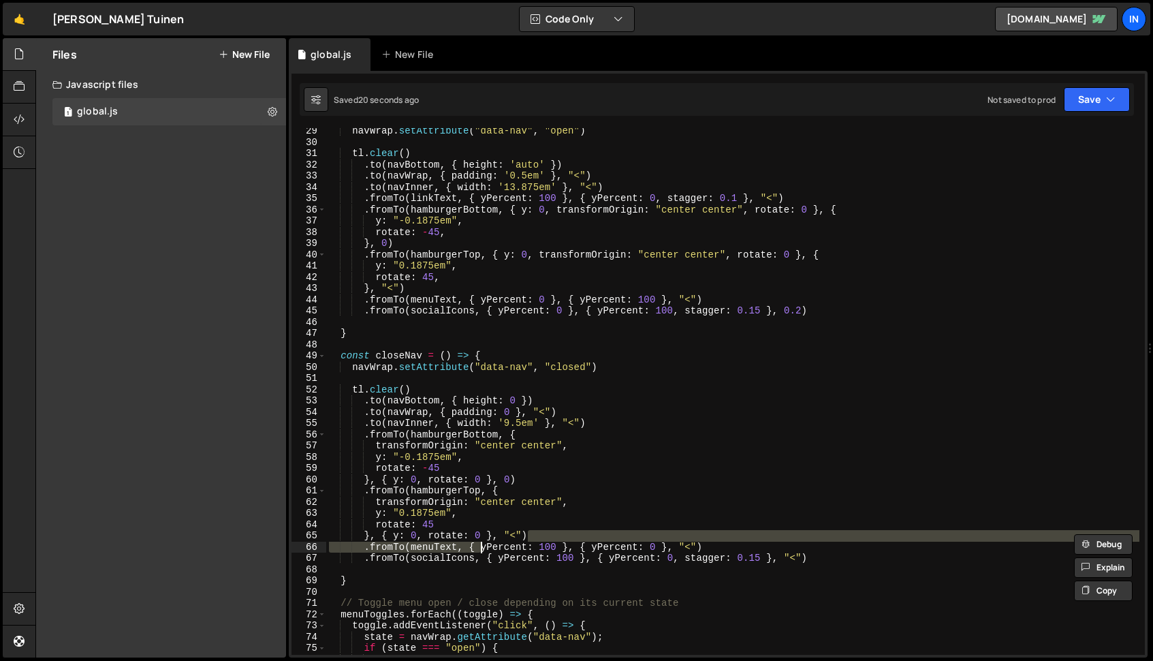
scroll to position [0, 25]
click at [367, 544] on div "navWrap . setAttribute ( "data-nav" , "open" ) tl . clear ( ) . to ( navBottom …" at bounding box center [732, 391] width 813 height 527
type textarea ".fromTo(menuText, { yPercent: 100 }, { yPercent: 0 }, "<")"
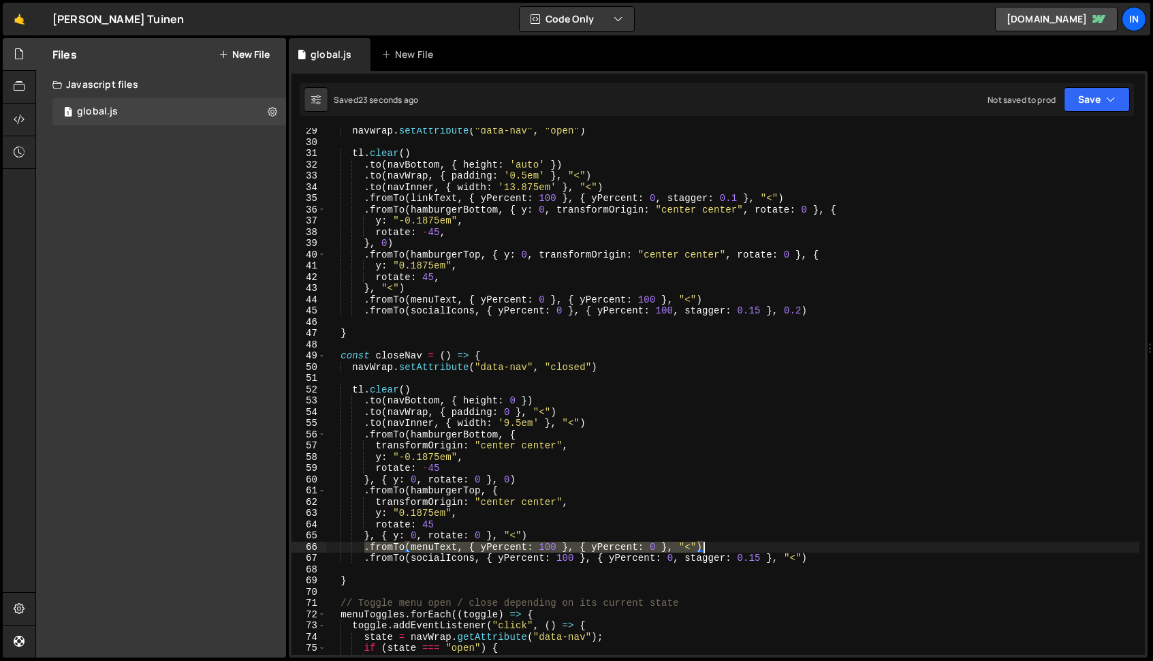
click at [711, 546] on div "navWrap . setAttribute ( "data-nav" , "open" ) tl . clear ( ) . to ( navBottom …" at bounding box center [732, 399] width 813 height 549
type textarea "="
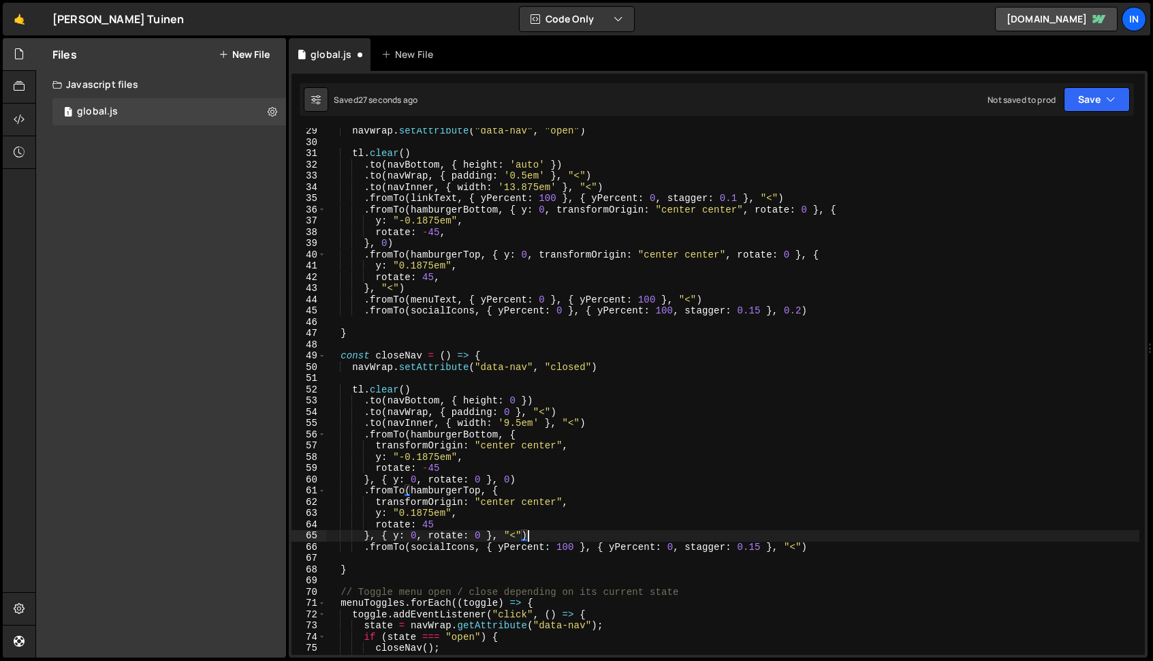
click at [801, 551] on div "navWrap . setAttribute ( "data-nav" , "open" ) tl . clear ( ) . to ( navBottom …" at bounding box center [732, 399] width 813 height 549
type textarea ".fromTo(socialIcons, { yPercent: 100 }, { yPercent: 0, stagger: 0.15 }, "<")"
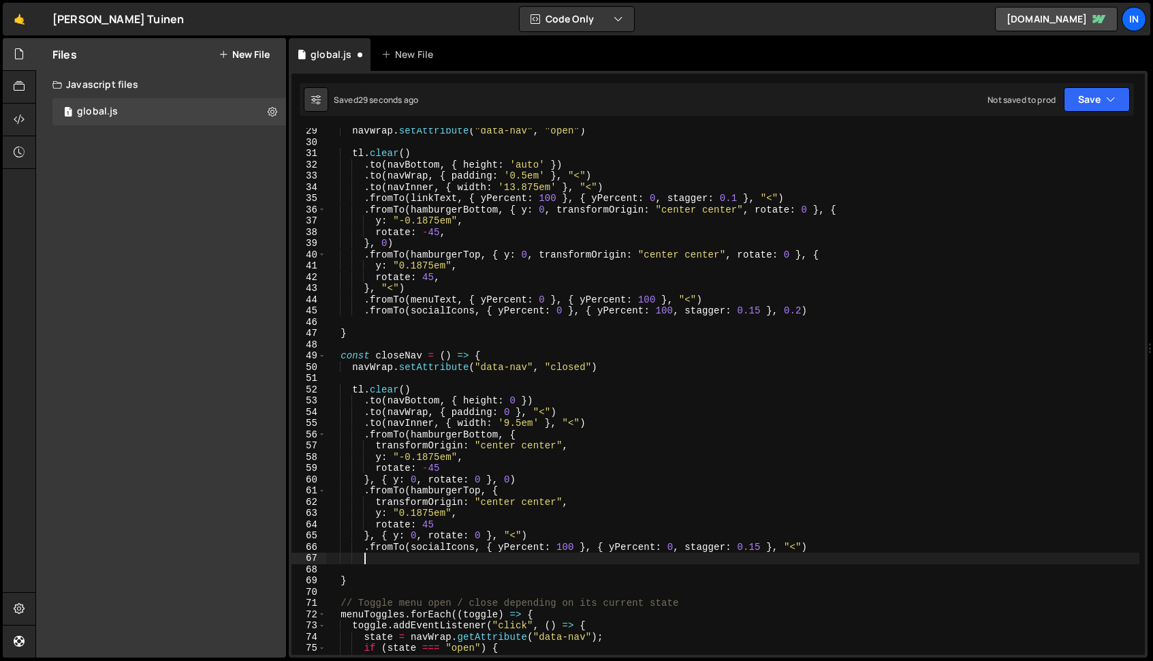
paste textarea ".fromTo(menuText, { yPercent: 100 }, { yPercent: 0 }, "<")"
drag, startPoint x: 699, startPoint y: 554, endPoint x: 698, endPoint y: 567, distance: 13.0
click at [699, 555] on div "navWrap . setAttribute ( "data-nav" , "open" ) tl . clear ( ) . to ( navBottom …" at bounding box center [732, 399] width 813 height 549
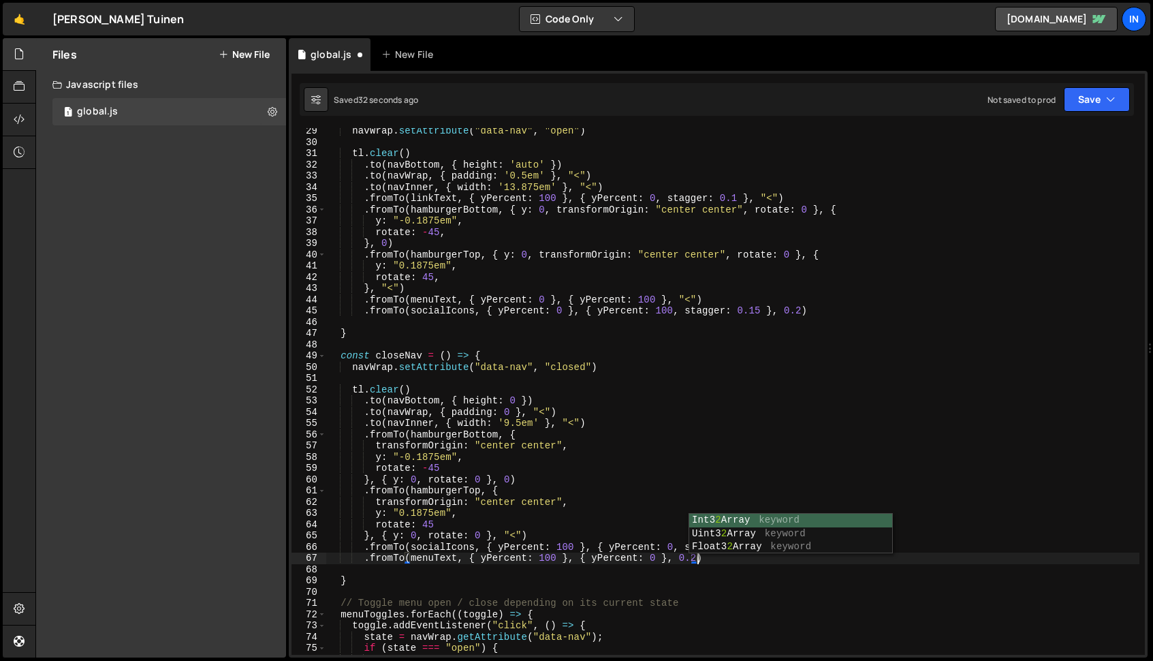
scroll to position [0, 25]
type textarea ".fromTo(menuText, { yPercent: 100 }, { yPercent: 0 }, 0.2)"
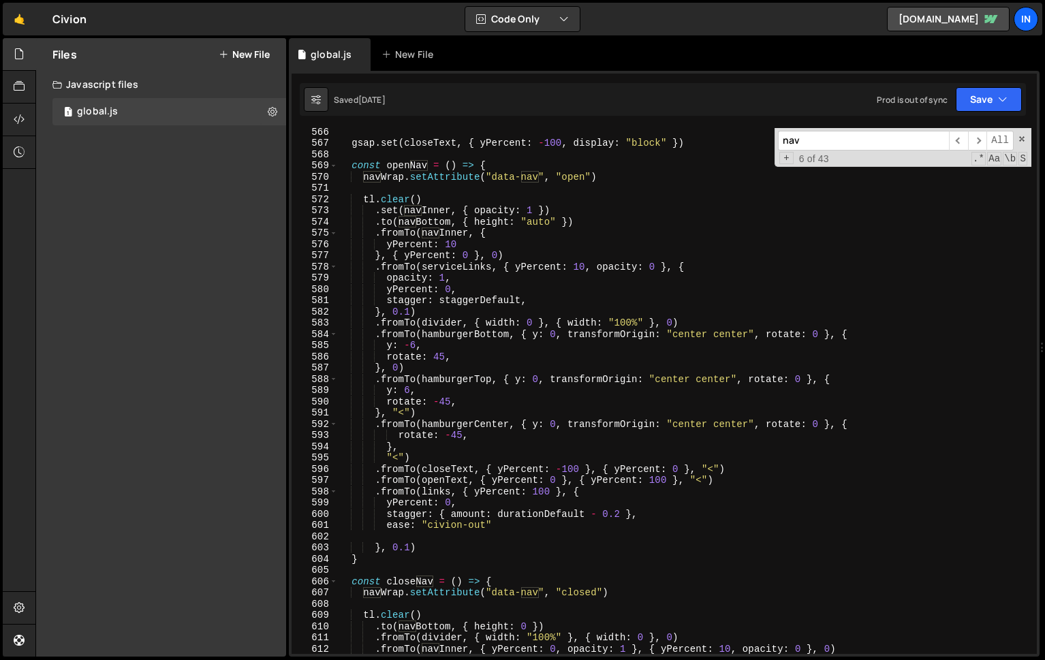
scroll to position [6360, 0]
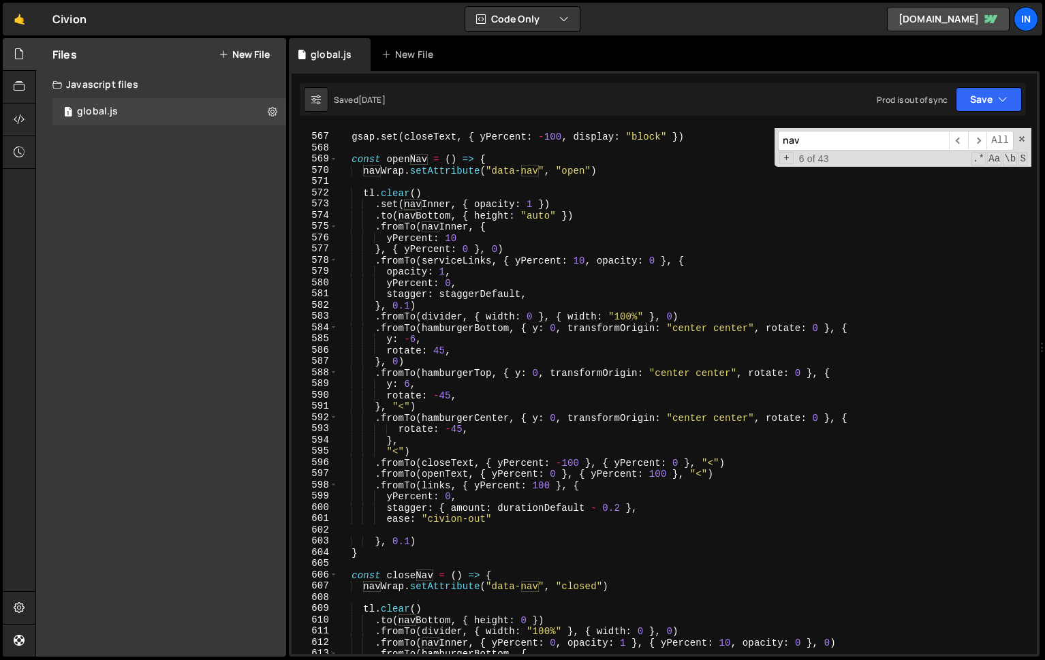
click at [377, 326] on div "gsap . set ( closeText , { yPercent : - 100 , display : "block" }) const openNa…" at bounding box center [684, 394] width 694 height 548
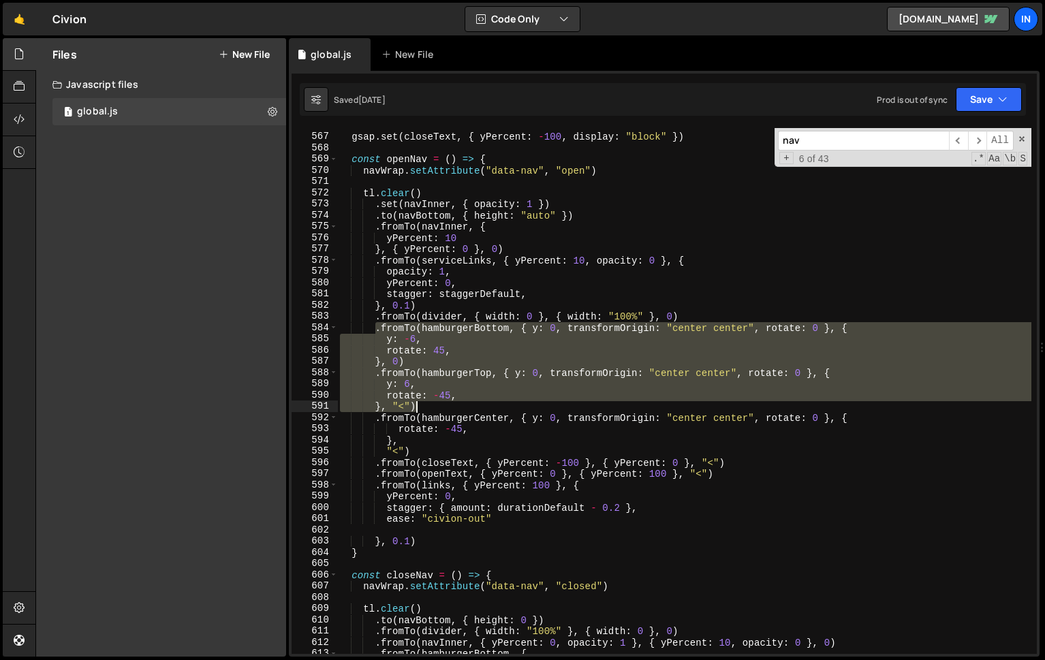
click at [430, 403] on div "gsap . set ( closeText , { yPercent : - 100 , display : "block" }) const openNa…" at bounding box center [684, 394] width 694 height 548
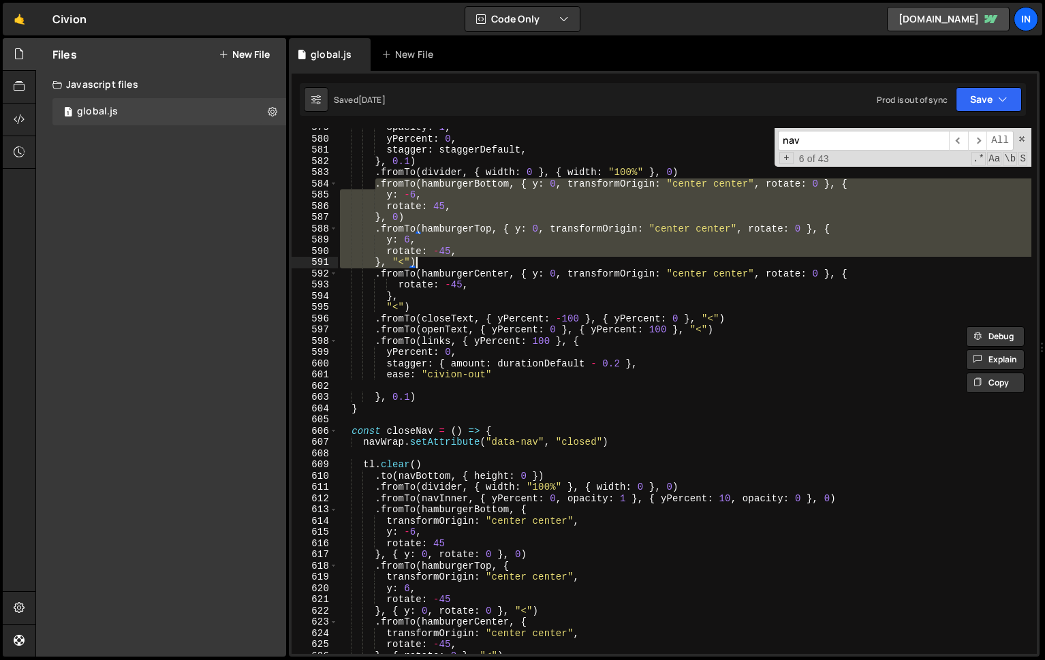
scroll to position [6505, 0]
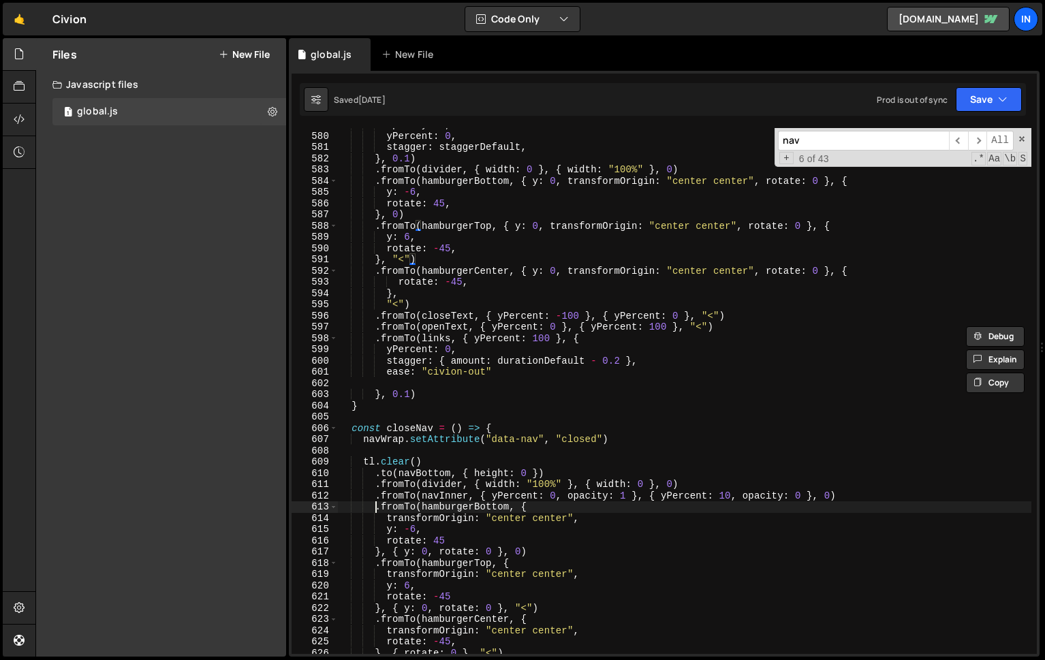
drag, startPoint x: 375, startPoint y: 510, endPoint x: 384, endPoint y: 567, distance: 57.1
click at [377, 512] on div "opacity : 1 , yPercent : 0 , stagger : staggerDefault , } , 0.1 ) . fromTo ( di…" at bounding box center [684, 393] width 694 height 548
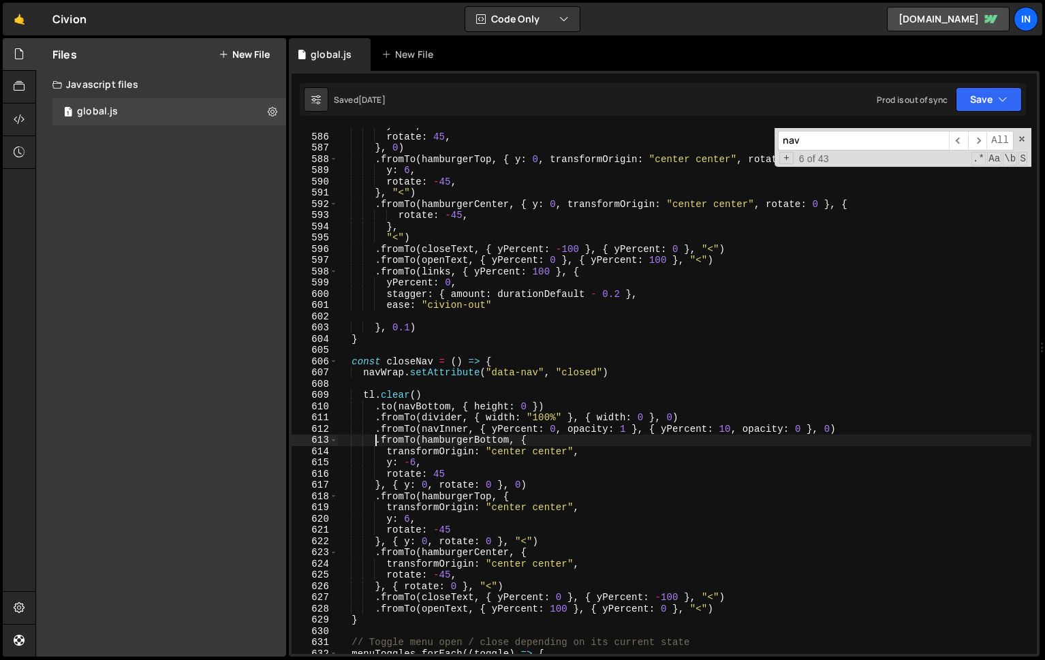
scroll to position [6572, 0]
click at [523, 583] on div "y : - 6 , rotate : 45 , } , 0 ) . fromTo ( hamburgerTop , { y : 0 , transformOr…" at bounding box center [684, 394] width 694 height 548
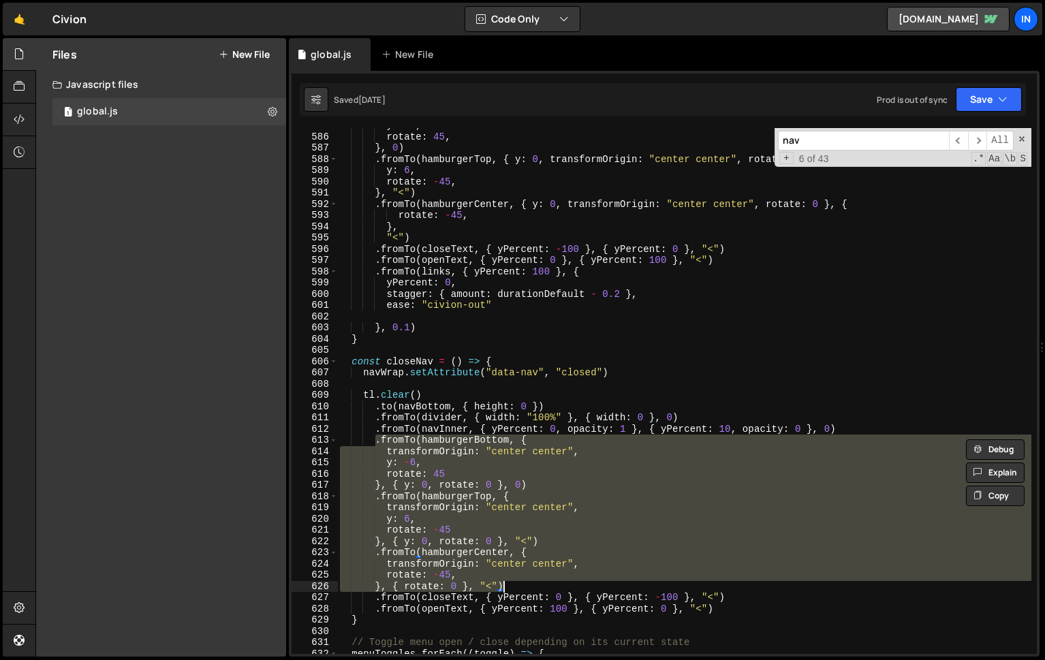
drag, startPoint x: 544, startPoint y: 539, endPoint x: 544, endPoint y: 546, distance: 7.5
click at [544, 539] on div "y : - 6 , rotate : 45 , } , 0 ) . fromTo ( hamburgerTop , { y : 0 , transformOr…" at bounding box center [684, 391] width 694 height 526
type textarea "rotate: -45 }, { y: 0, rotate: 0 }, "<")"
